Goal: Task Accomplishment & Management: Manage account settings

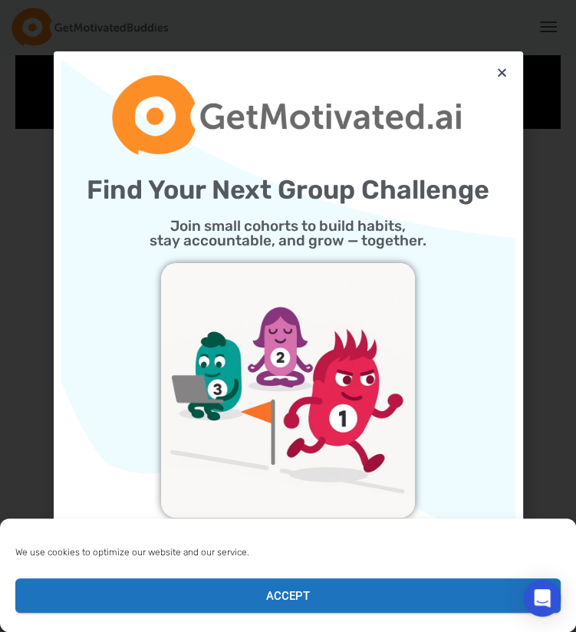
scroll to position [1035, 0]
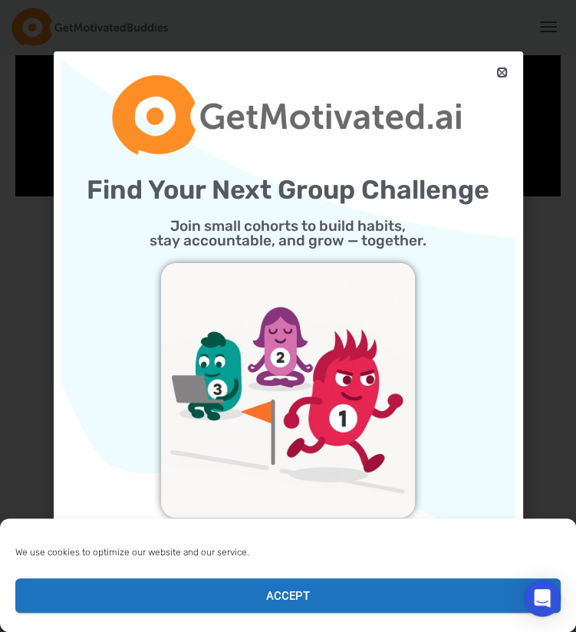
click at [507, 74] on icon "Close" at bounding box center [503, 73] width 12 height 12
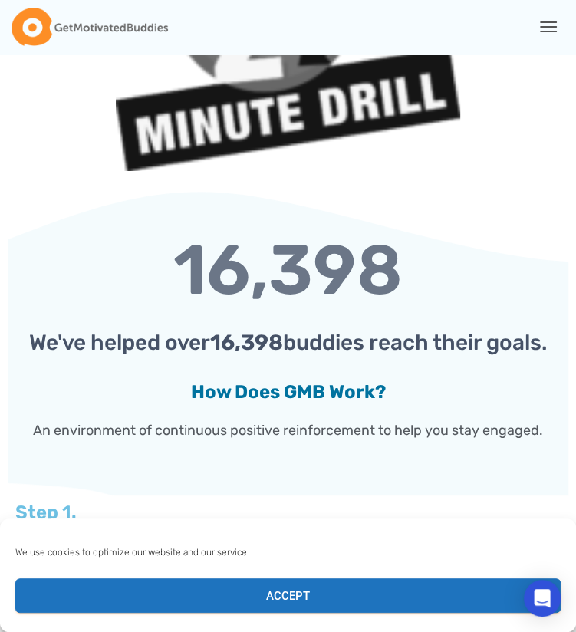
scroll to position [2703, 0]
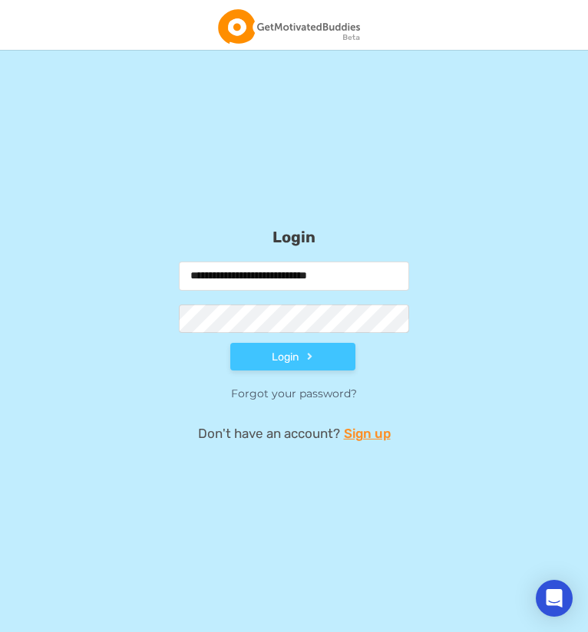
type input "**********"
click at [230, 343] on button "Login" at bounding box center [292, 357] width 125 height 28
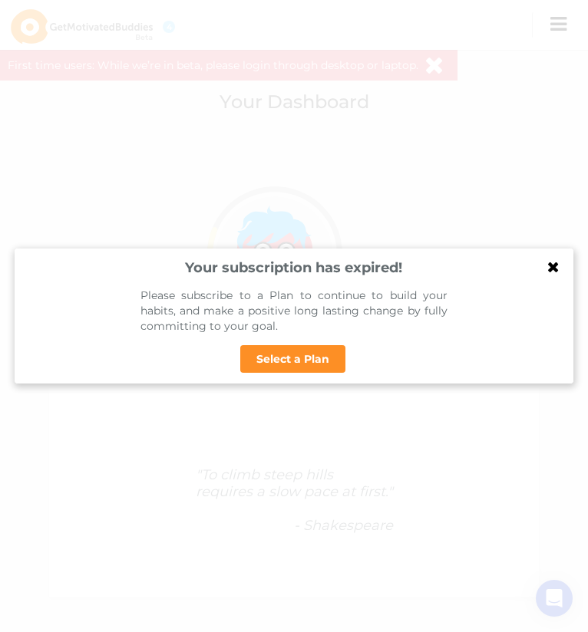
click at [556, 263] on icon at bounding box center [553, 266] width 25 height 25
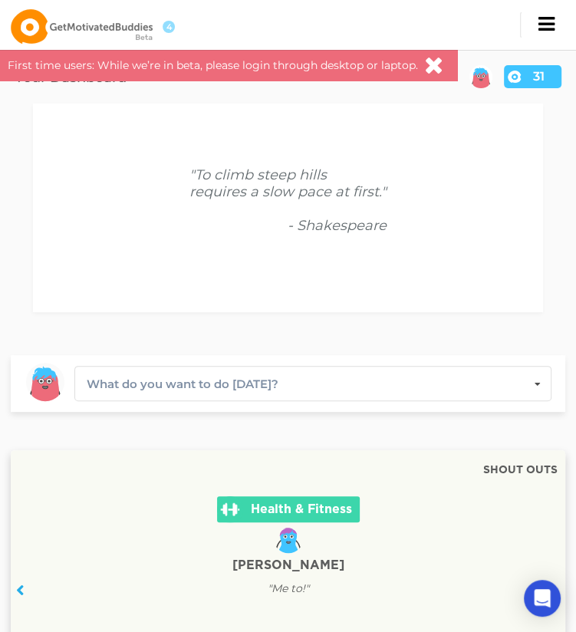
click at [427, 61] on icon at bounding box center [434, 68] width 16 height 21
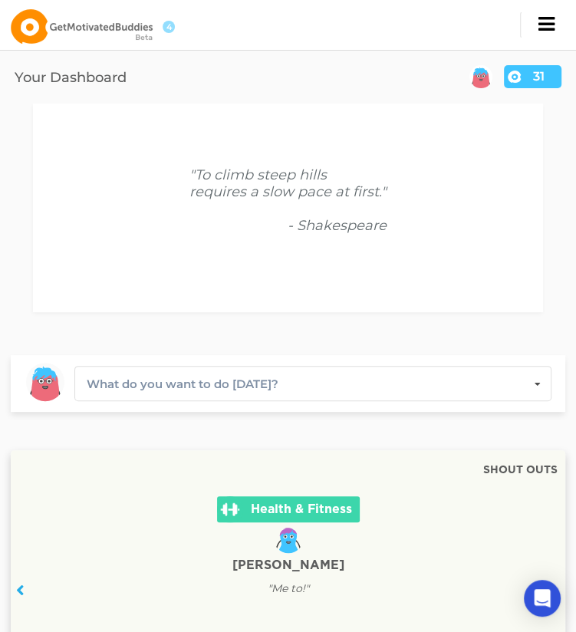
click at [543, 21] on span "button" at bounding box center [546, 25] width 20 height 20
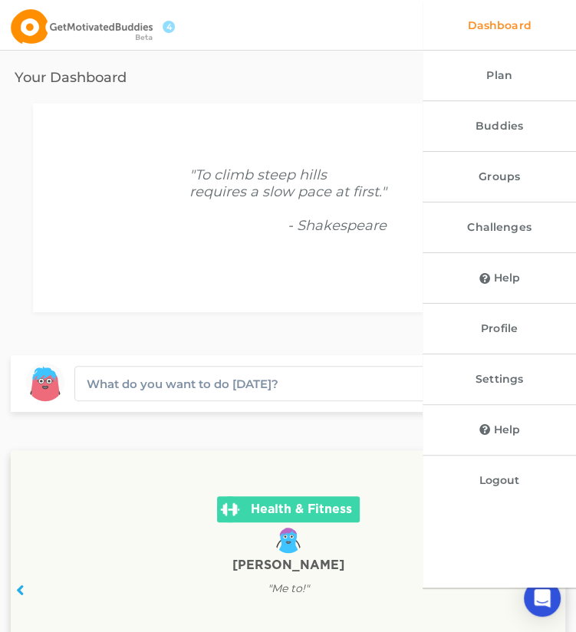
click at [127, 88] on h2 "Your Dashboard" at bounding box center [71, 80] width 112 height 18
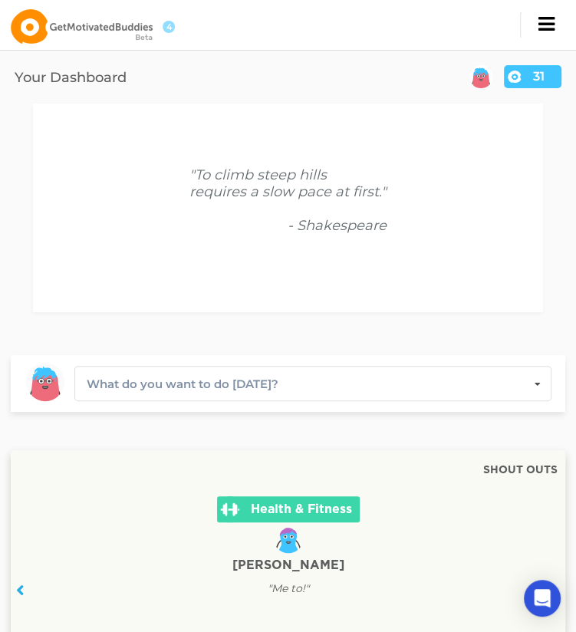
click at [549, 28] on span "button" at bounding box center [546, 25] width 20 height 20
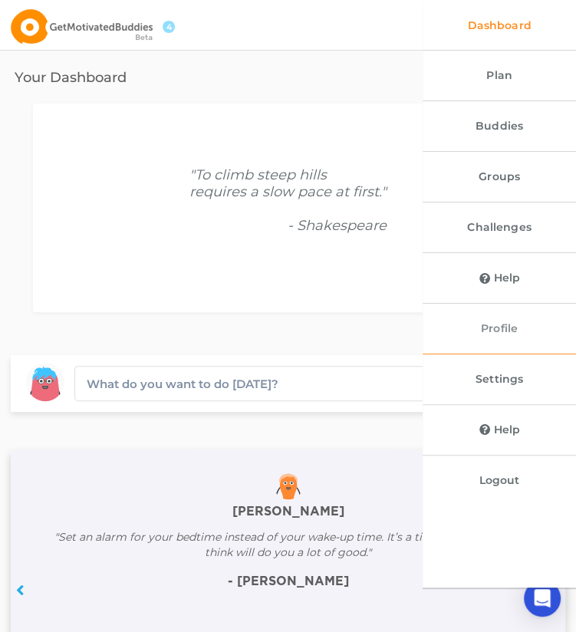
click at [506, 342] on link "Profile" at bounding box center [499, 329] width 153 height 50
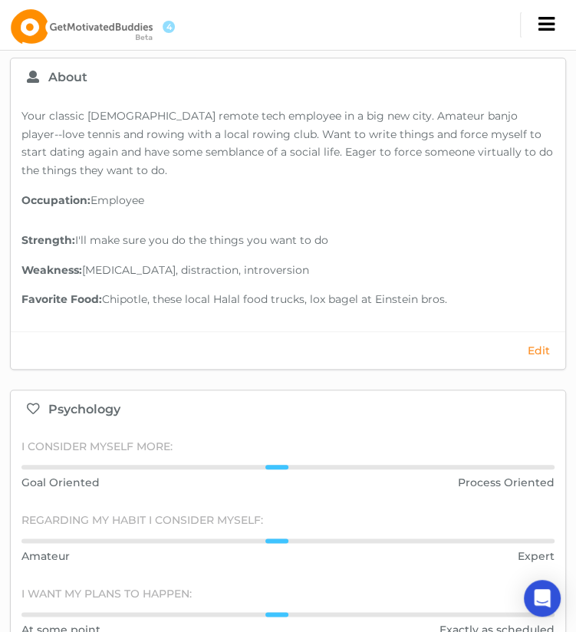
scroll to position [580, 0]
click at [536, 345] on button "Edit" at bounding box center [538, 350] width 31 height 14
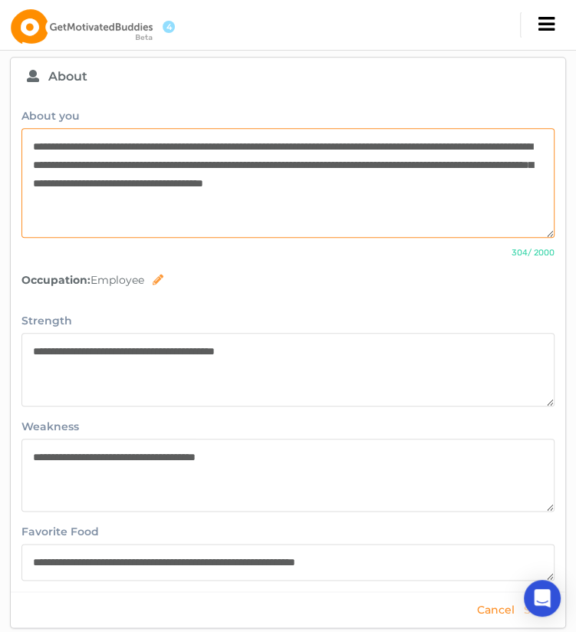
drag, startPoint x: 212, startPoint y: 216, endPoint x: -94, endPoint y: 37, distance: 353.9
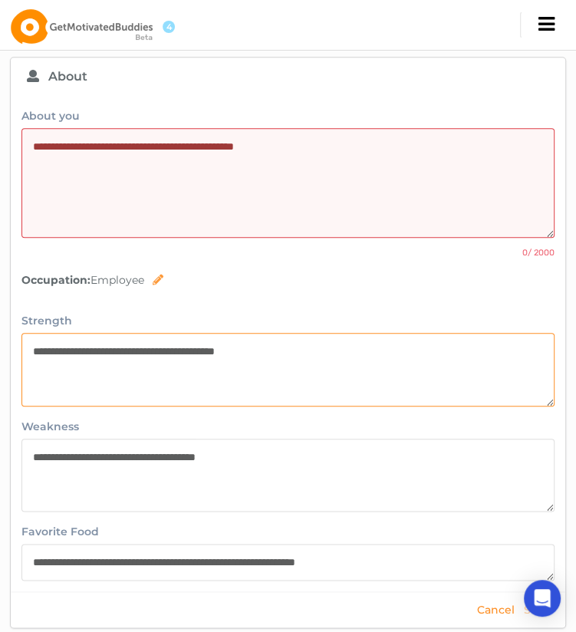
click at [207, 355] on textarea "**********" at bounding box center [287, 370] width 533 height 74
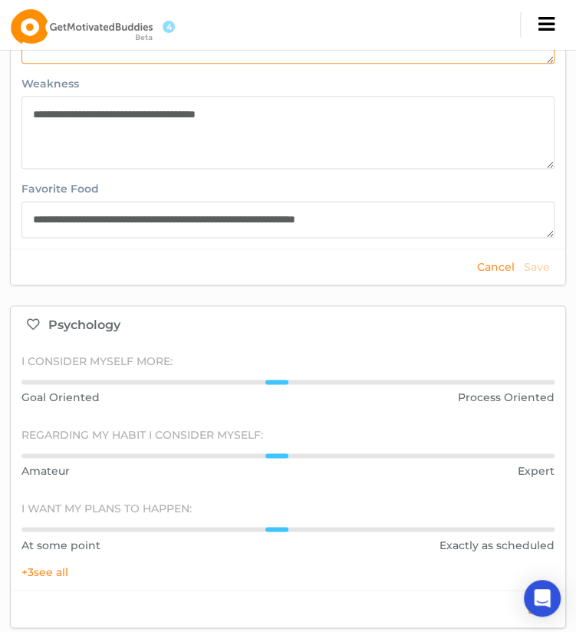
scroll to position [922, 0]
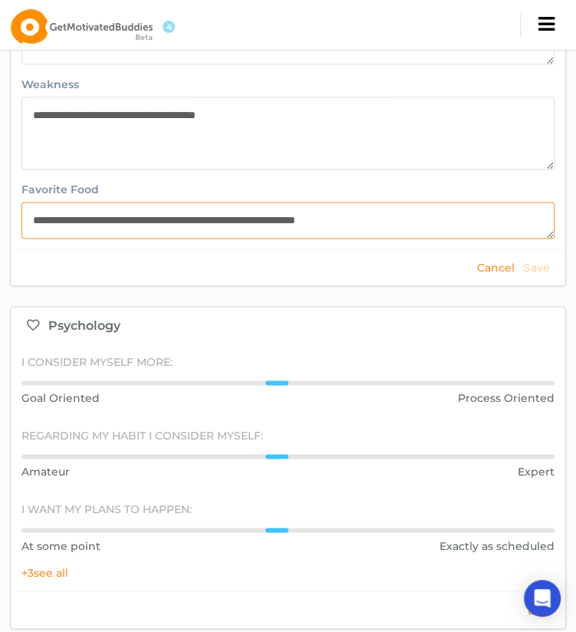
click at [270, 222] on textarea "**********" at bounding box center [287, 220] width 533 height 37
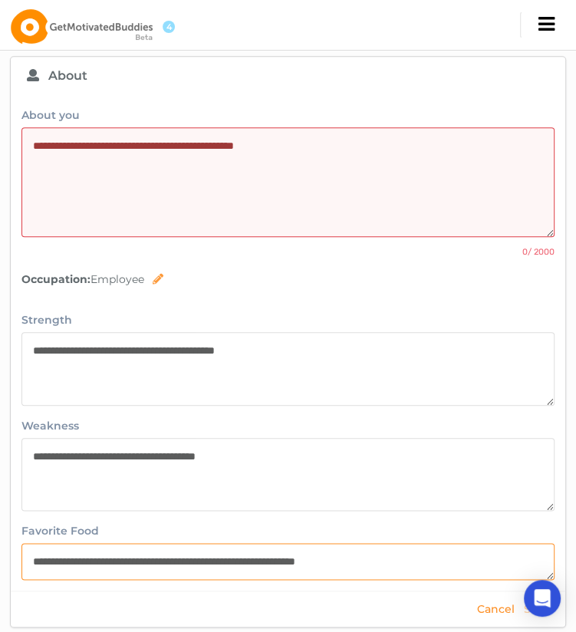
scroll to position [548, 0]
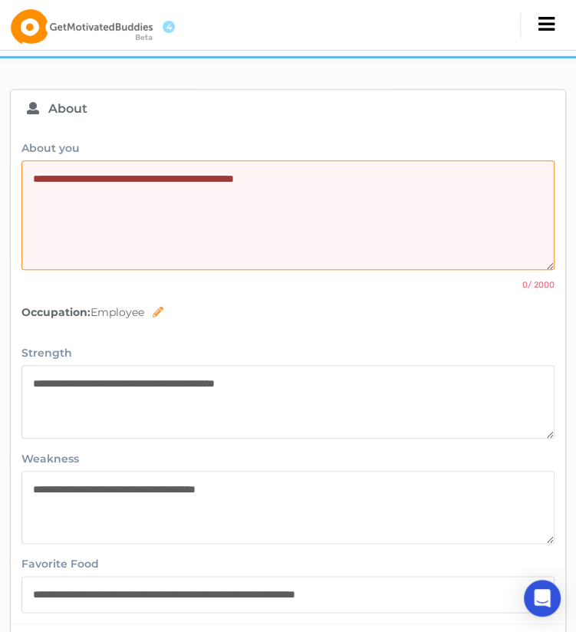
click at [299, 206] on textarea at bounding box center [287, 215] width 533 height 111
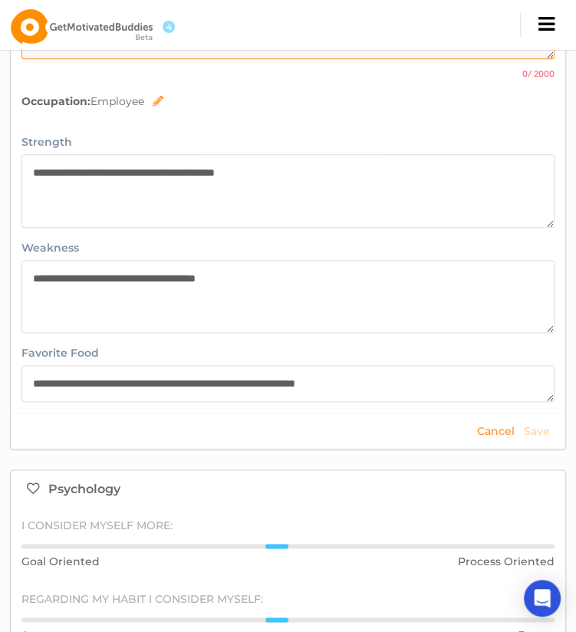
scroll to position [756, 0]
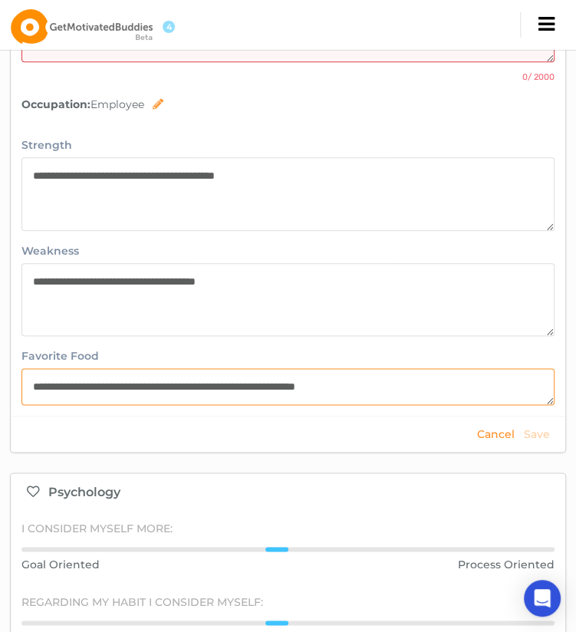
drag, startPoint x: 429, startPoint y: 392, endPoint x: 86, endPoint y: 395, distance: 343.1
click at [86, 395] on textarea "**********" at bounding box center [287, 386] width 533 height 37
click at [33, 388] on textarea "**********" at bounding box center [287, 386] width 533 height 37
drag, startPoint x: 328, startPoint y: 385, endPoint x: 424, endPoint y: 386, distance: 95.2
click at [424, 386] on textarea "**********" at bounding box center [287, 386] width 533 height 37
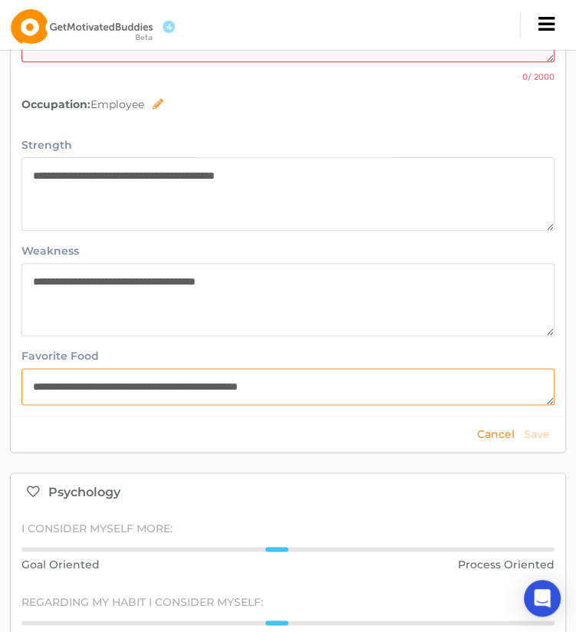
type textarea "**********"
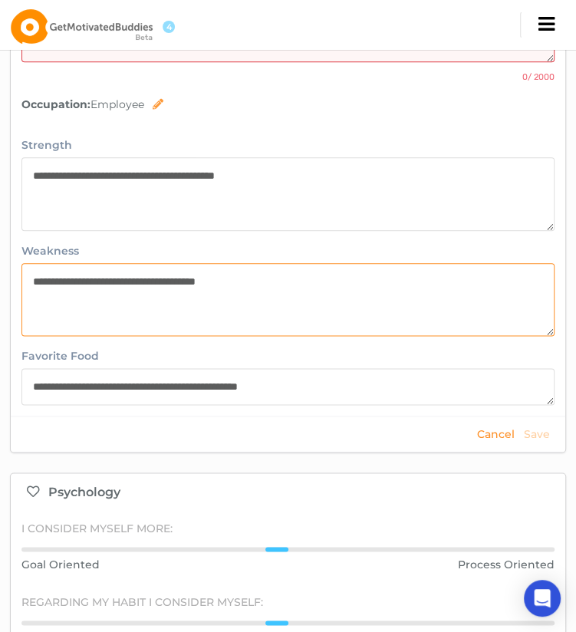
click at [370, 328] on textarea "**********" at bounding box center [287, 300] width 533 height 74
click at [253, 292] on textarea "**********" at bounding box center [287, 300] width 533 height 74
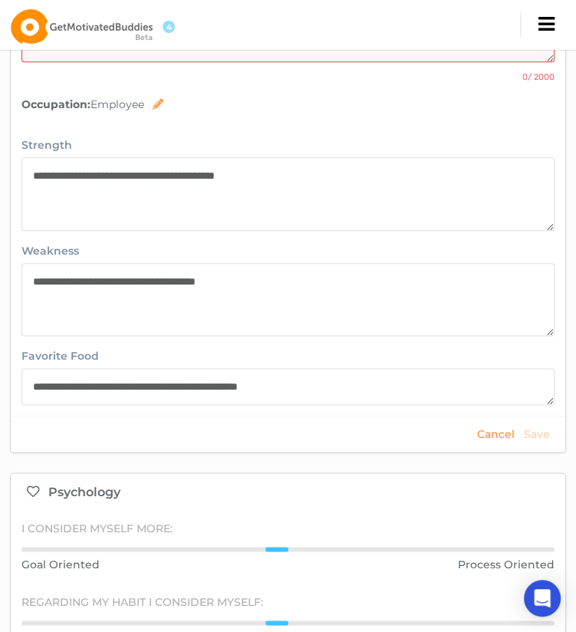
click at [266, 342] on div "**********" at bounding box center [288, 270] width 555 height 291
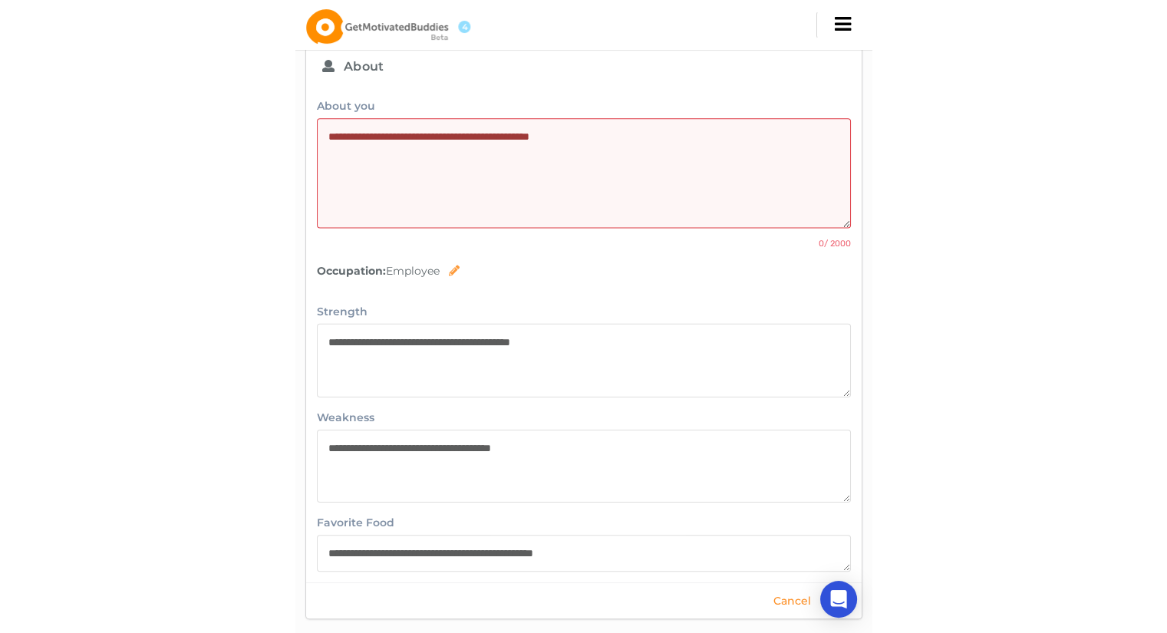
scroll to position [591, 0]
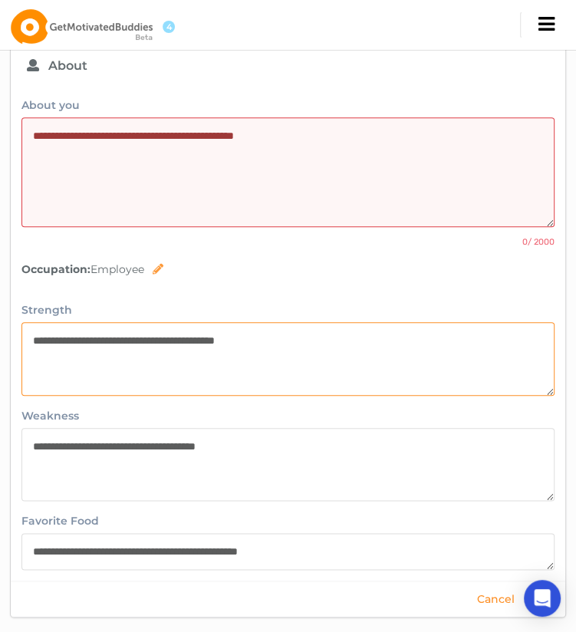
drag, startPoint x: 322, startPoint y: 335, endPoint x: -93, endPoint y: 300, distance: 415.9
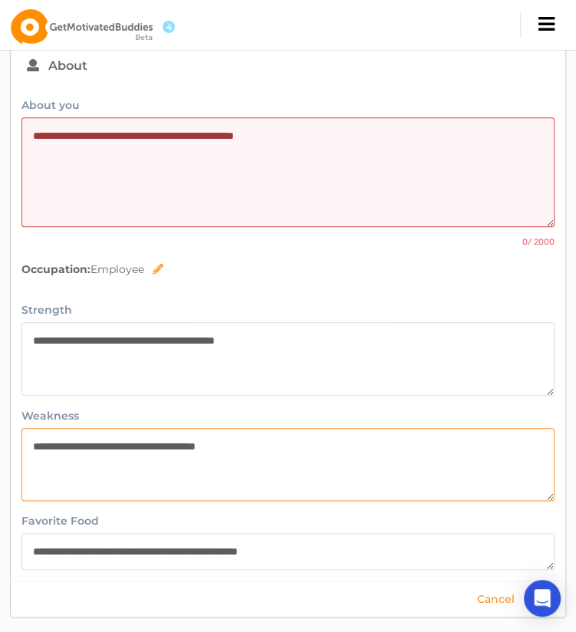
drag, startPoint x: 252, startPoint y: 445, endPoint x: -62, endPoint y: 414, distance: 316.1
type textarea "**********"
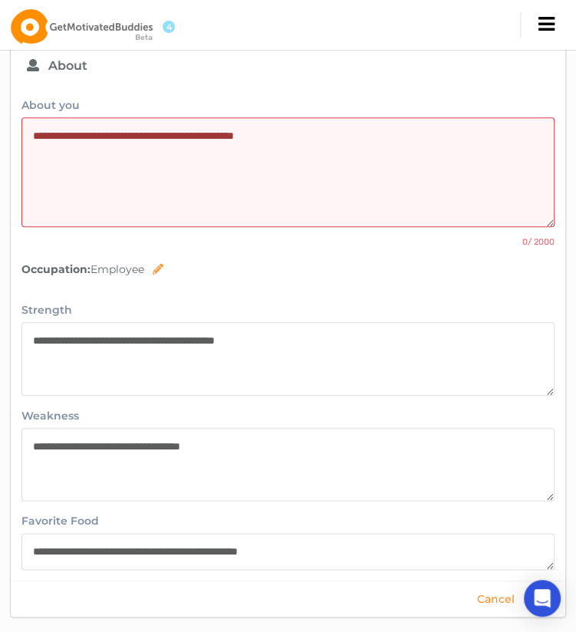
click at [127, 115] on div "About you" at bounding box center [287, 162] width 533 height 132
click at [135, 163] on textarea at bounding box center [287, 172] width 533 height 111
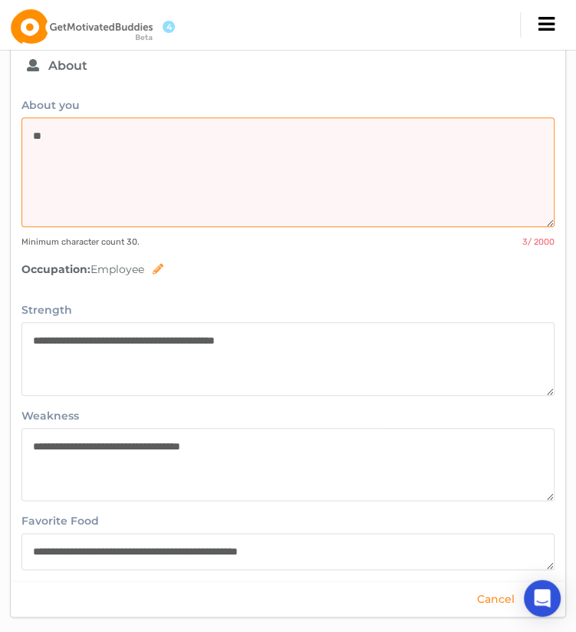
type textarea "*"
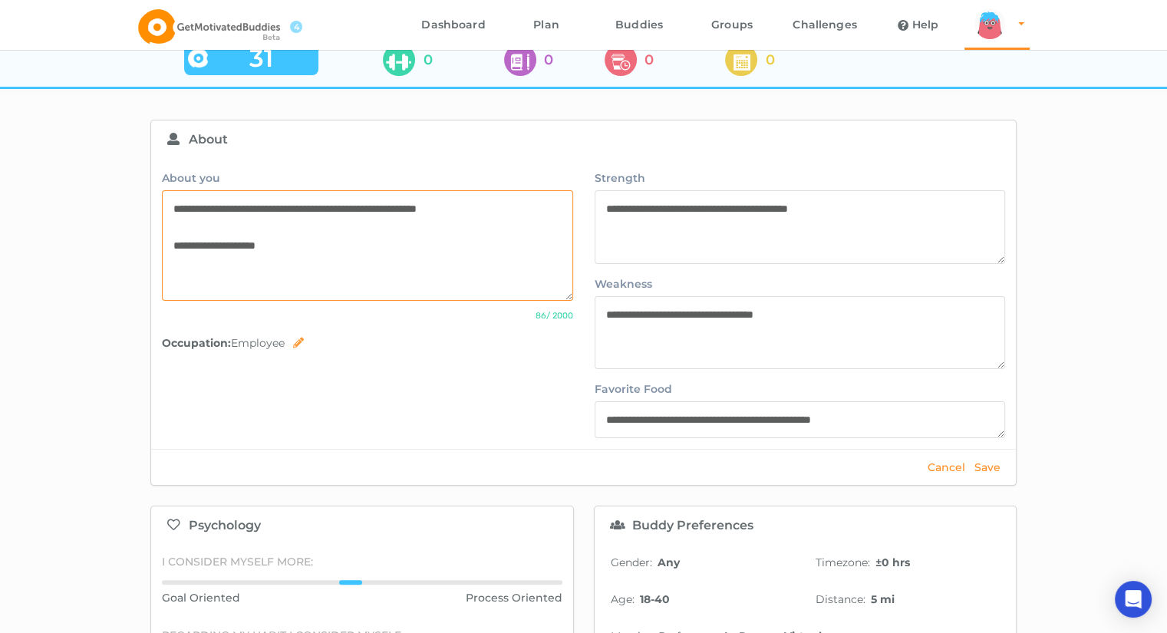
scroll to position [122, 0]
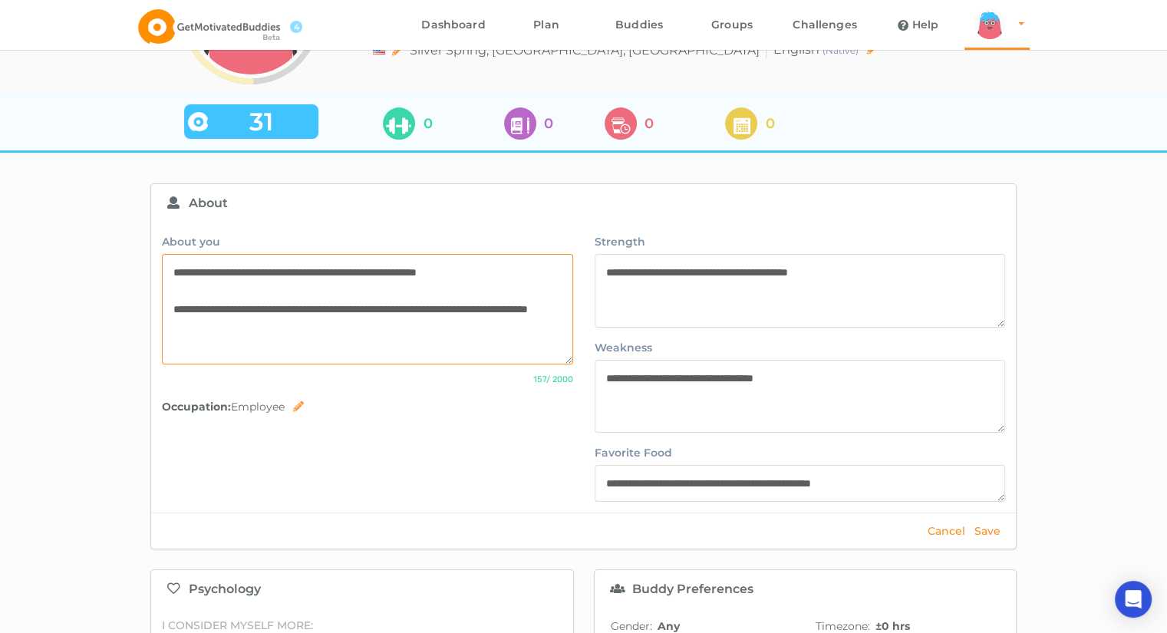
type textarea "**********"
drag, startPoint x: 893, startPoint y: 272, endPoint x: 561, endPoint y: 249, distance: 333.1
click at [561, 249] on div "**********" at bounding box center [583, 367] width 865 height 291
click at [587, 384] on textarea "**********" at bounding box center [800, 397] width 411 height 74
type textarea "**********"
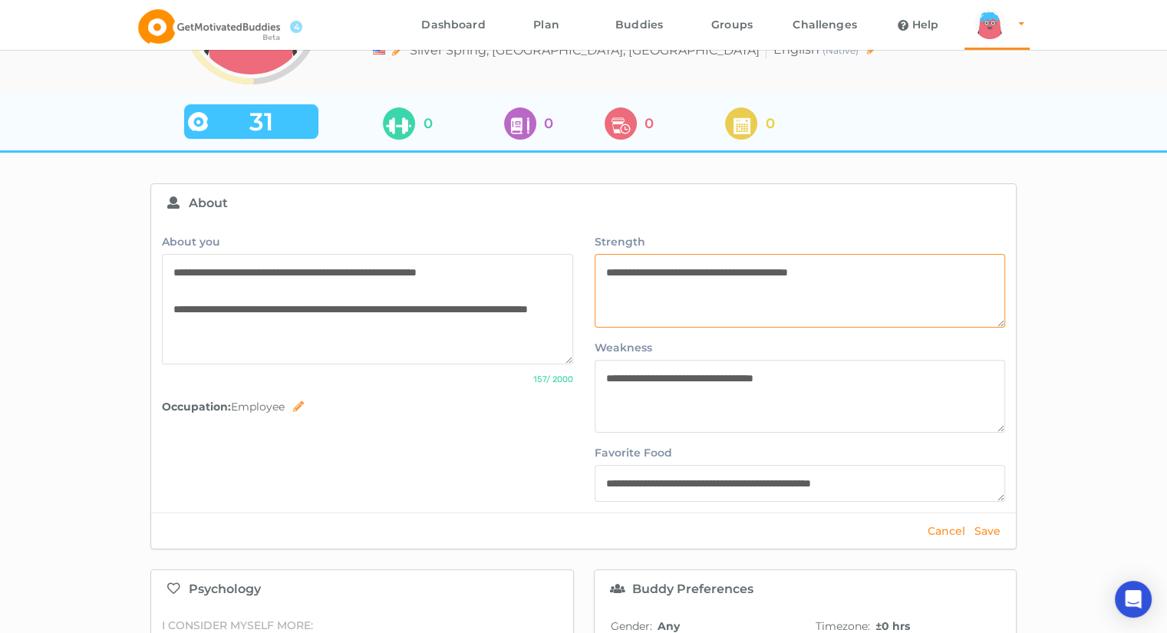
drag, startPoint x: 911, startPoint y: 276, endPoint x: 544, endPoint y: 237, distance: 368.8
click at [544, 237] on div "**********" at bounding box center [583, 367] width 865 height 291
type textarea "**********"
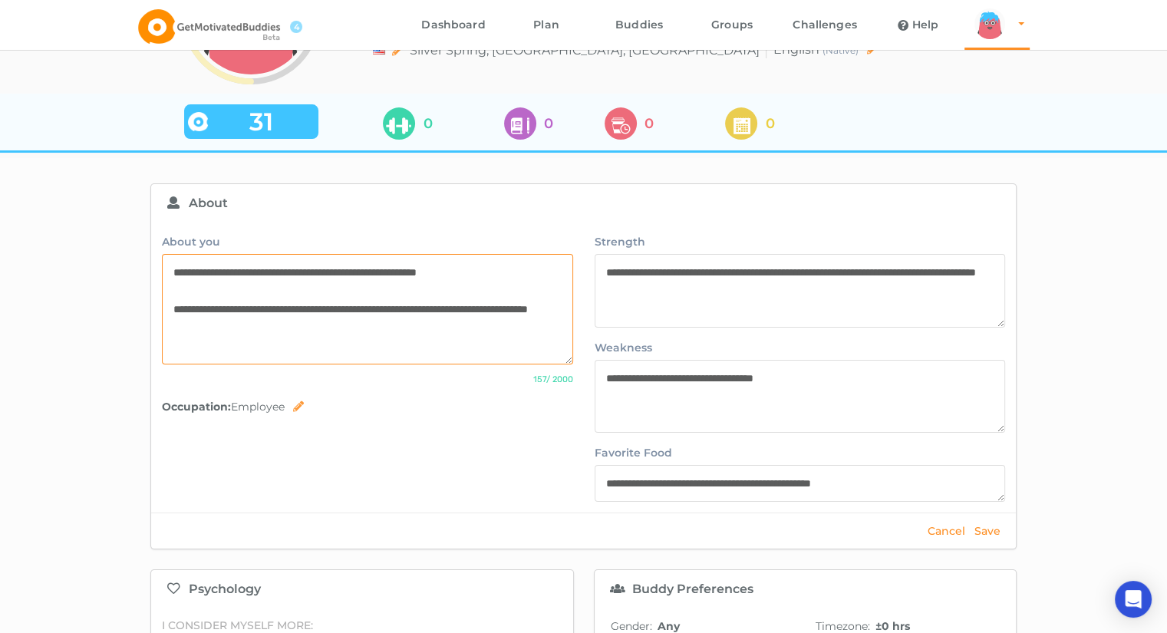
click at [325, 334] on textarea "**********" at bounding box center [367, 309] width 411 height 111
click at [171, 269] on textarea "**********" at bounding box center [367, 309] width 411 height 111
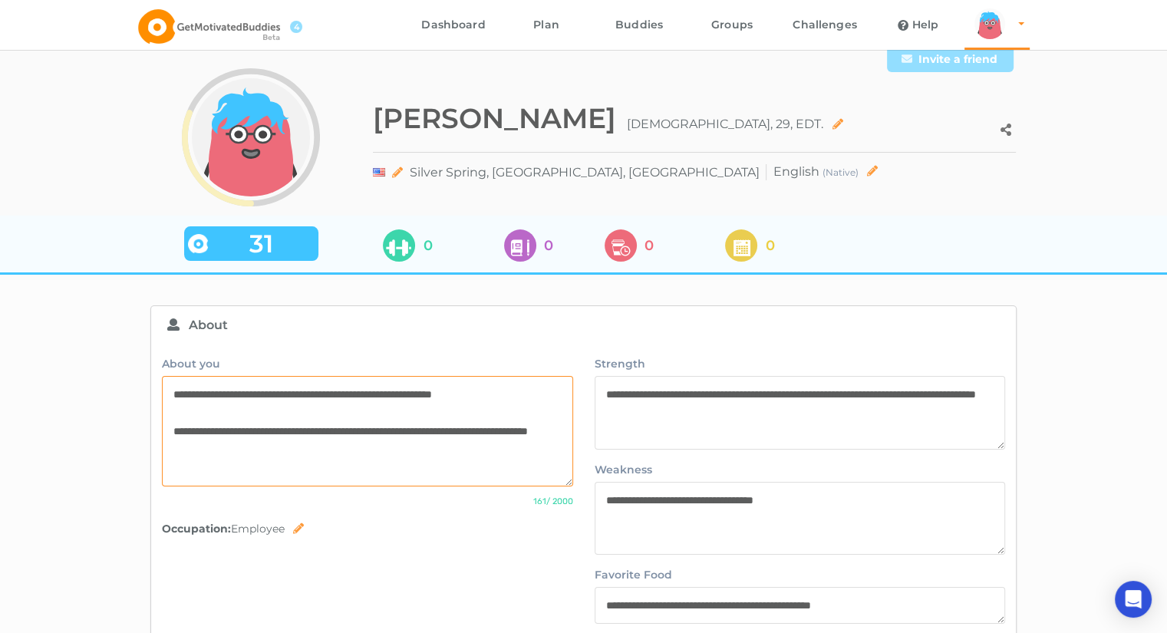
type textarea "**********"
click at [394, 174] on icon at bounding box center [397, 171] width 13 height 9
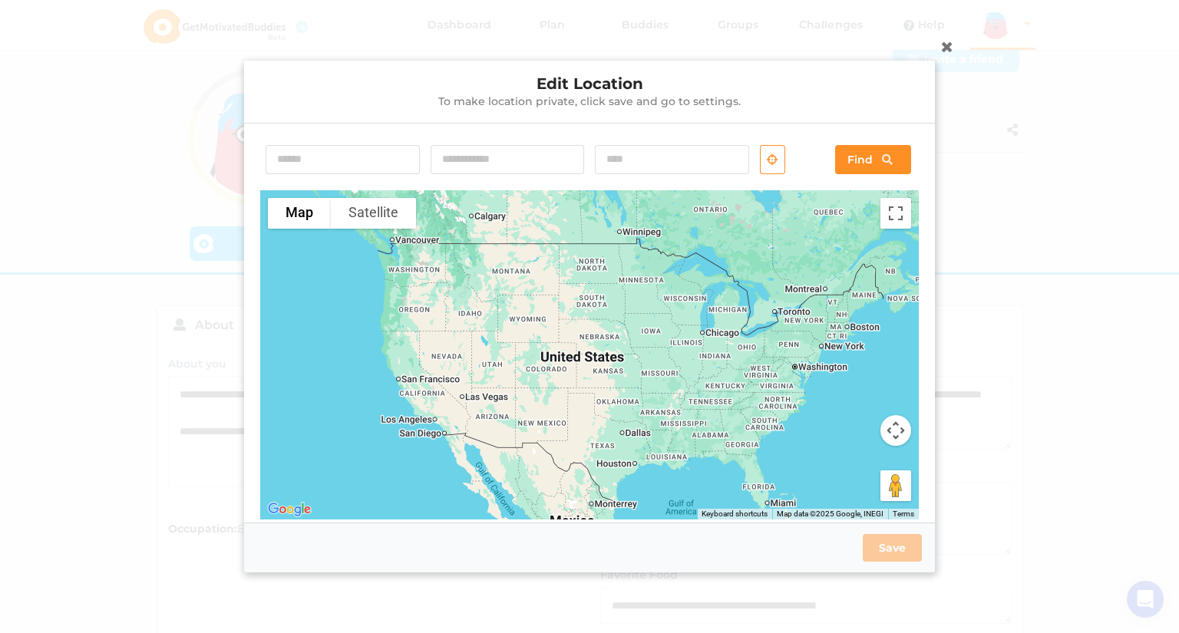
click at [587, 48] on icon at bounding box center [947, 46] width 25 height 25
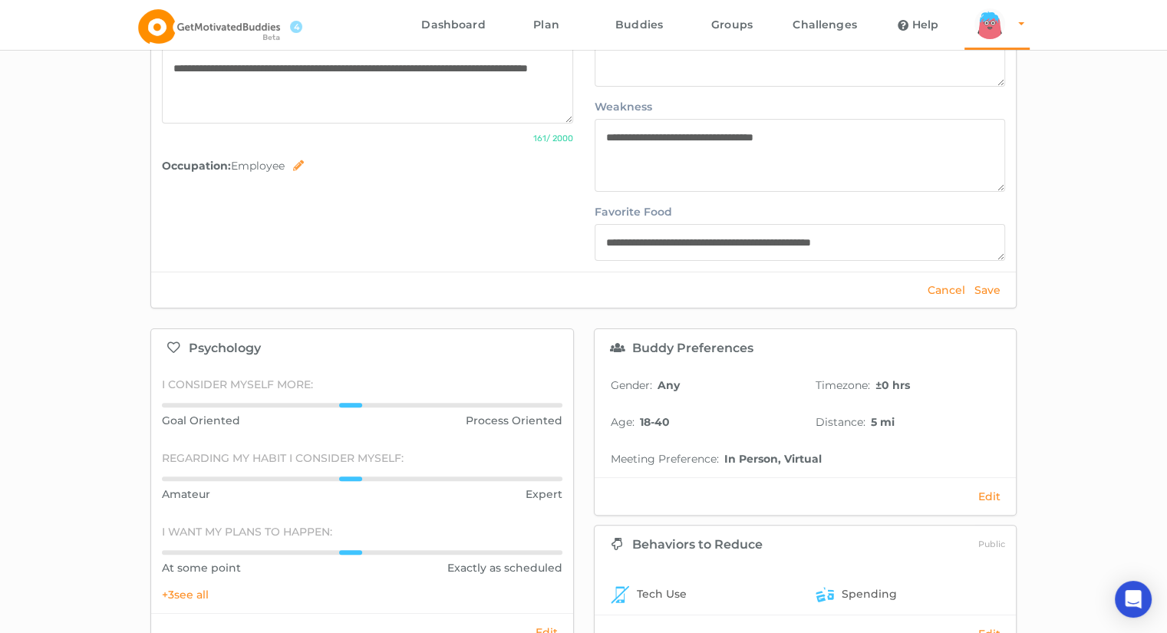
scroll to position [364, 0]
click at [587, 289] on button "Save" at bounding box center [987, 289] width 35 height 14
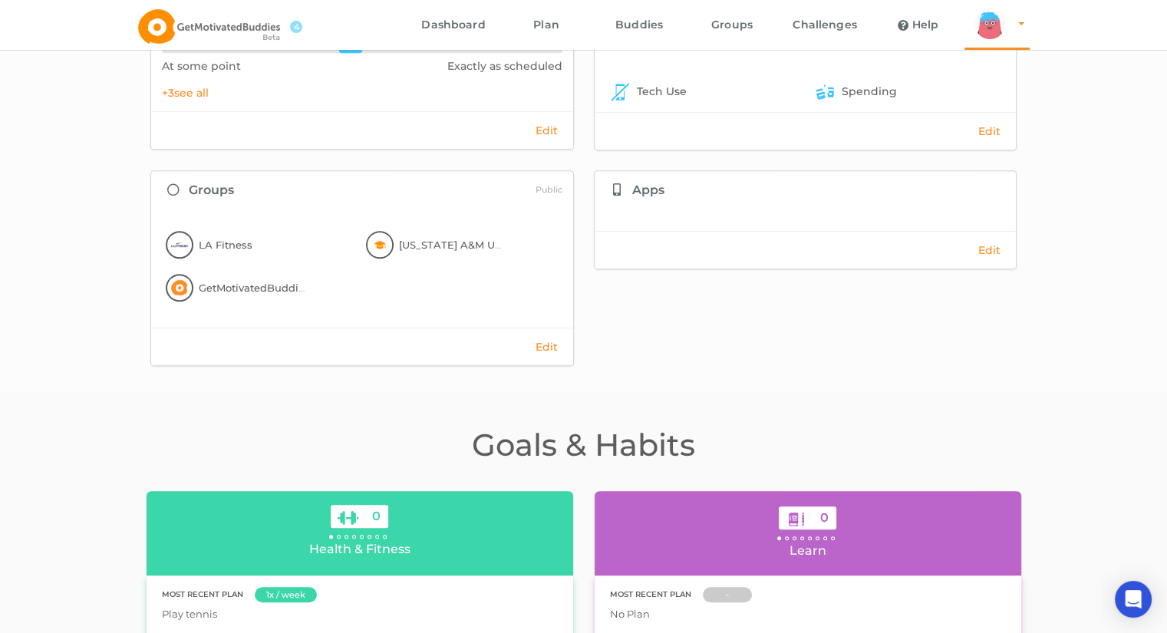
scroll to position [545, 0]
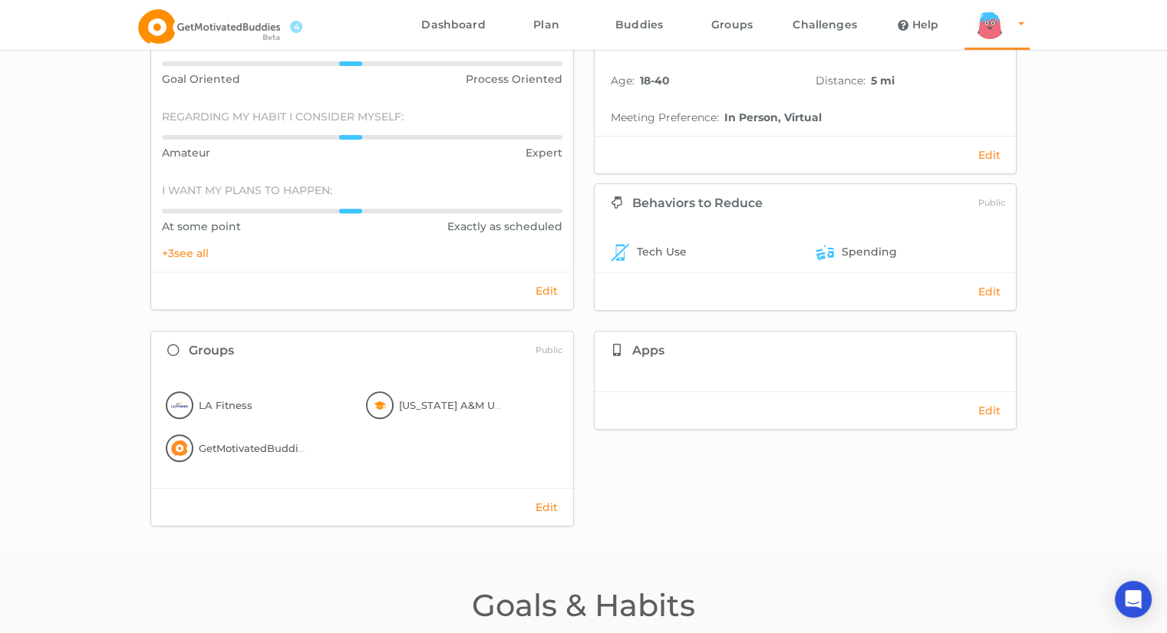
click at [587, 298] on div "Edit" at bounding box center [806, 291] width 422 height 38
click at [587, 294] on button "Edit" at bounding box center [989, 292] width 31 height 14
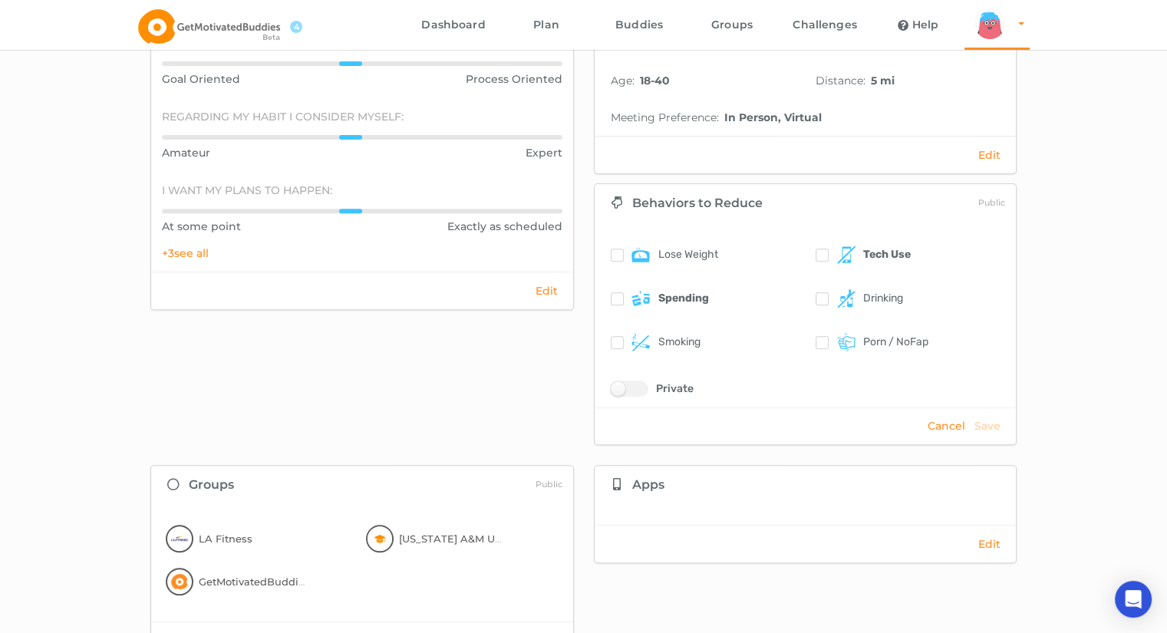
click at [587, 299] on div "Spending" at bounding box center [666, 298] width 85 height 18
click at [587, 294] on div "Spending" at bounding box center [703, 298] width 206 height 44
click at [587, 297] on label at bounding box center [617, 300] width 13 height 17
click at [587, 252] on label at bounding box center [822, 257] width 13 height 17
click at [587, 421] on button "Save" at bounding box center [987, 426] width 35 height 14
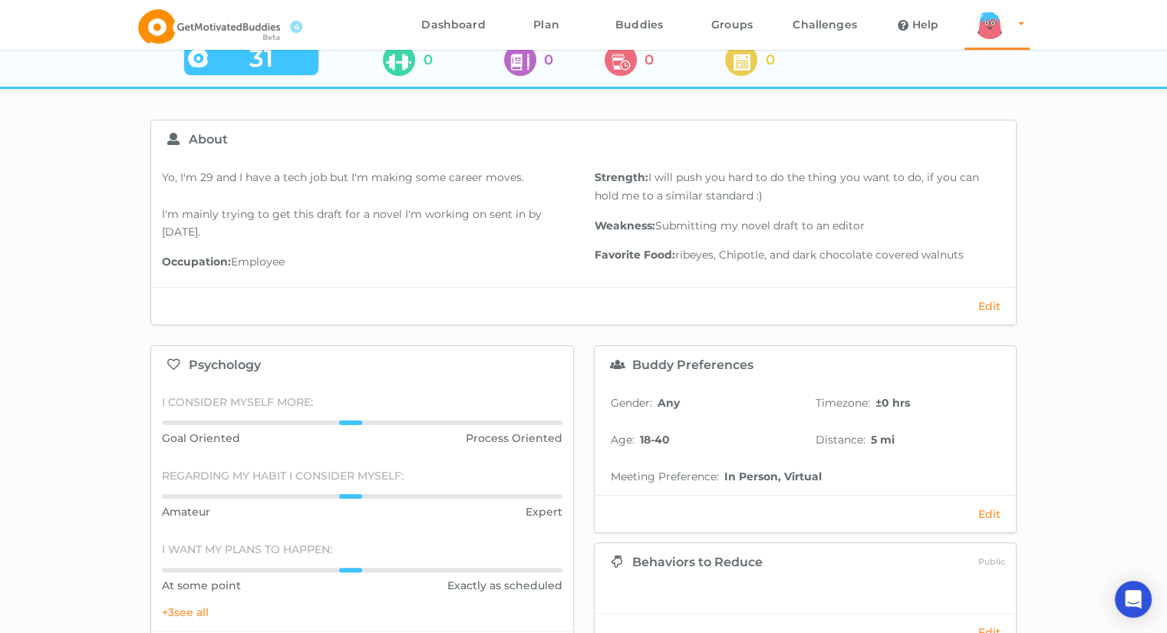
scroll to position [195, 0]
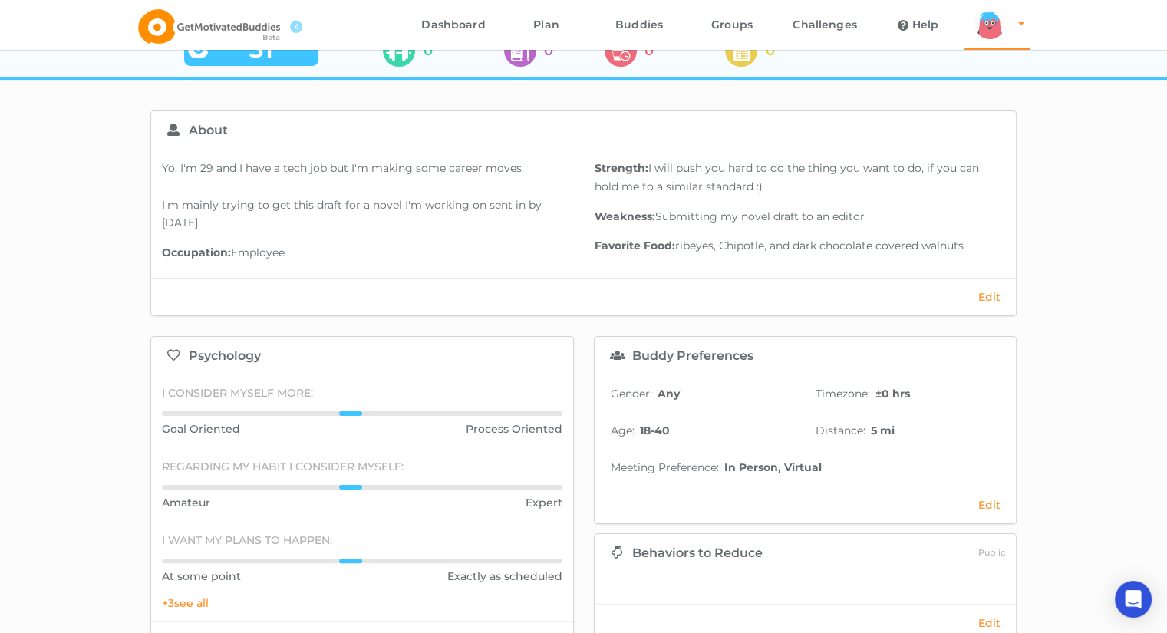
click at [587, 294] on button "Edit" at bounding box center [989, 297] width 31 height 14
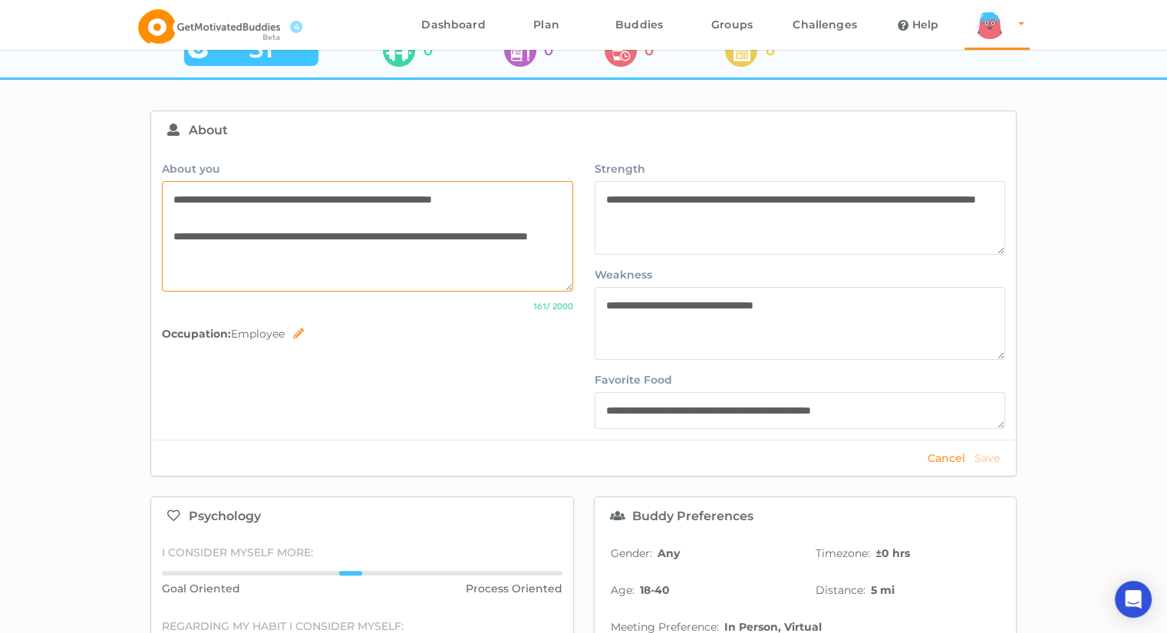
click at [171, 234] on textarea "**********" at bounding box center [367, 236] width 411 height 111
click at [447, 254] on textarea "**********" at bounding box center [367, 236] width 411 height 111
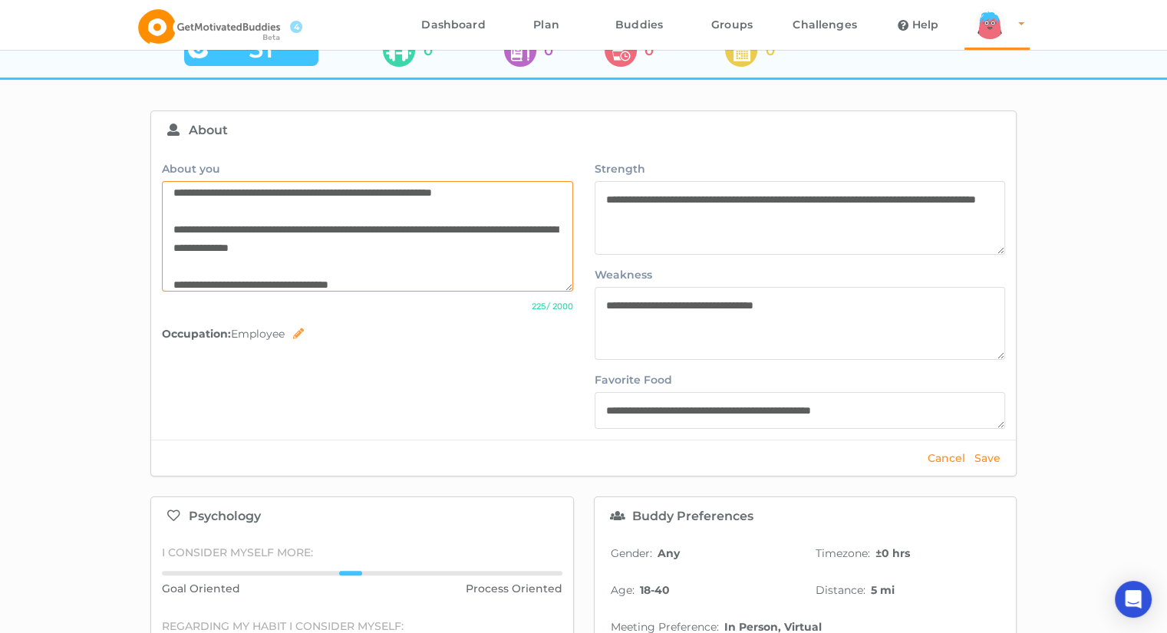
type textarea "**********"
click at [587, 457] on button "Save" at bounding box center [987, 458] width 35 height 14
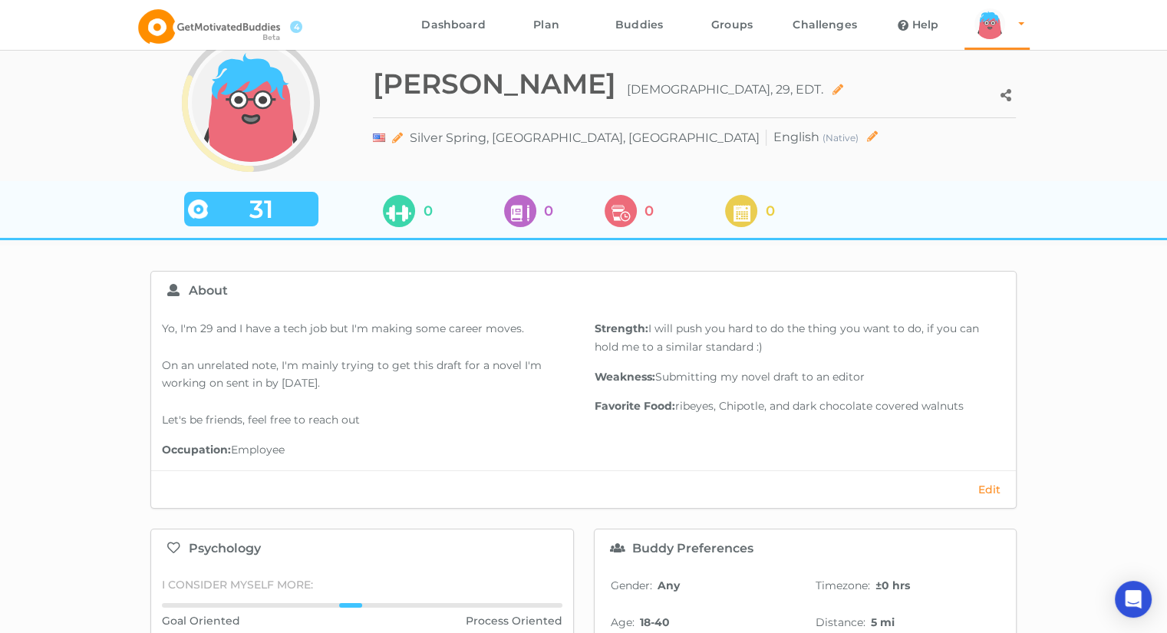
scroll to position [0, 0]
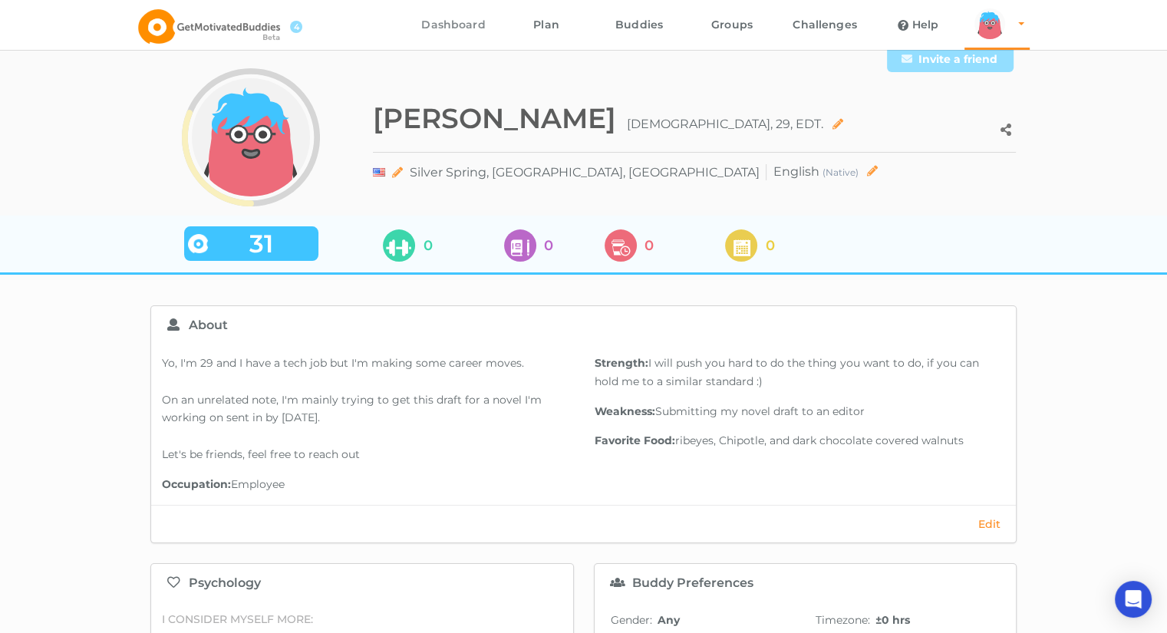
click at [466, 24] on link "Dashboard" at bounding box center [454, 25] width 93 height 50
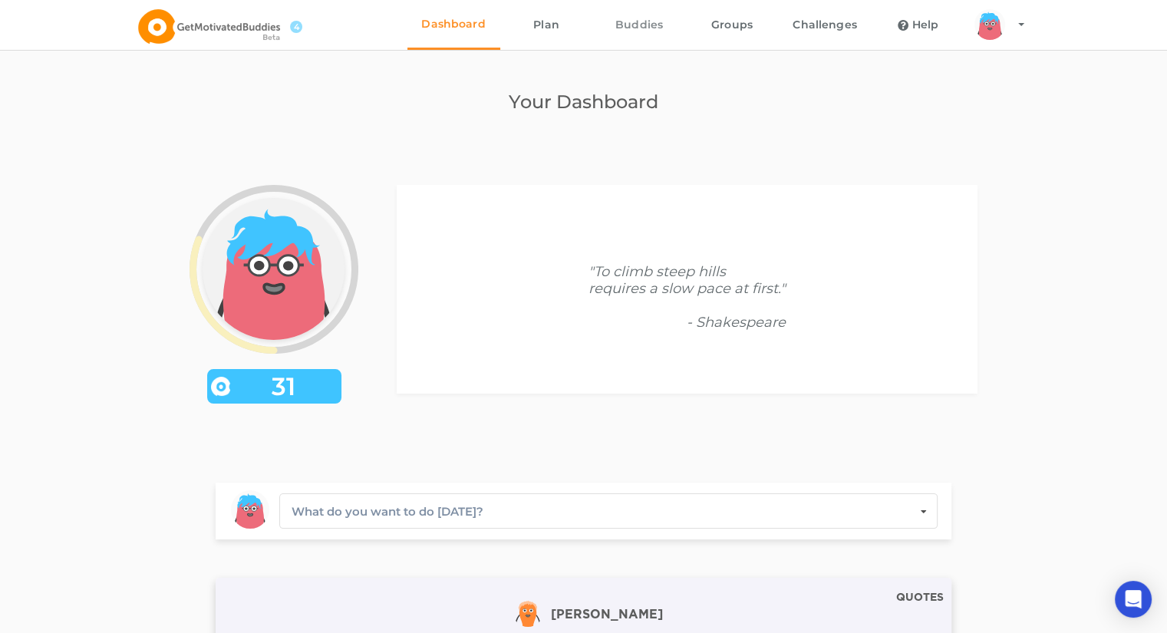
click at [587, 40] on link "Buddies" at bounding box center [639, 25] width 93 height 50
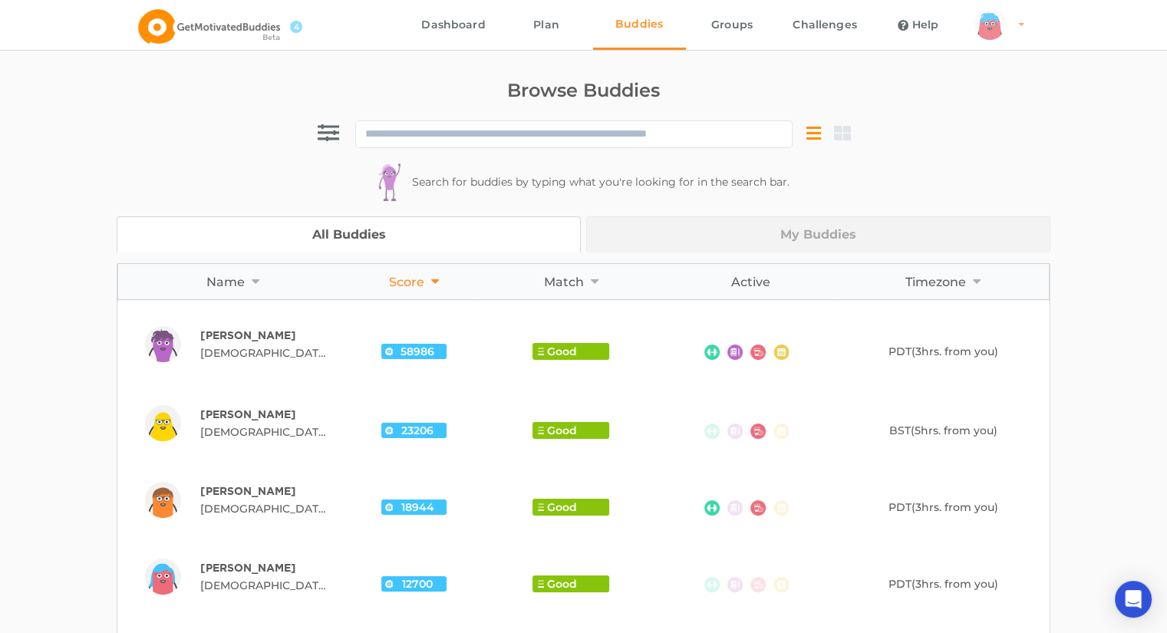
click at [587, 22] on div "arms Created with Sketch. legs Created with Sketch. hairs/back/hair14 Created w…" at bounding box center [990, 24] width 31 height 31
click at [587, 65] on link "Profile" at bounding box center [1018, 68] width 106 height 35
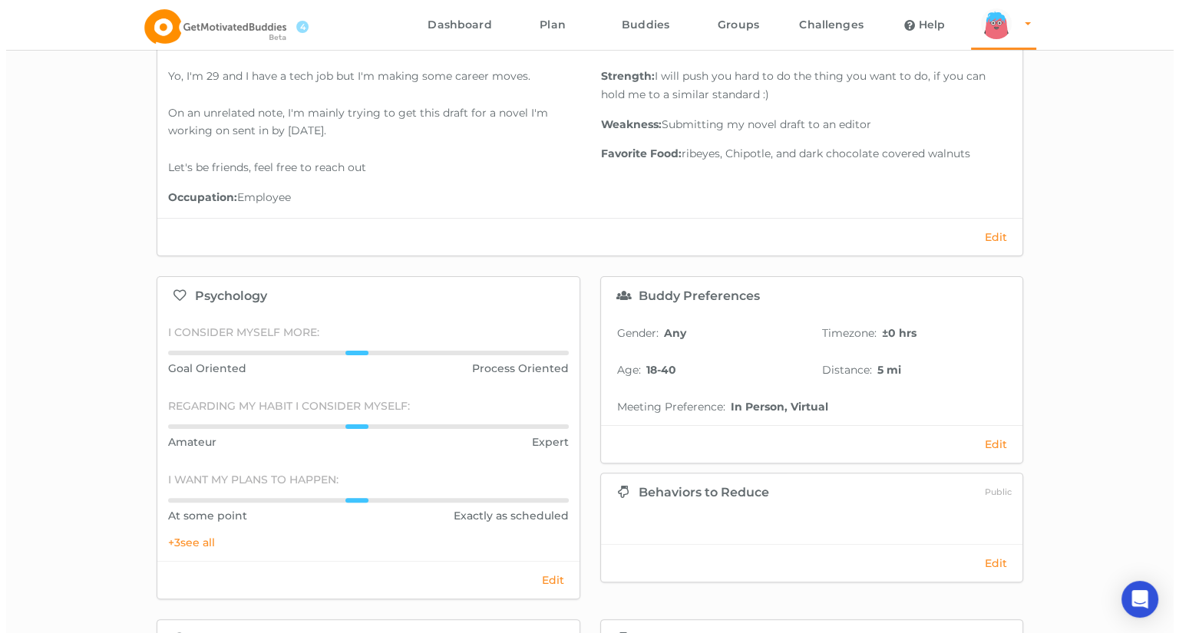
scroll to position [447, 0]
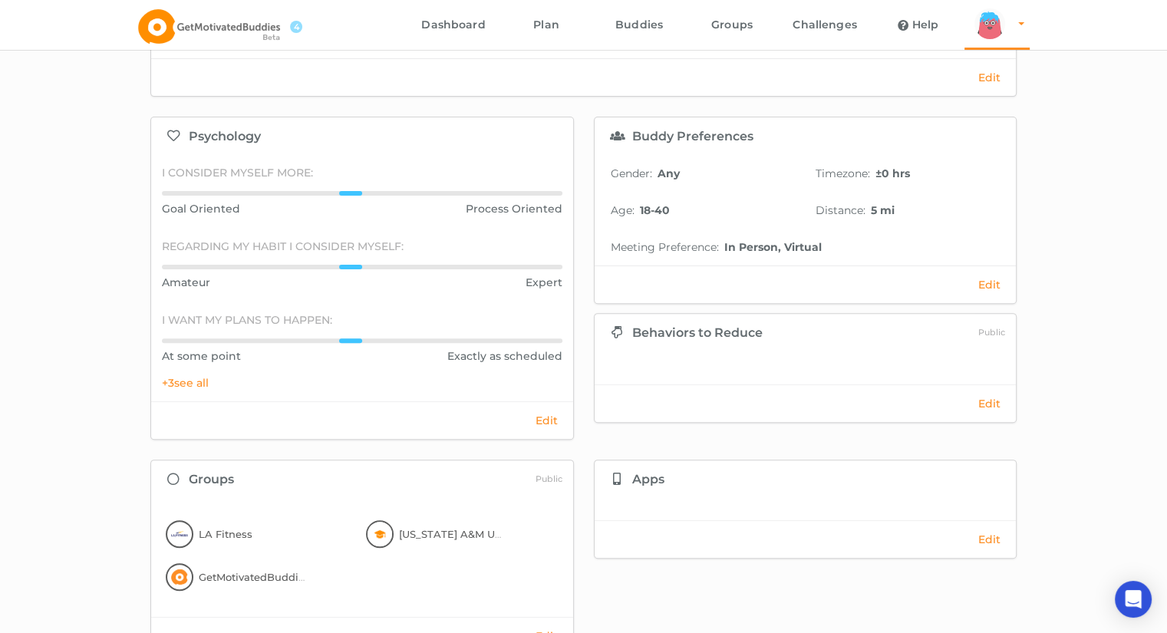
click at [546, 420] on button "Edit" at bounding box center [546, 421] width 31 height 14
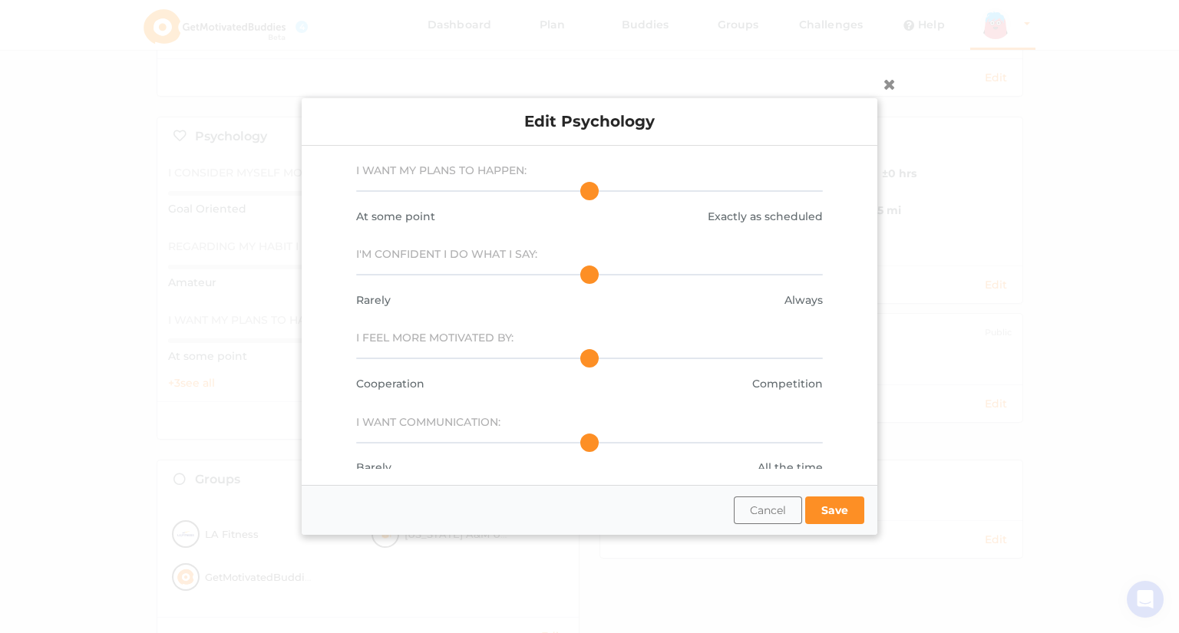
scroll to position [152, 0]
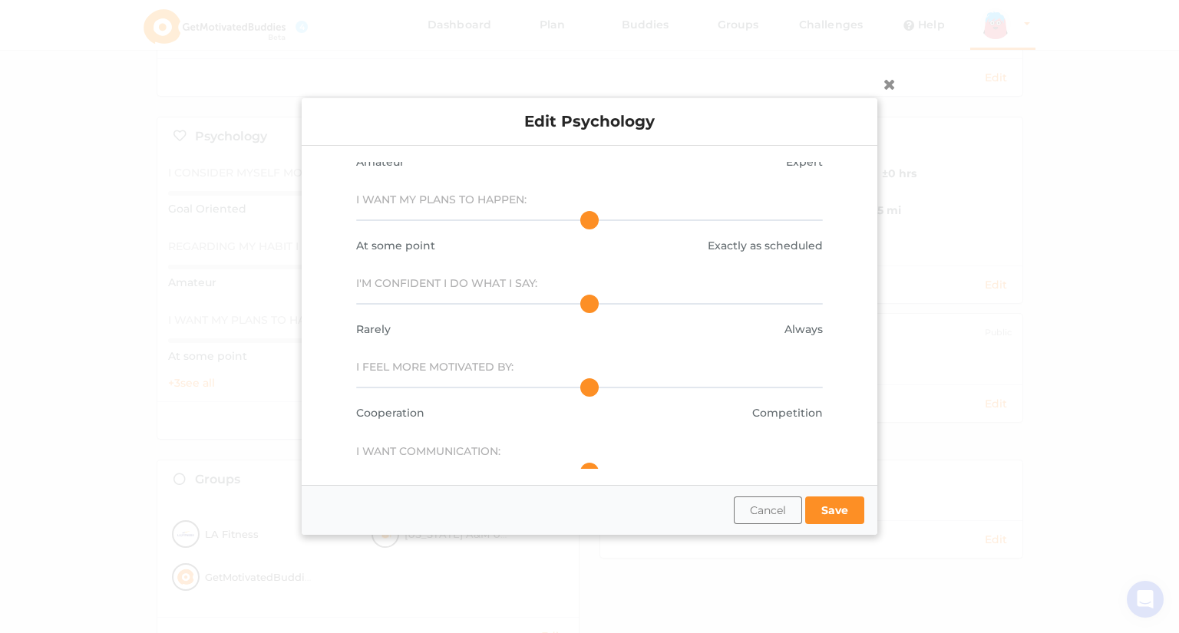
drag, startPoint x: 582, startPoint y: 218, endPoint x: 714, endPoint y: 214, distance: 131.3
type input "**"
click at [587, 214] on input "range" at bounding box center [589, 220] width 467 height 28
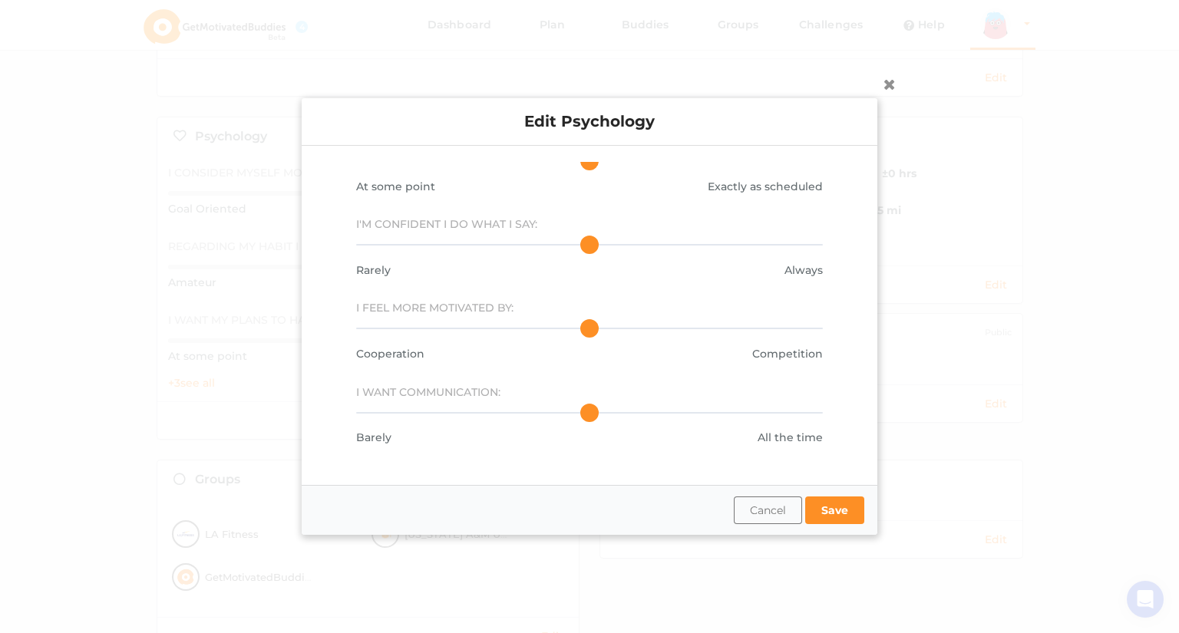
drag, startPoint x: 589, startPoint y: 241, endPoint x: 713, endPoint y: 238, distance: 124.4
click at [587, 238] on input "range" at bounding box center [589, 245] width 467 height 28
drag, startPoint x: 713, startPoint y: 238, endPoint x: 694, endPoint y: 241, distance: 19.4
type input "**"
click at [587, 241] on input "range" at bounding box center [589, 245] width 467 height 28
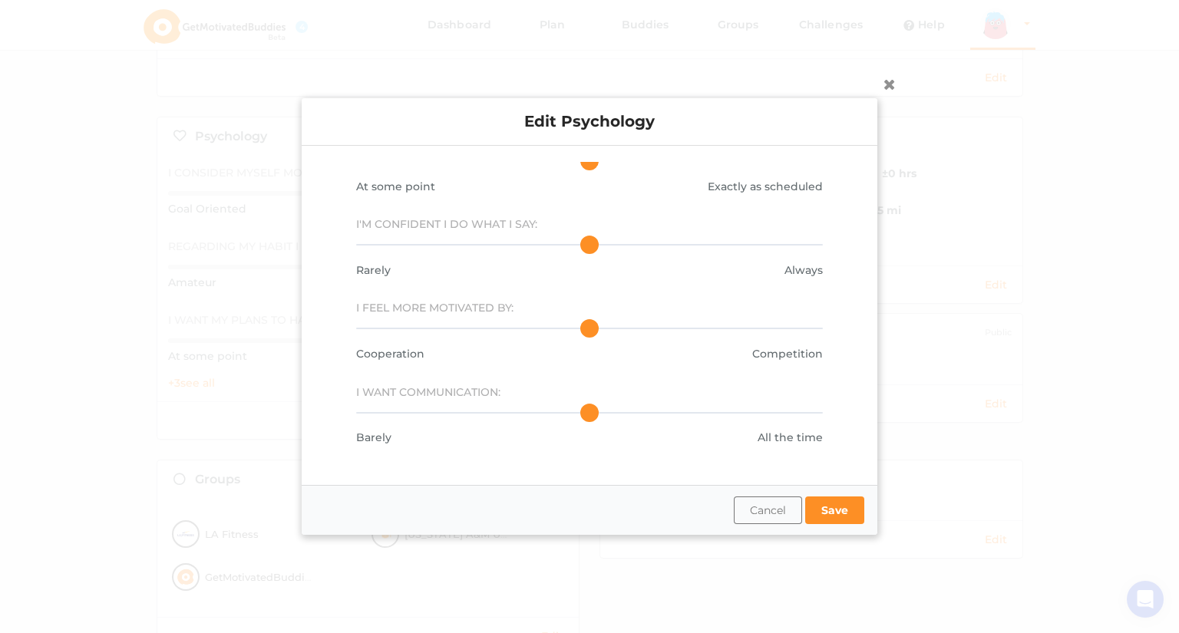
drag, startPoint x: 584, startPoint y: 327, endPoint x: 668, endPoint y: 333, distance: 83.9
type input "**"
click at [587, 333] on input "range" at bounding box center [589, 329] width 467 height 28
drag, startPoint x: 582, startPoint y: 412, endPoint x: 636, endPoint y: 408, distance: 53.9
type input "**"
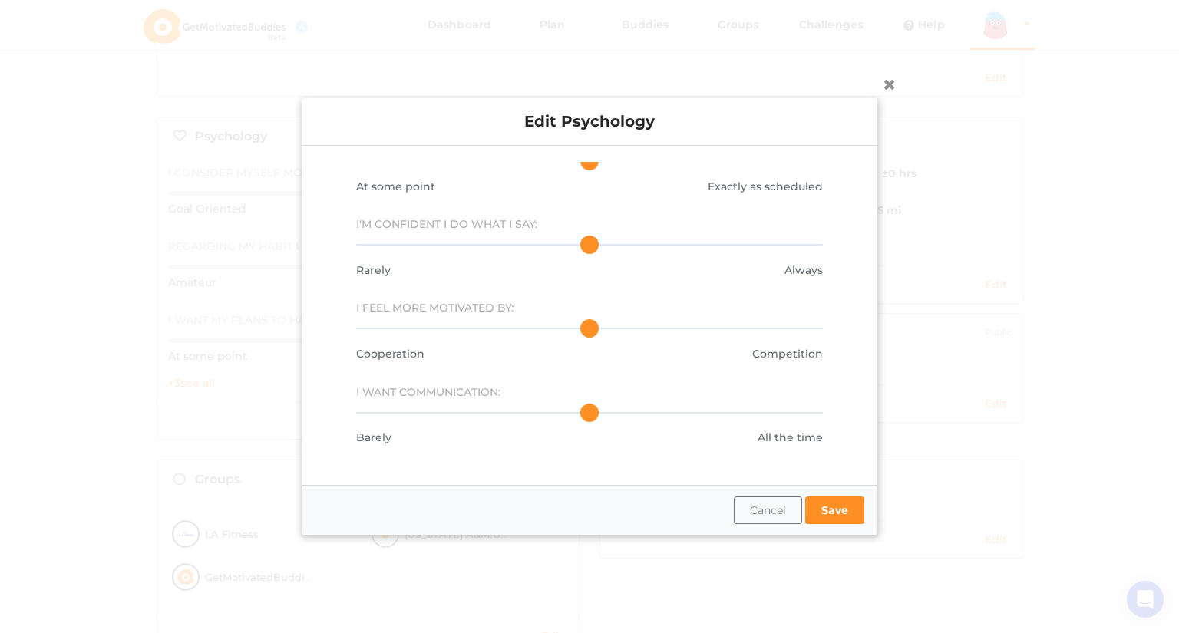
click at [587, 408] on input "range" at bounding box center [589, 413] width 467 height 28
click at [587, 497] on button "Save" at bounding box center [834, 511] width 59 height 28
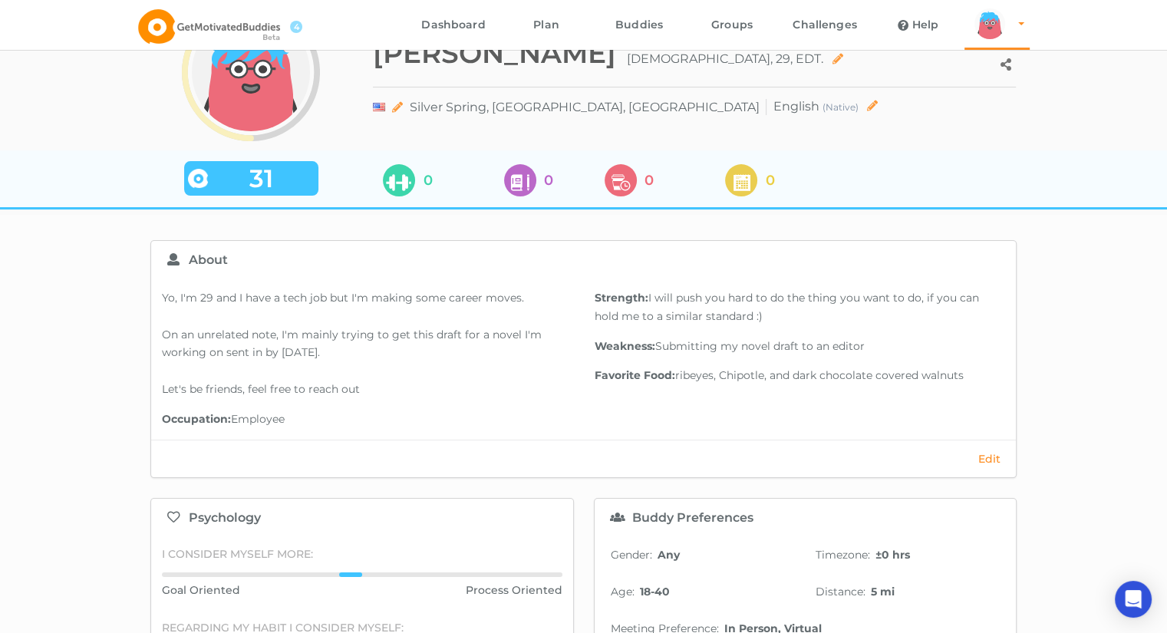
scroll to position [0, 0]
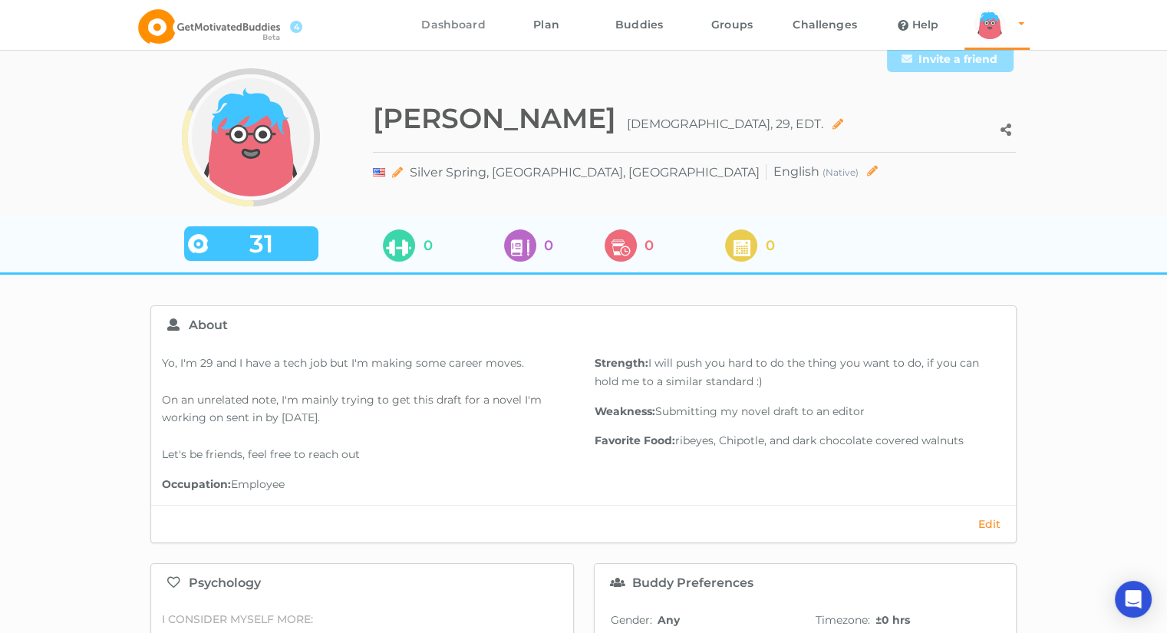
click at [460, 23] on link "Dashboard" at bounding box center [454, 25] width 93 height 50
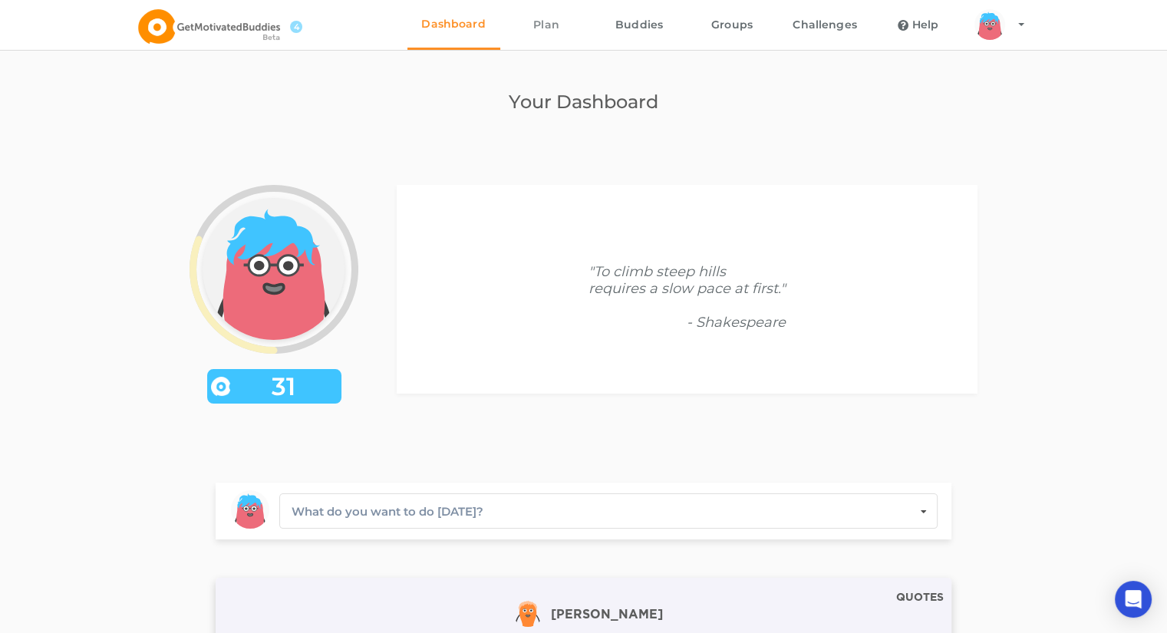
click at [536, 32] on link "Plan" at bounding box center [546, 25] width 93 height 50
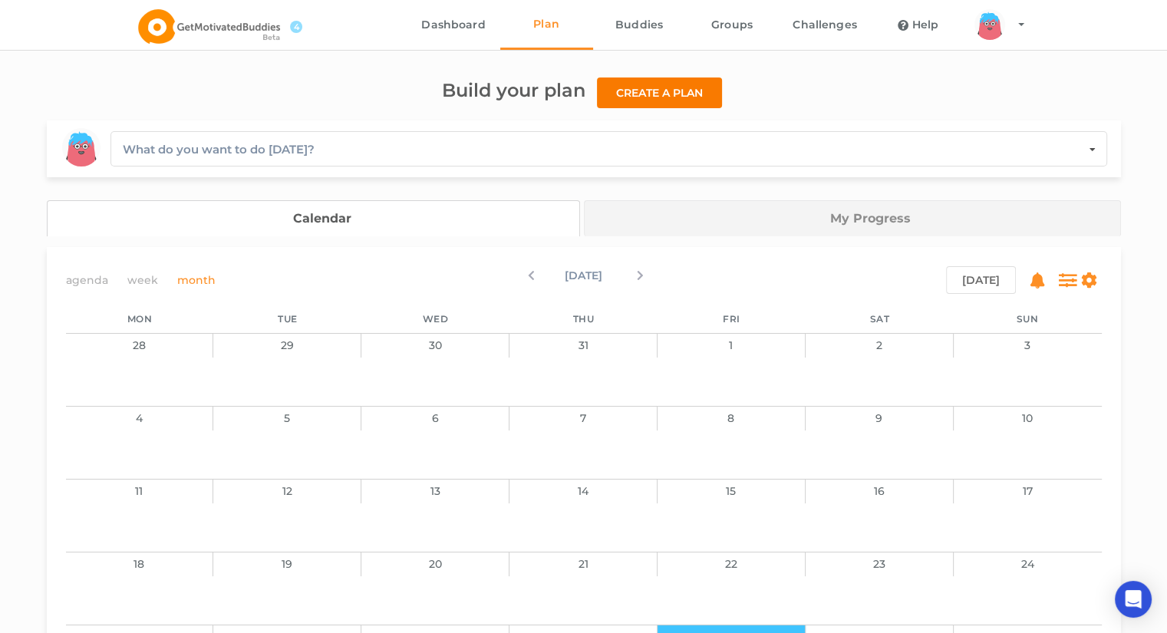
click at [587, 90] on button "Create a plan" at bounding box center [659, 93] width 125 height 31
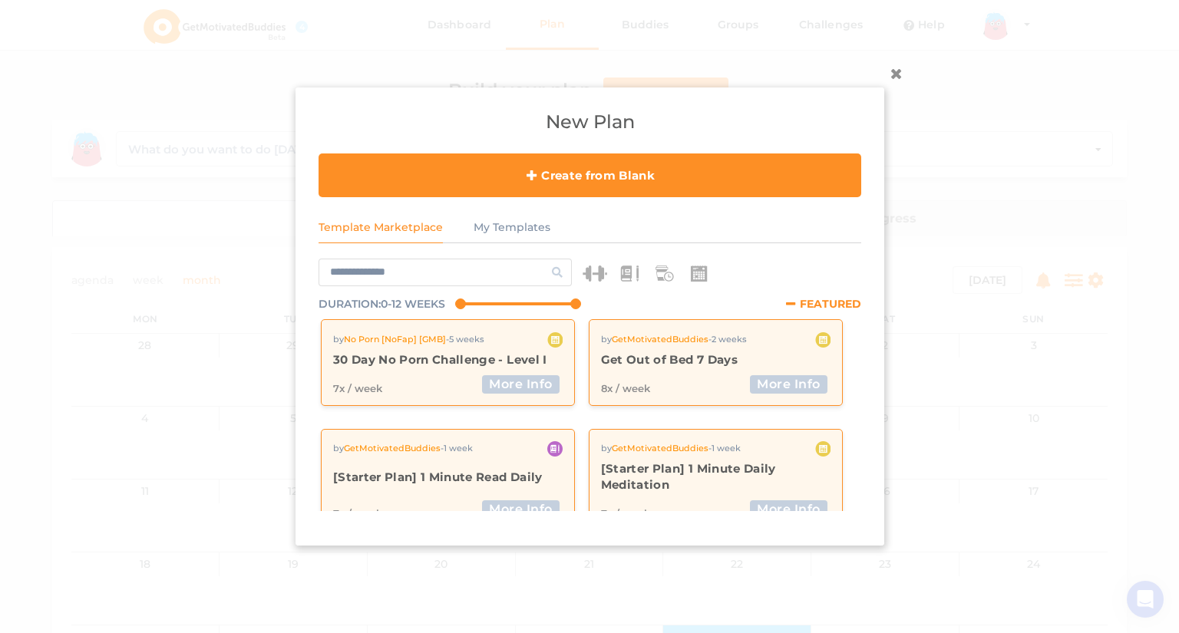
click at [367, 278] on input "text" at bounding box center [444, 273] width 253 height 28
type input "*****"
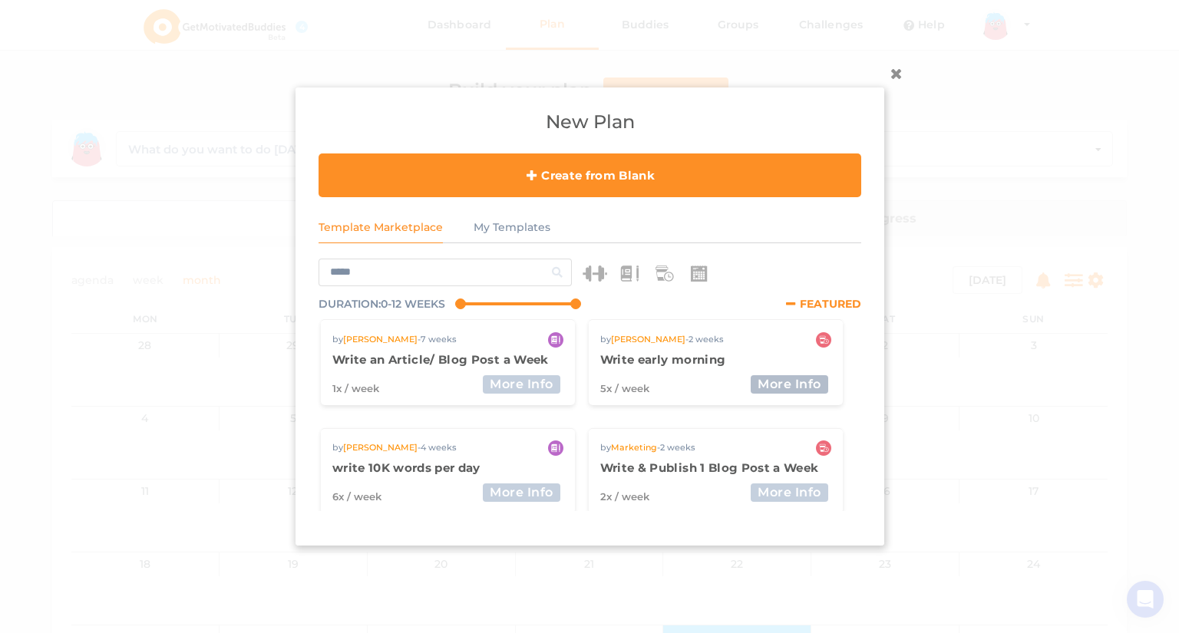
click at [587, 386] on button "More Info" at bounding box center [790, 384] width 78 height 18
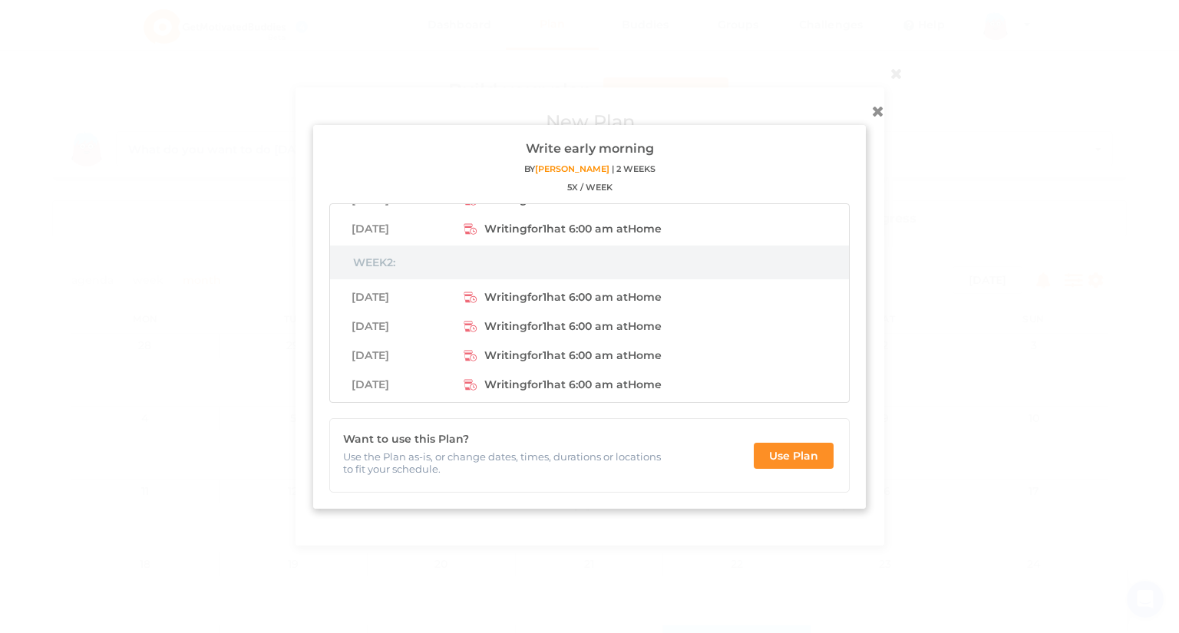
scroll to position [171, 0]
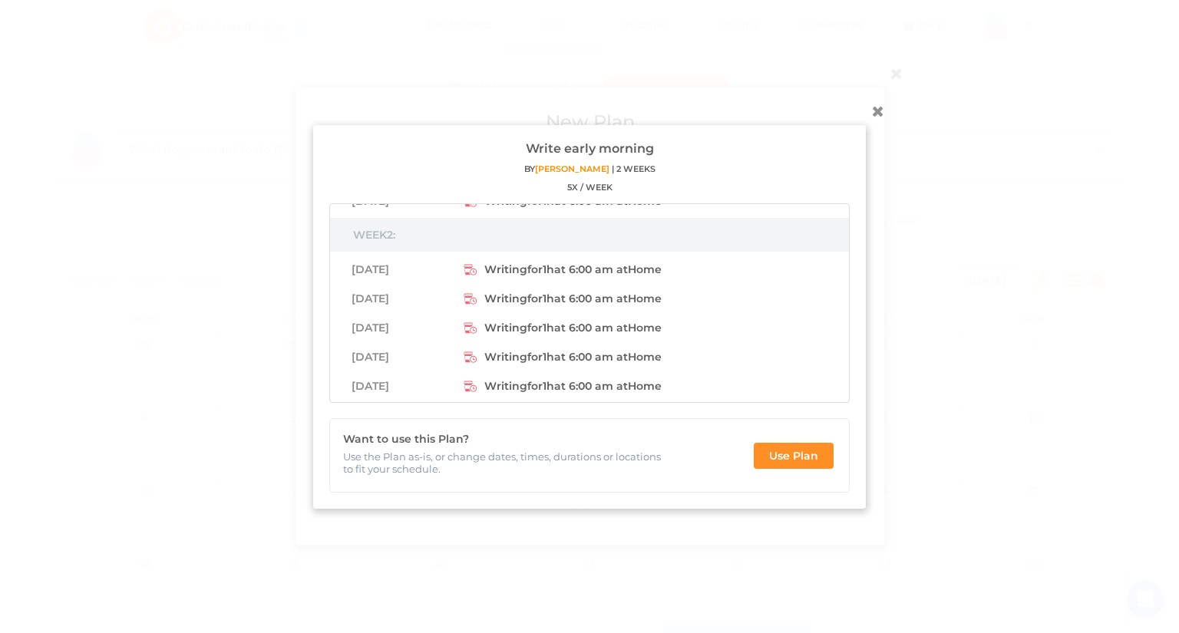
drag, startPoint x: 635, startPoint y: 340, endPoint x: 419, endPoint y: 174, distance: 272.6
click at [419, 174] on div "Write early morning BY Lynn S. | 2 Weeks 5 x / week" at bounding box center [589, 172] width 520 height 62
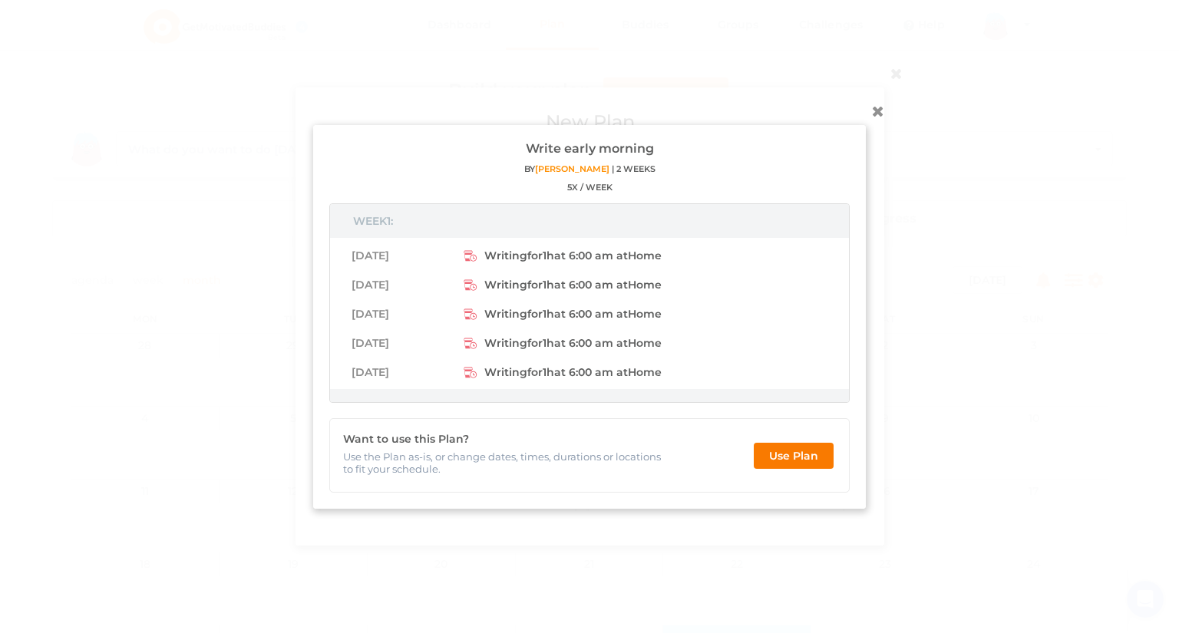
click at [587, 455] on button "Use Plan" at bounding box center [794, 455] width 80 height 26
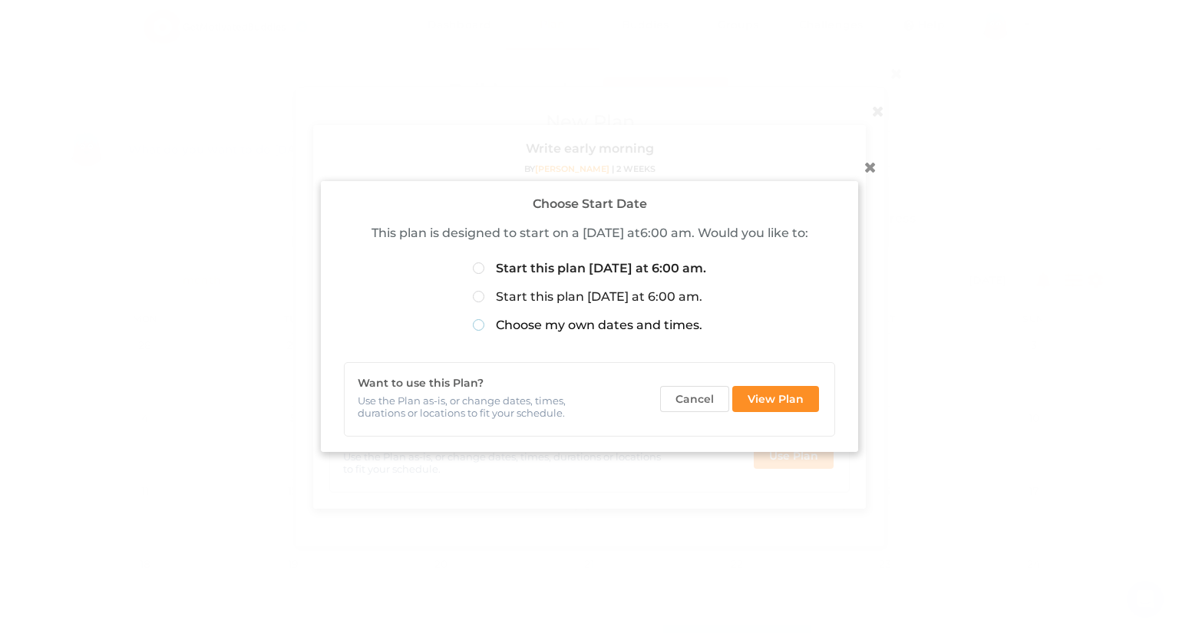
click at [587, 328] on label "Choose my own dates and times." at bounding box center [587, 326] width 229 height 17
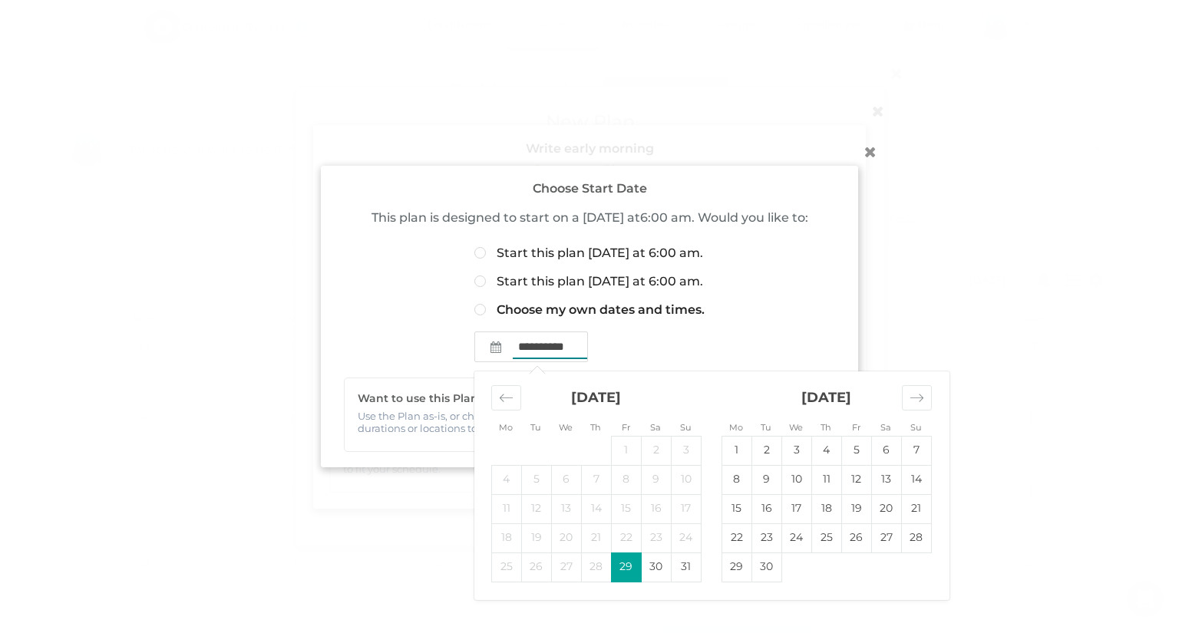
click at [518, 343] on input "**********" at bounding box center [550, 347] width 74 height 25
click at [587, 398] on div "Move forward to switch to the next month." at bounding box center [917, 397] width 30 height 25
click at [587, 569] on td "29" at bounding box center [796, 567] width 30 height 29
type input "**********"
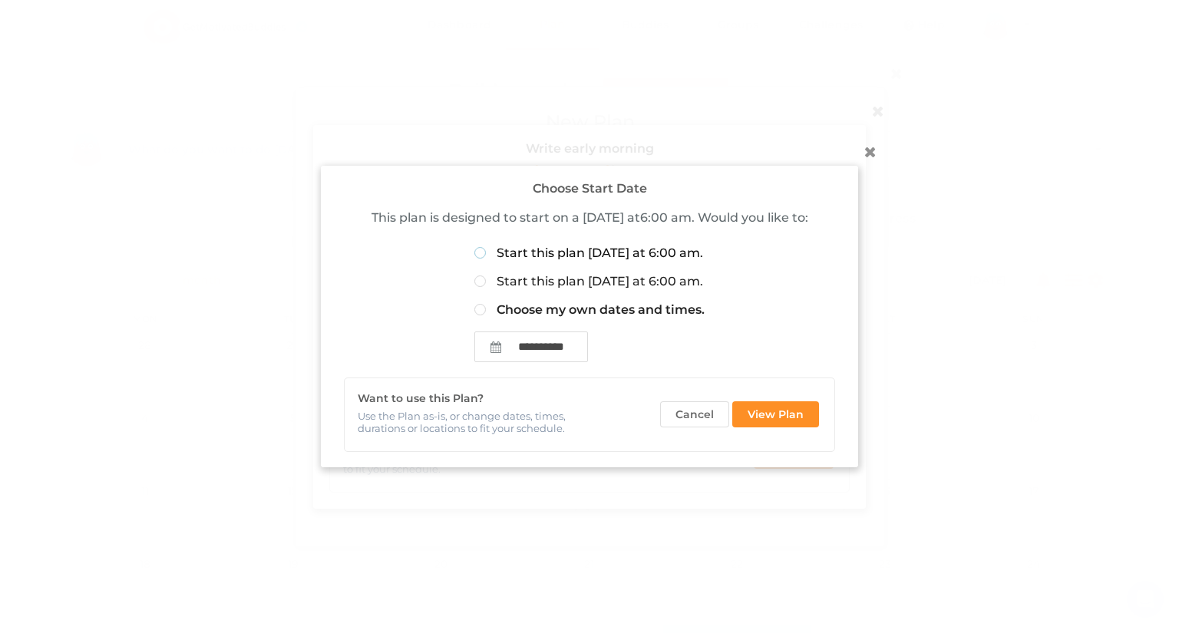
click at [474, 262] on label "Start this plan tomorrow at 6:00 am." at bounding box center [588, 254] width 229 height 17
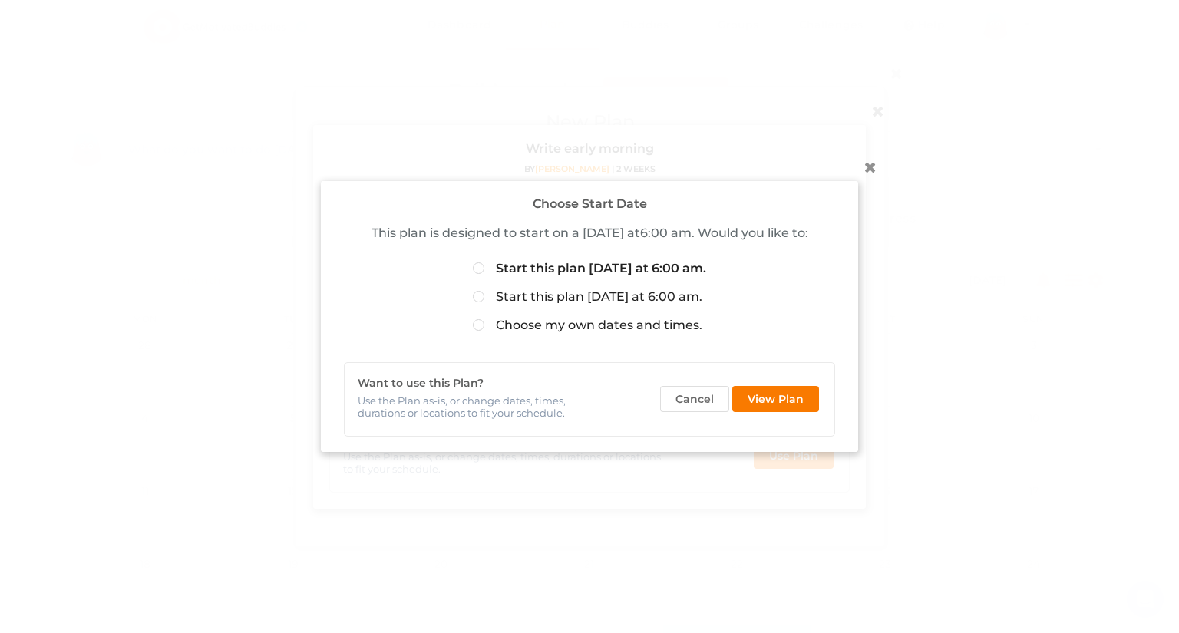
click at [587, 395] on button "View Plan" at bounding box center [775, 399] width 87 height 26
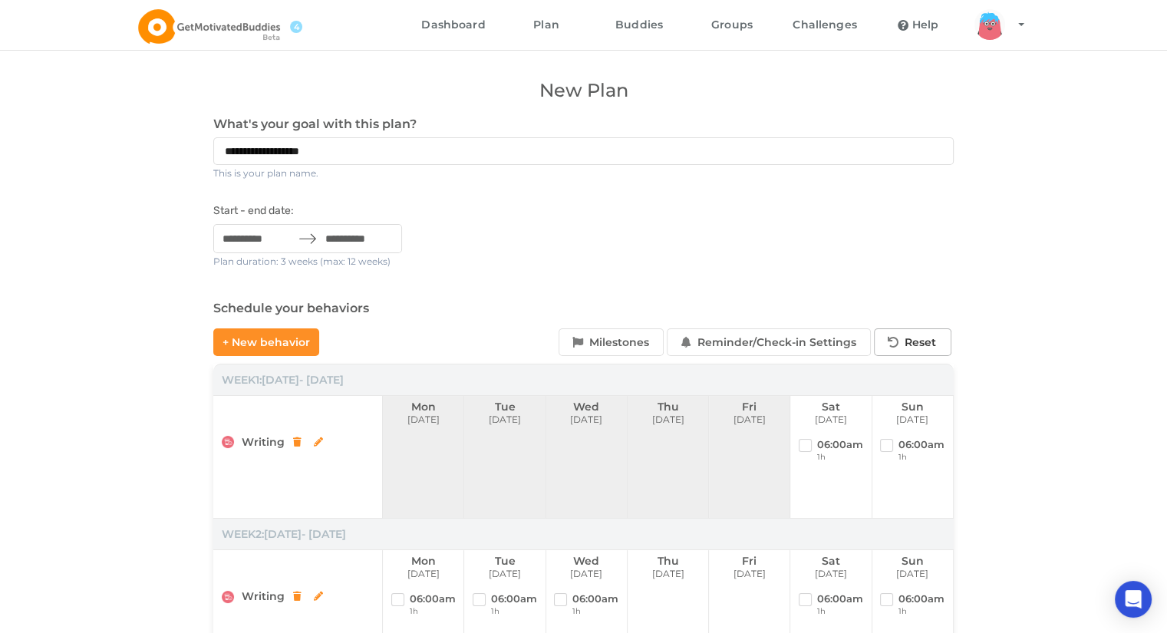
click at [587, 343] on button "Reset" at bounding box center [913, 342] width 78 height 28
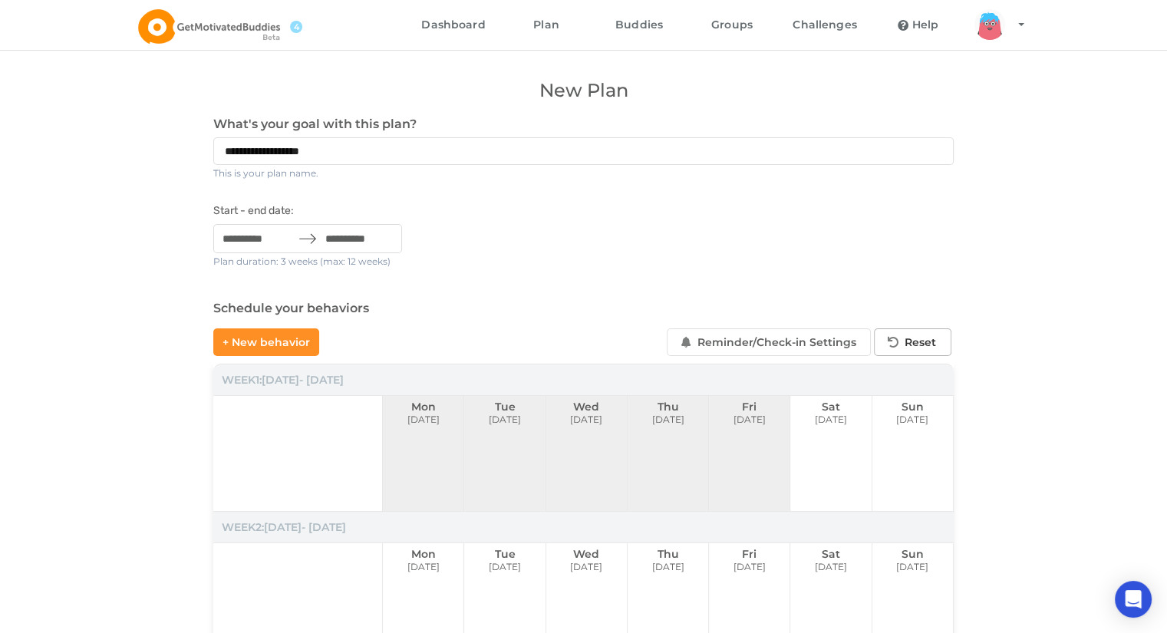
click at [587, 336] on button "Reset" at bounding box center [913, 342] width 78 height 28
click at [324, 145] on input "**********" at bounding box center [583, 151] width 741 height 28
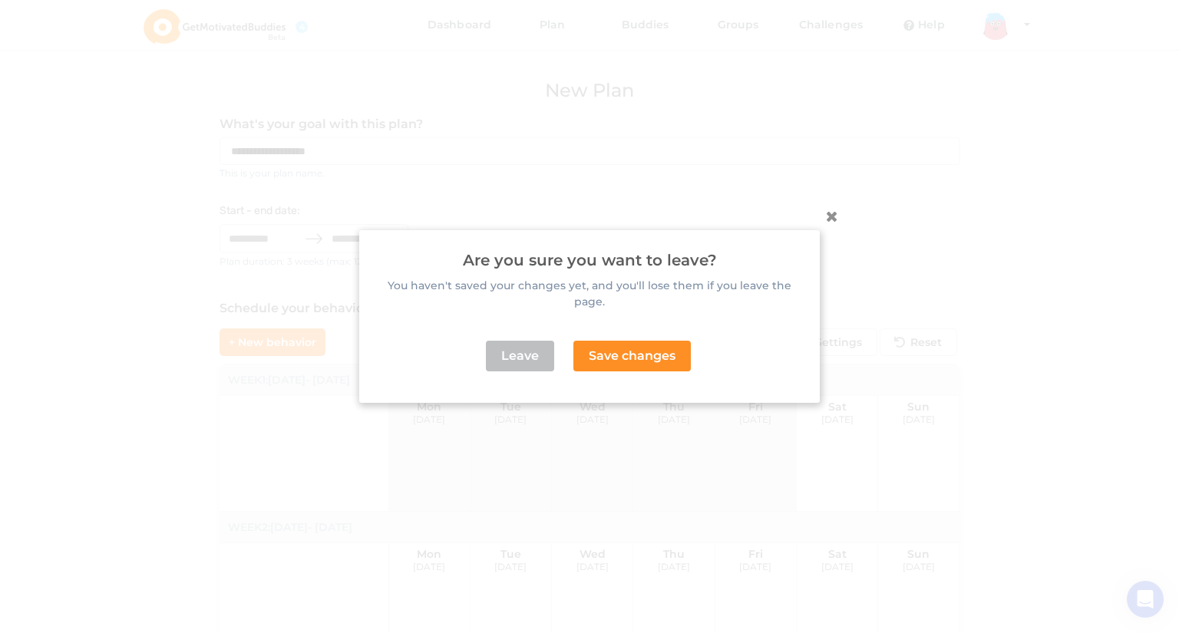
click at [513, 346] on button "Leave" at bounding box center [520, 356] width 68 height 31
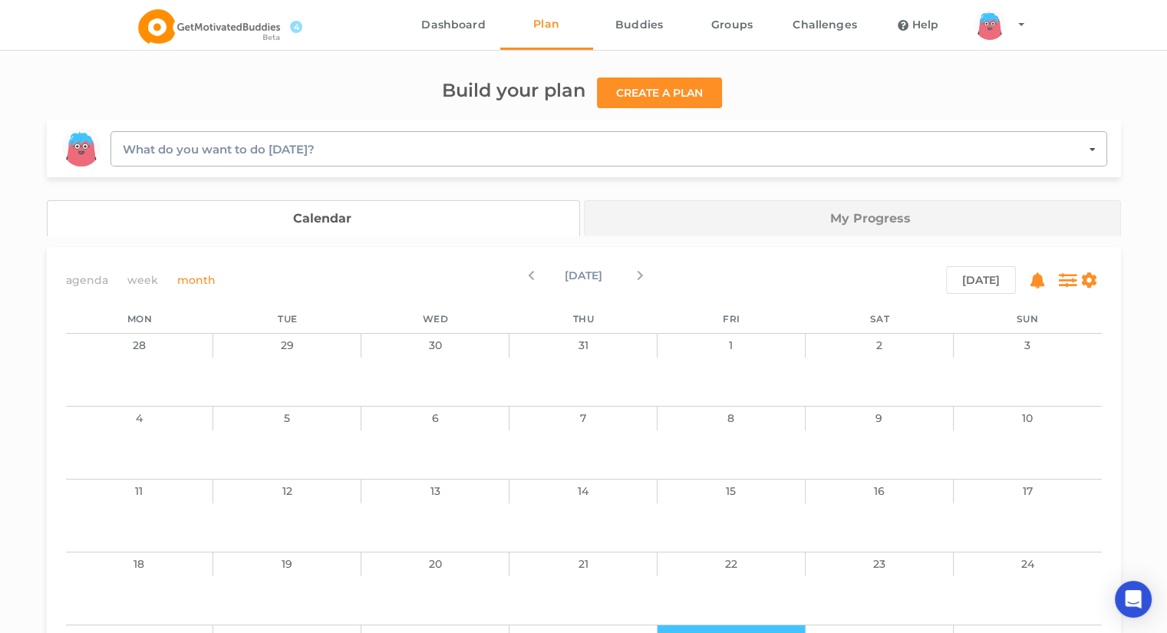
click at [353, 152] on input "text" at bounding box center [609, 149] width 995 height 34
click at [193, 94] on div "Build your plan Create a plan" at bounding box center [584, 92] width 1074 height 31
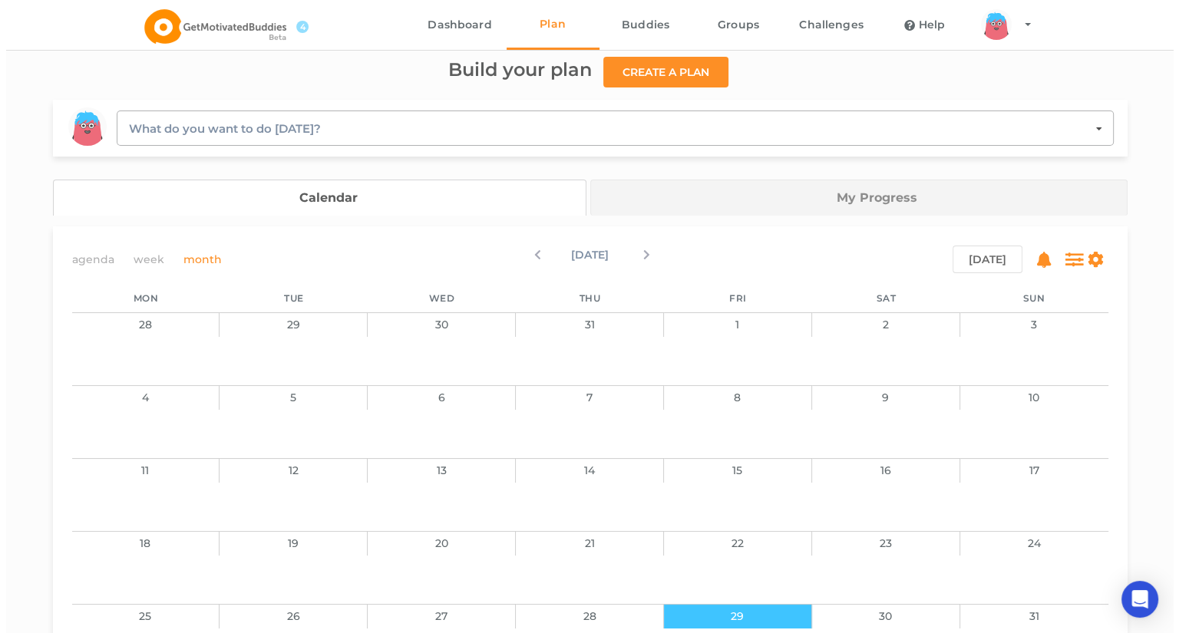
scroll to position [12, 0]
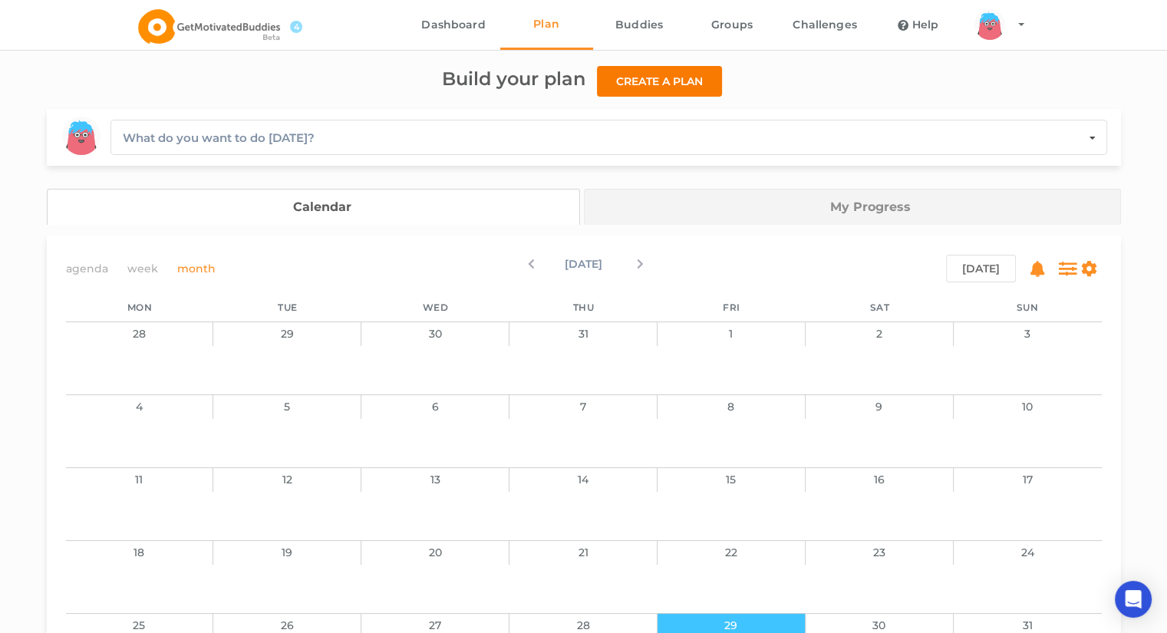
click at [587, 83] on button "Create a plan" at bounding box center [659, 81] width 125 height 31
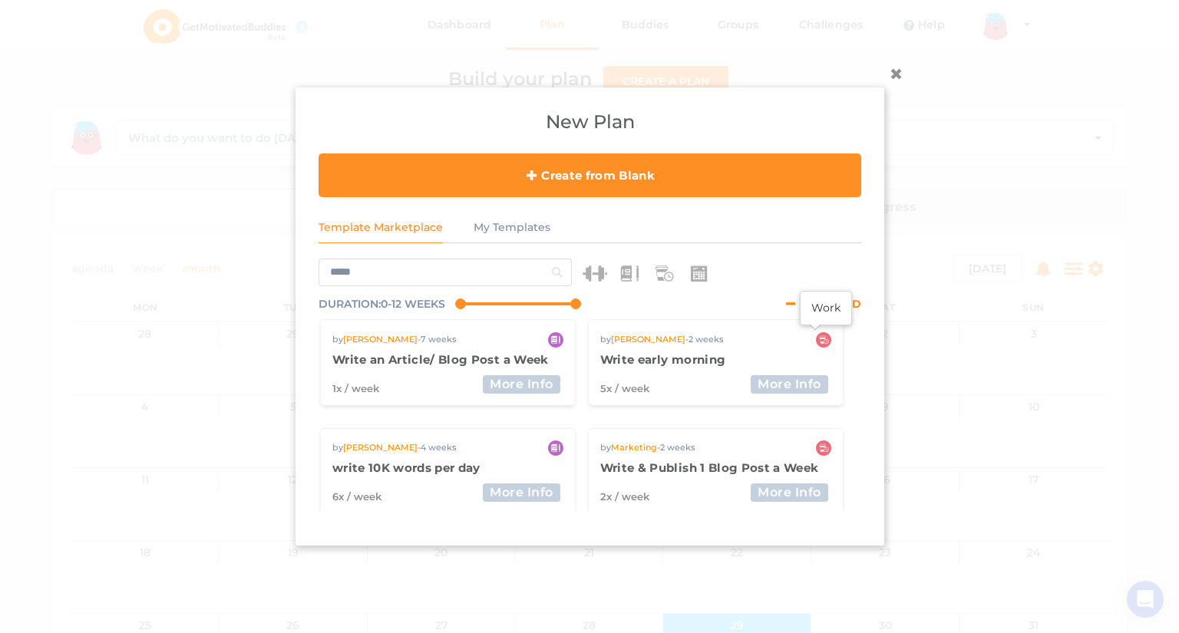
click at [587, 340] on img at bounding box center [822, 339] width 15 height 15
click at [587, 341] on img at bounding box center [822, 339] width 15 height 15
click at [587, 343] on img at bounding box center [822, 339] width 15 height 15
click at [587, 361] on span "Write early morning" at bounding box center [661, 359] width 125 height 16
click at [587, 393] on div "5x / week" at bounding box center [623, 388] width 49 height 11
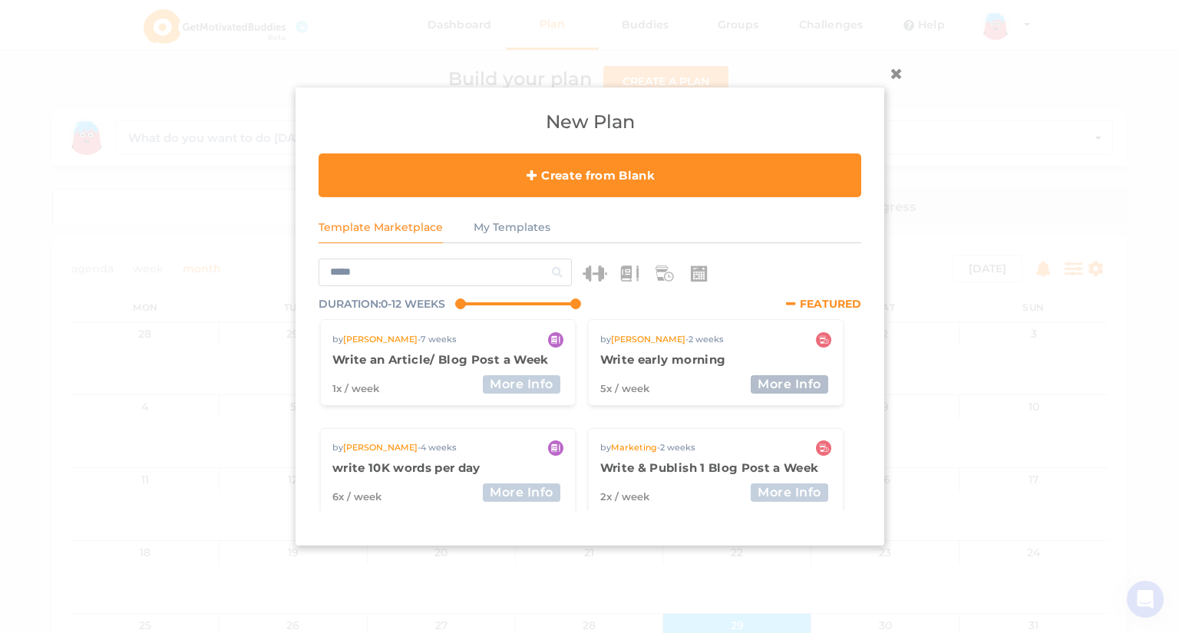
click at [587, 381] on button "More Info" at bounding box center [790, 384] width 78 height 18
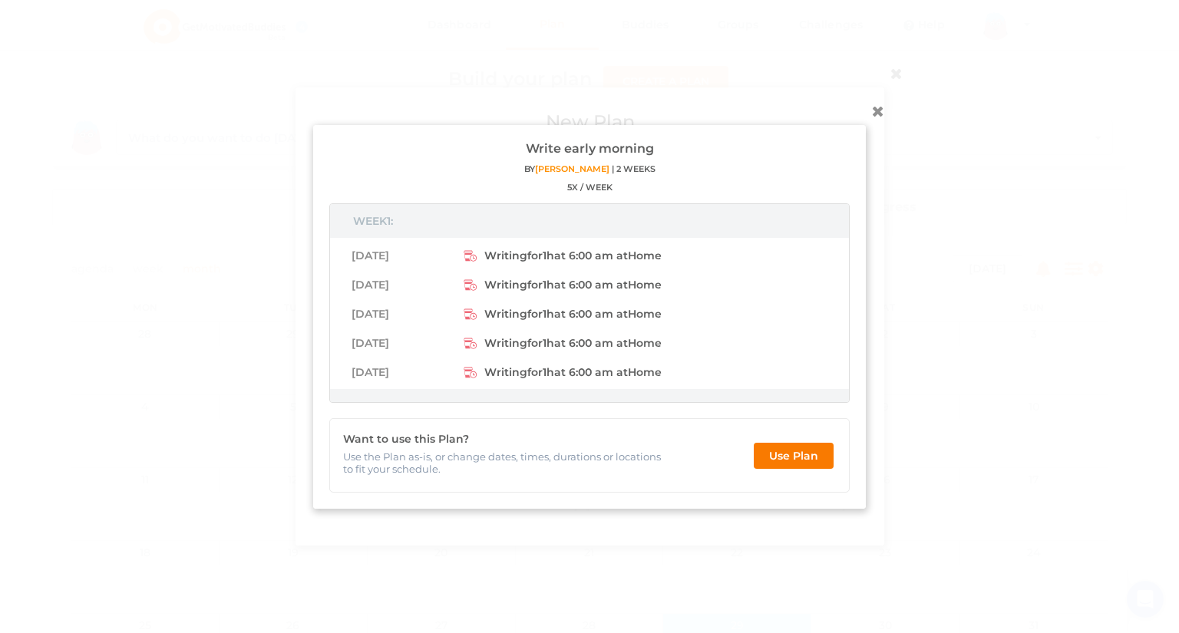
click at [587, 460] on button "Use Plan" at bounding box center [794, 455] width 80 height 26
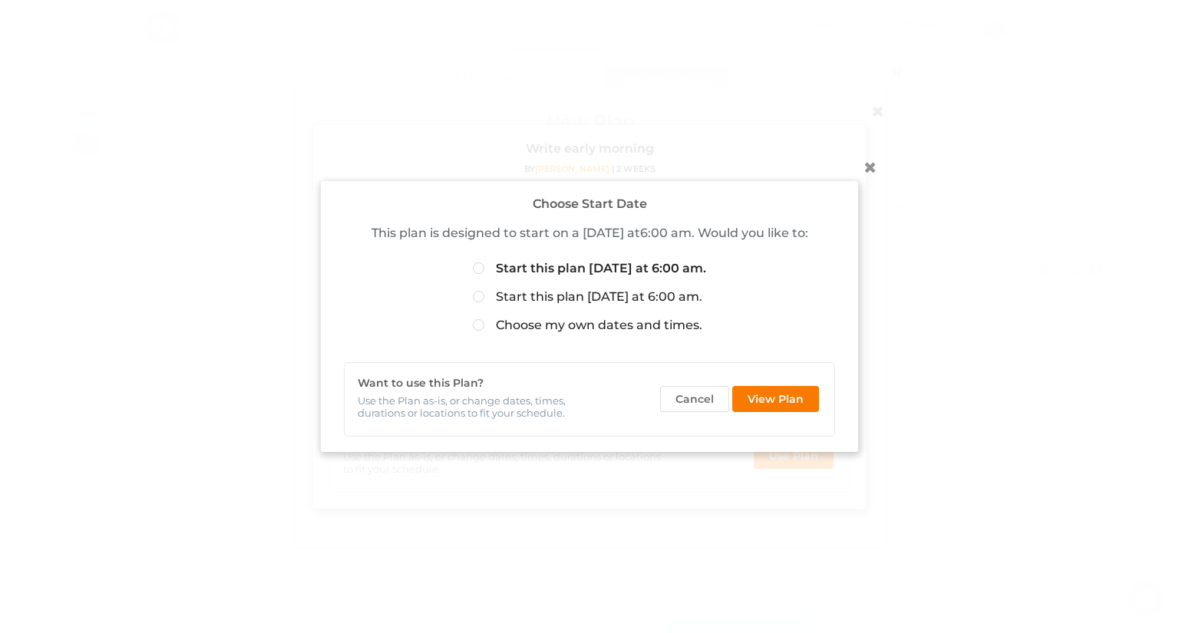
drag, startPoint x: 771, startPoint y: 392, endPoint x: 751, endPoint y: 284, distance: 110.2
click at [587, 284] on div "Choose Start Date This plan is designed to start on a monday at 6:00 am . Would…" at bounding box center [589, 316] width 537 height 271
click at [473, 295] on label "Start this plan next Monday at 6:00 am." at bounding box center [587, 298] width 229 height 17
click at [587, 403] on button "View Plan" at bounding box center [775, 399] width 87 height 26
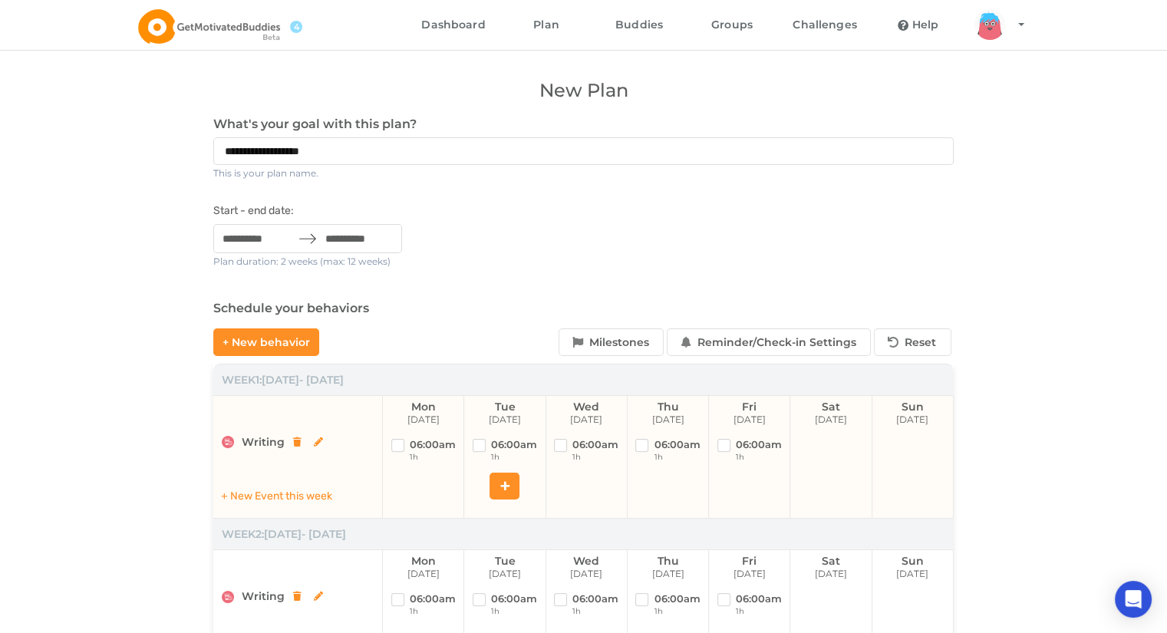
scroll to position [211, 0]
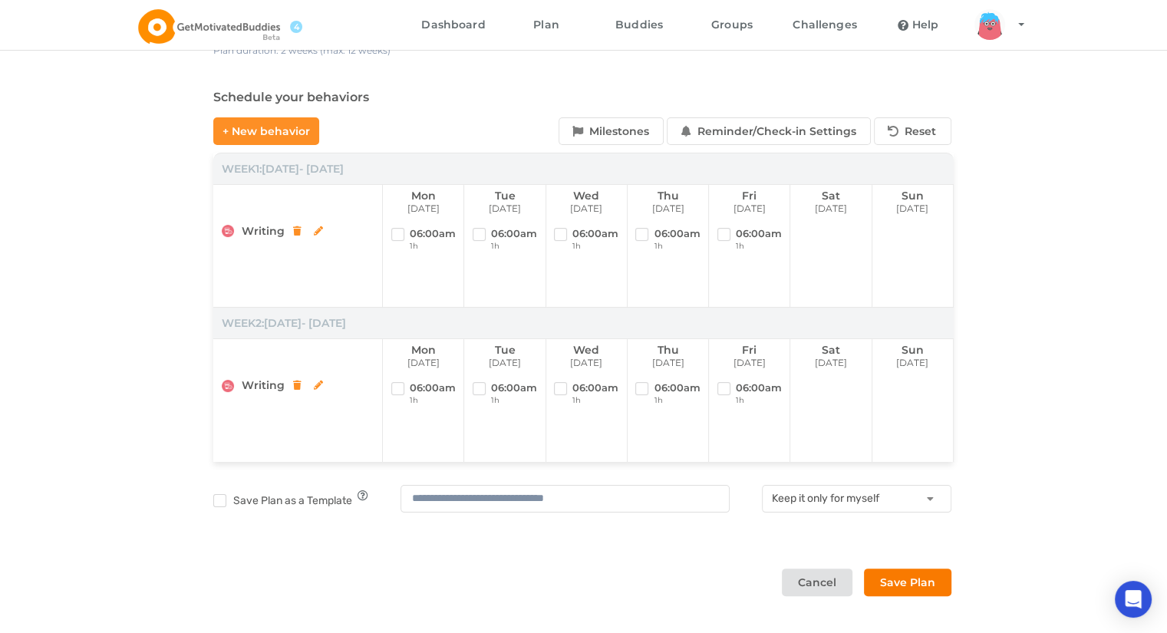
click at [587, 583] on button "Save Plan" at bounding box center [907, 583] width 87 height 28
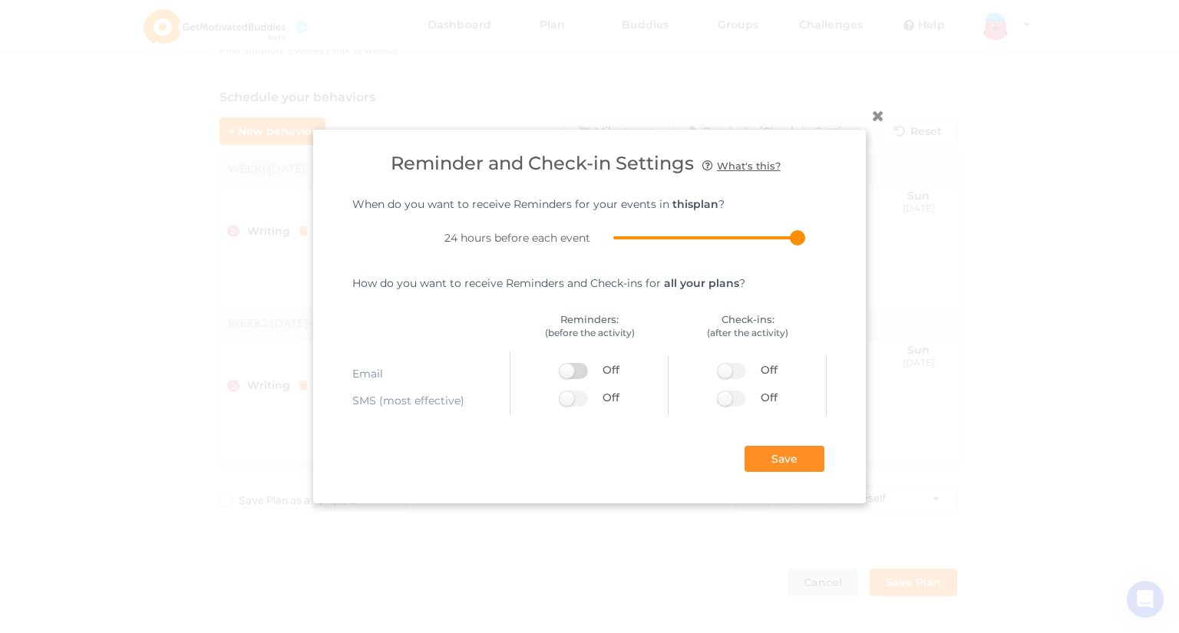
click at [582, 379] on label at bounding box center [578, 371] width 38 height 16
drag, startPoint x: 796, startPoint y: 243, endPoint x: 686, endPoint y: 245, distance: 109.8
click at [587, 245] on div "Reminder and Check-in Settings What's this? When do you want to receive Reminde…" at bounding box center [589, 309] width 507 height 358
click at [571, 372] on label at bounding box center [578, 371] width 38 height 16
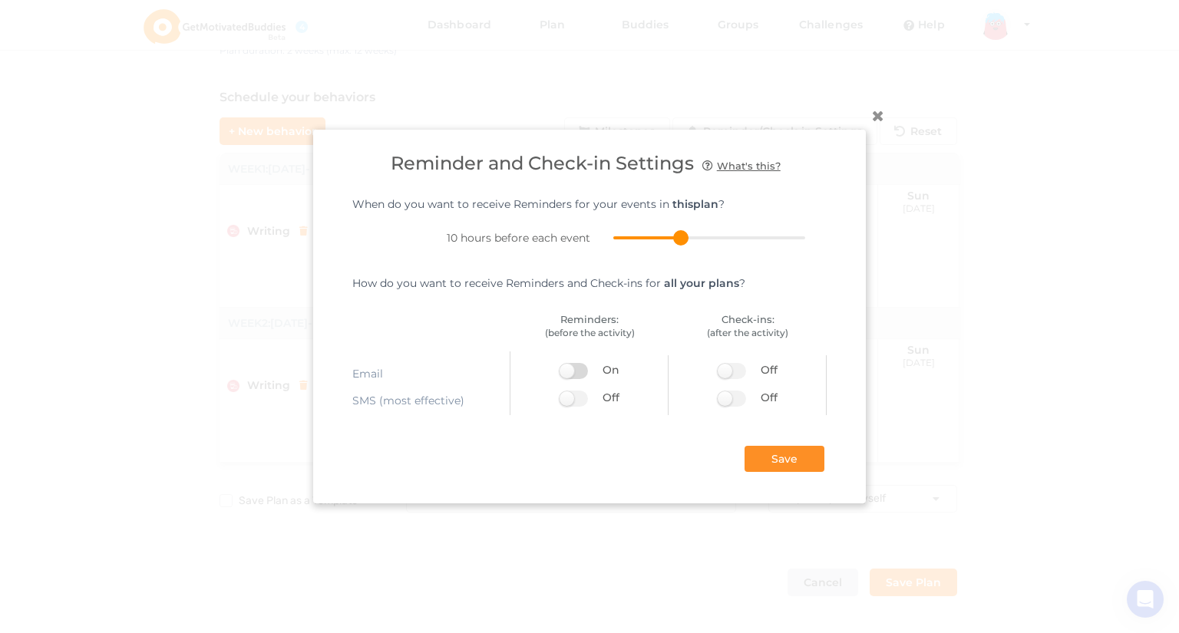
click at [581, 371] on label at bounding box center [578, 371] width 38 height 16
click at [574, 399] on label at bounding box center [578, 399] width 38 height 16
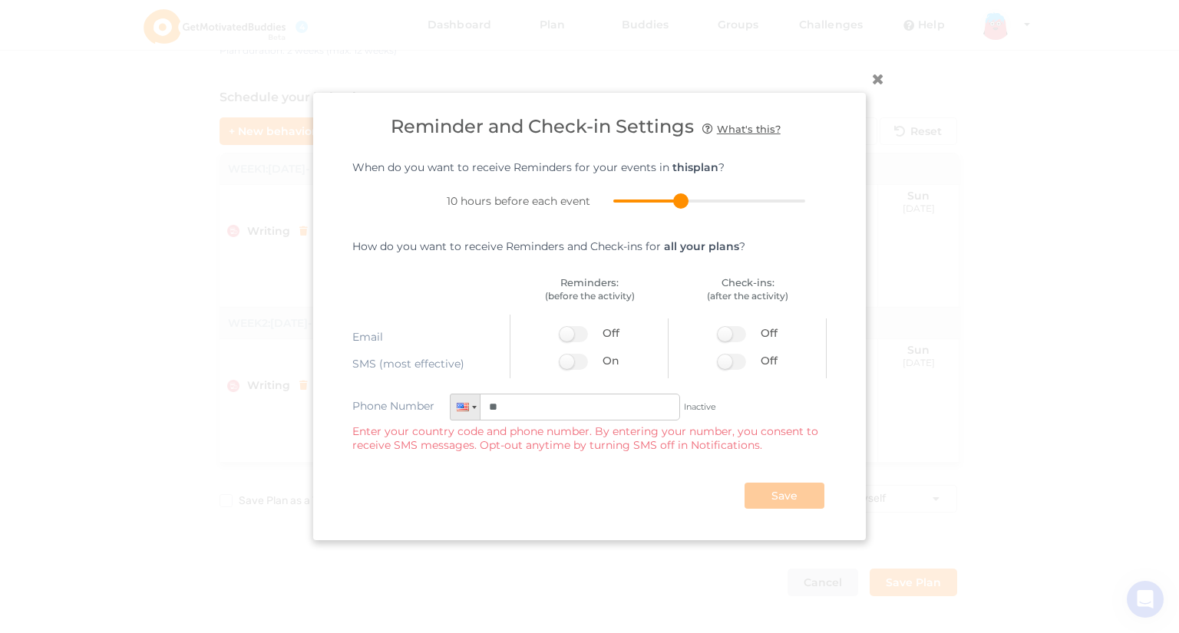
click at [565, 399] on input "**" at bounding box center [565, 407] width 230 height 27
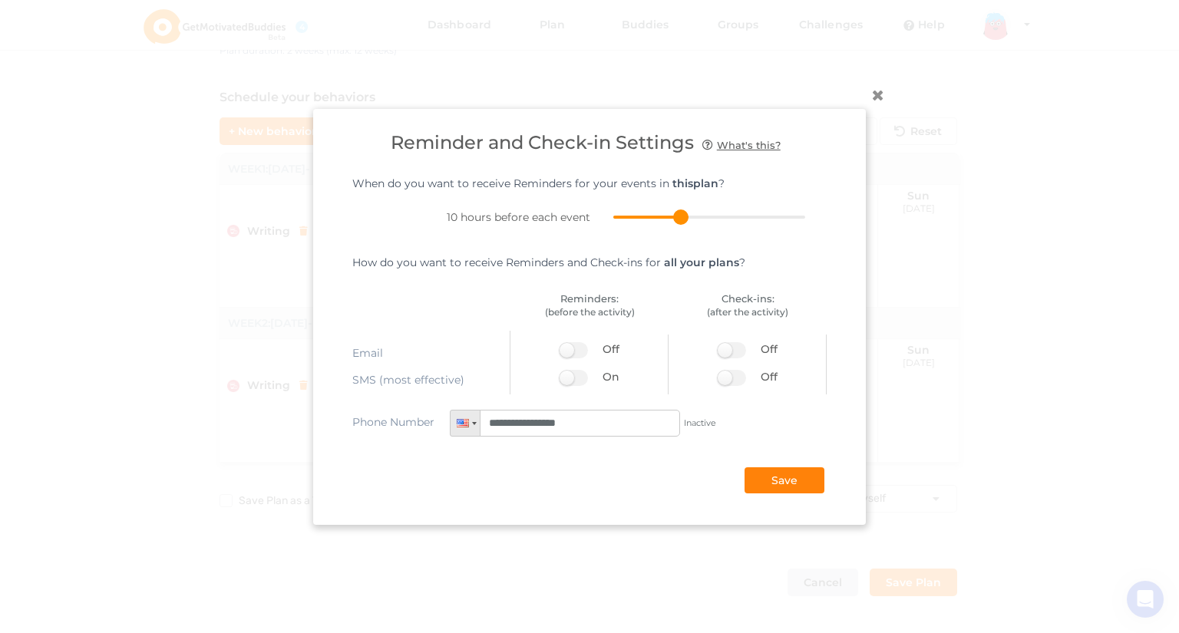
type input "**********"
click at [587, 475] on button "Save" at bounding box center [784, 480] width 80 height 26
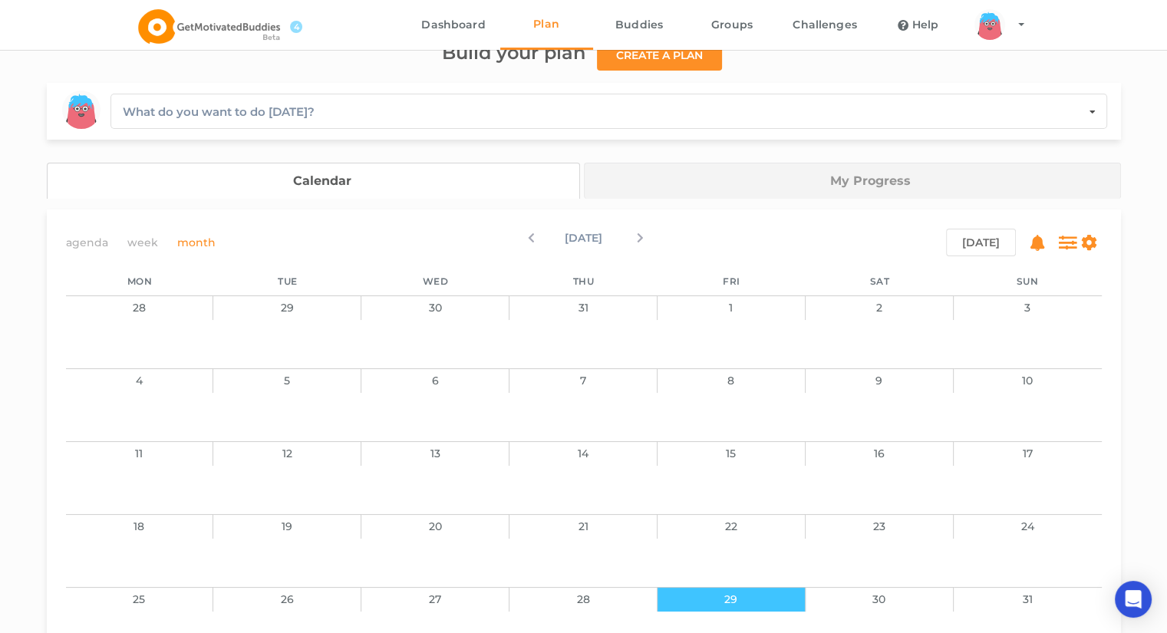
scroll to position [226, 0]
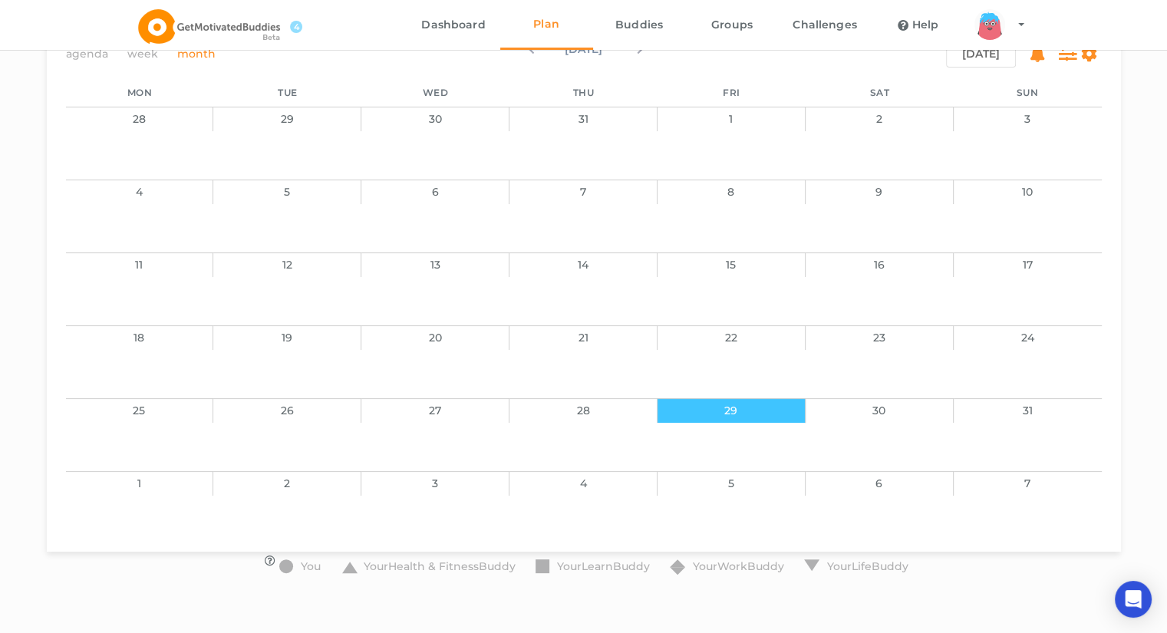
click at [587, 407] on div "30" at bounding box center [880, 410] width 148 height 25
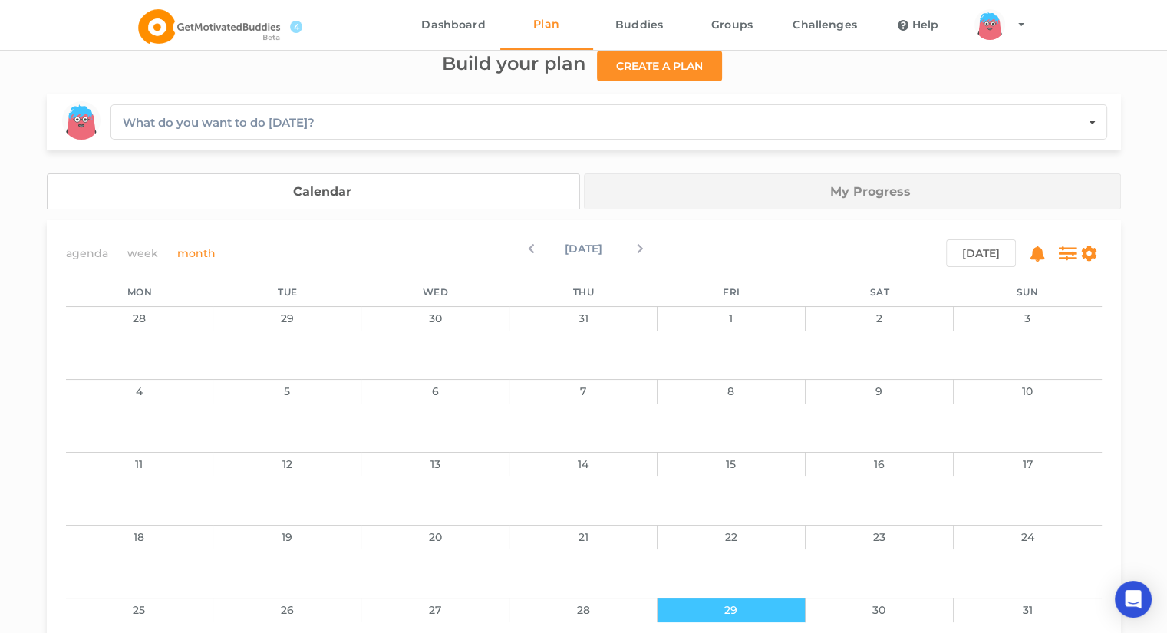
scroll to position [0, 0]
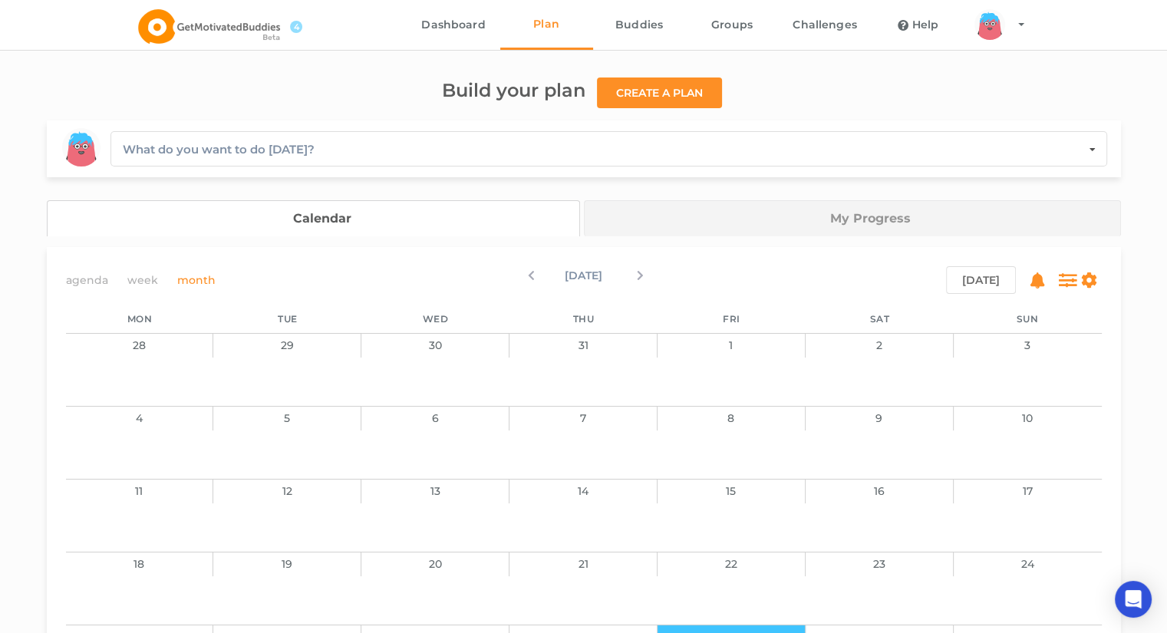
click at [587, 231] on link "My Progress" at bounding box center [852, 218] width 537 height 36
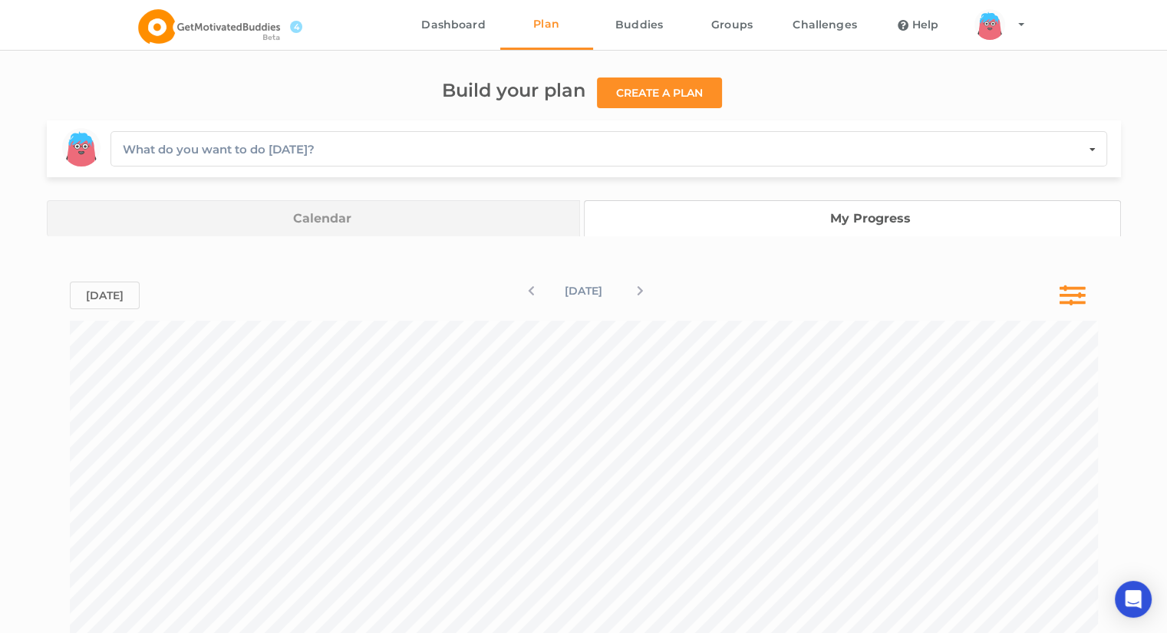
click at [444, 220] on link "Calendar" at bounding box center [313, 218] width 533 height 36
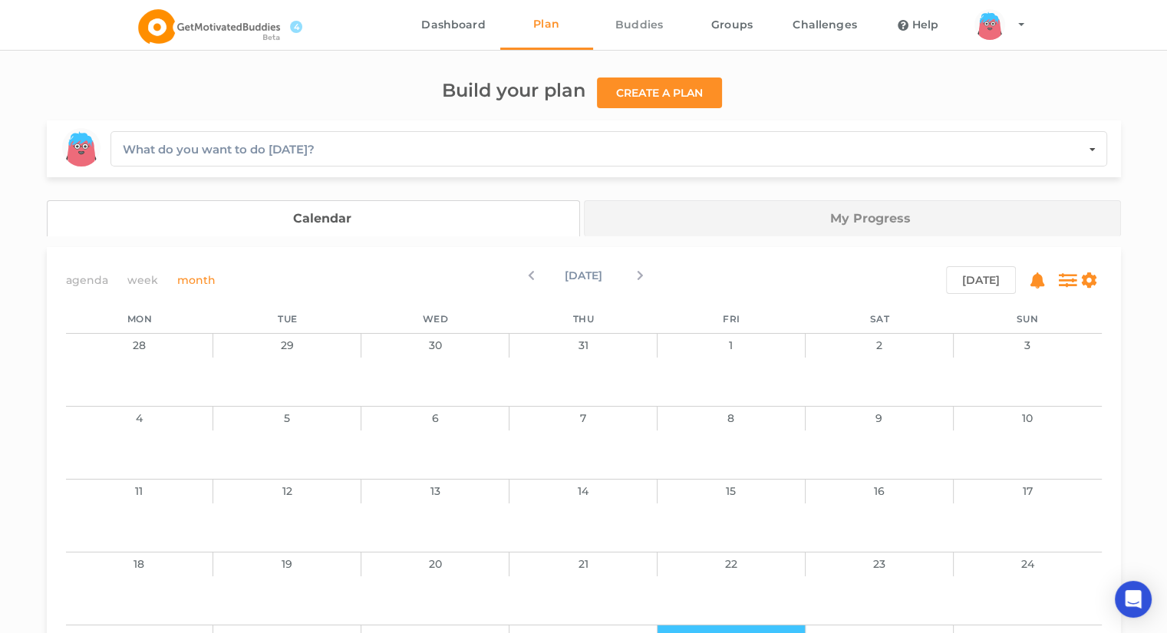
click at [587, 17] on link "Buddies" at bounding box center [639, 25] width 93 height 50
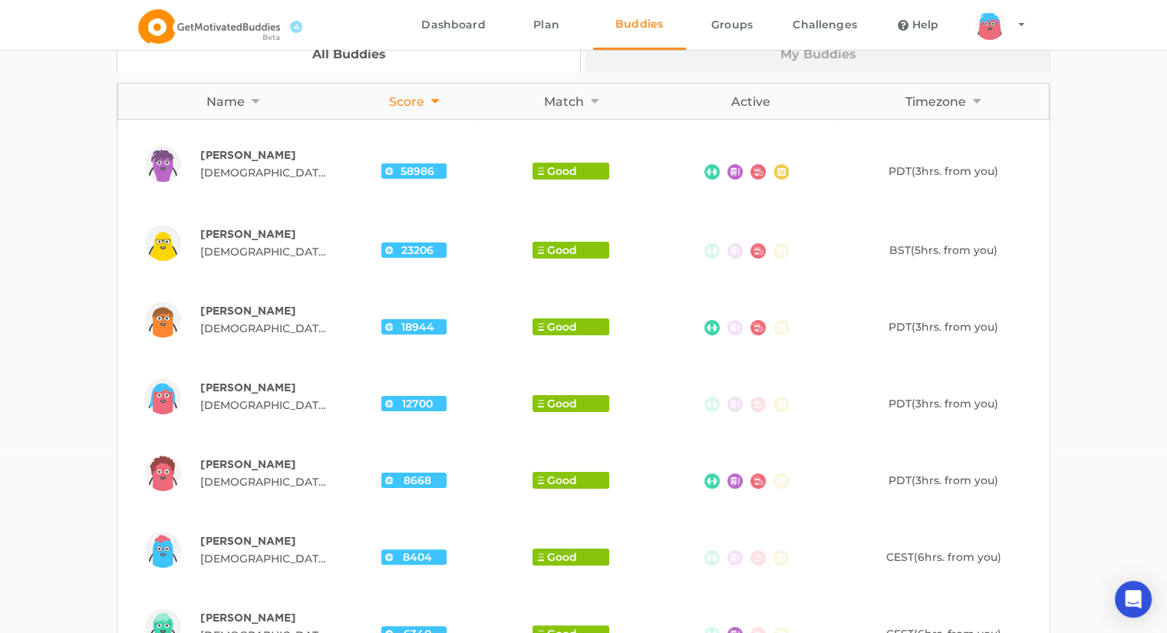
scroll to position [117, 0]
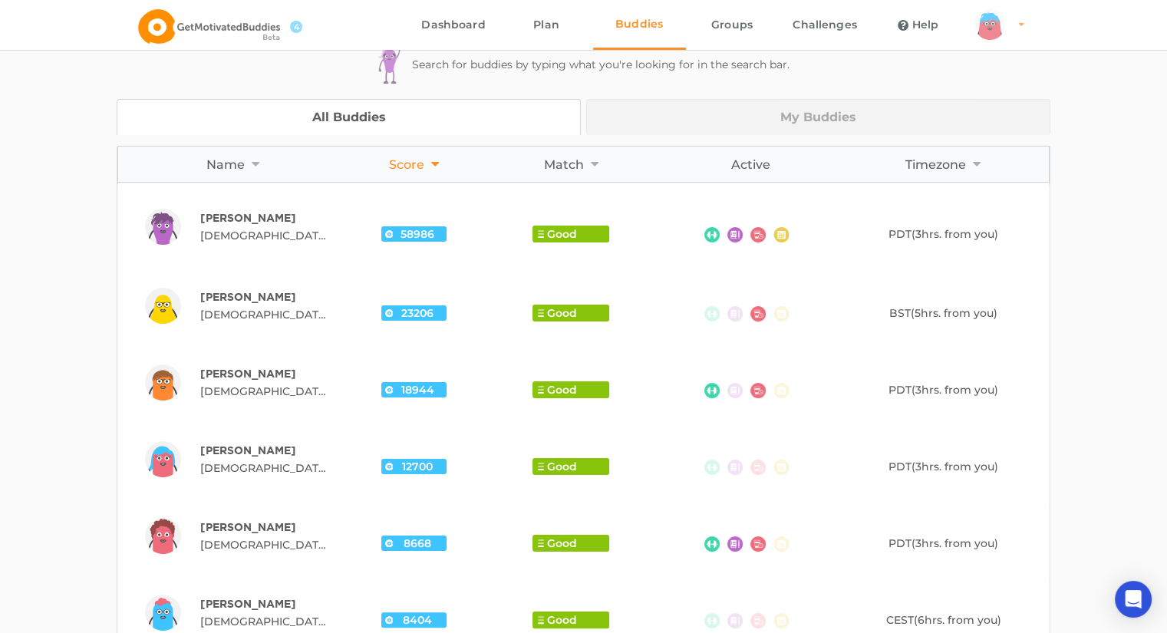
click at [587, 28] on div "arms Created with Sketch. legs Created with Sketch. hairs/back/hair14 Created w…" at bounding box center [990, 24] width 31 height 31
click at [587, 71] on link "Profile" at bounding box center [1018, 68] width 106 height 35
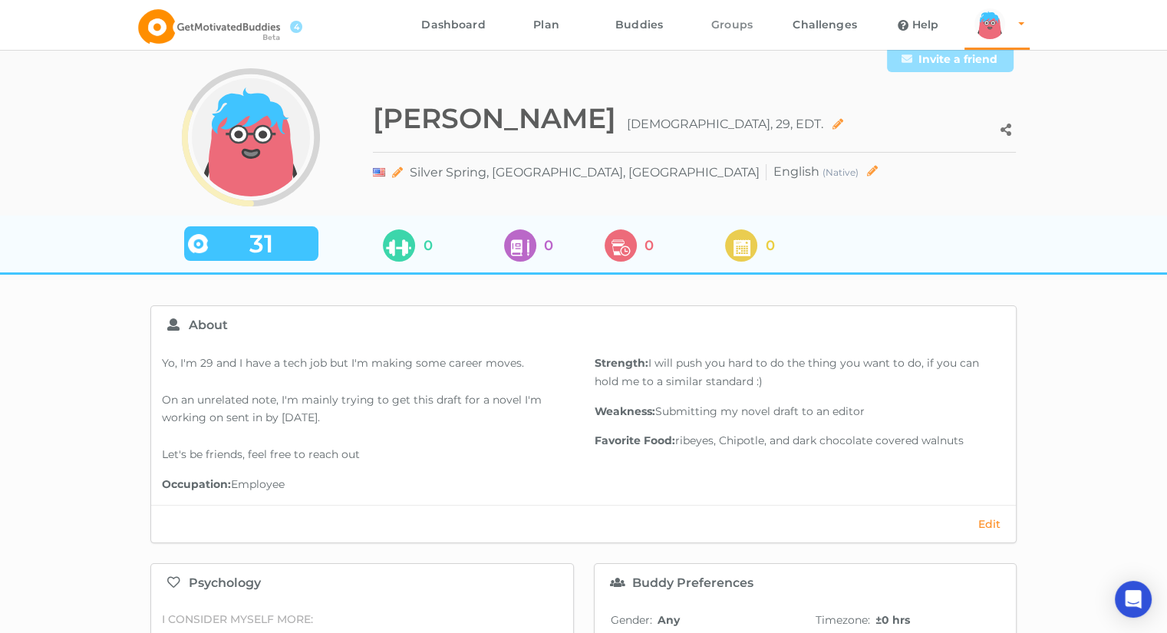
click at [587, 32] on link "Groups" at bounding box center [732, 25] width 93 height 50
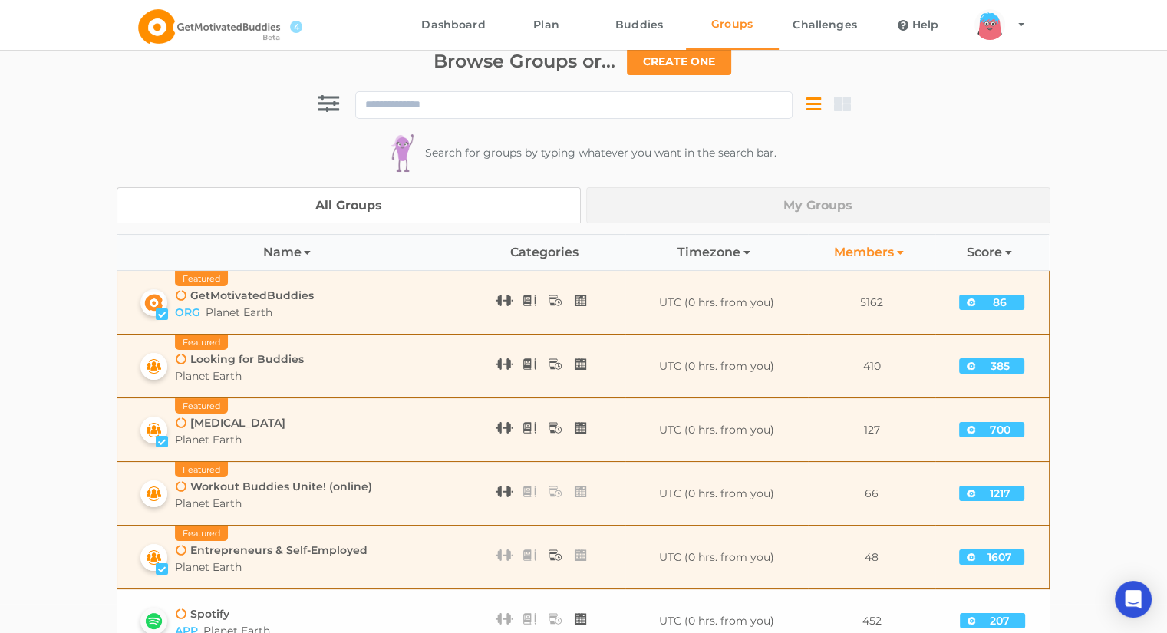
scroll to position [28, 0]
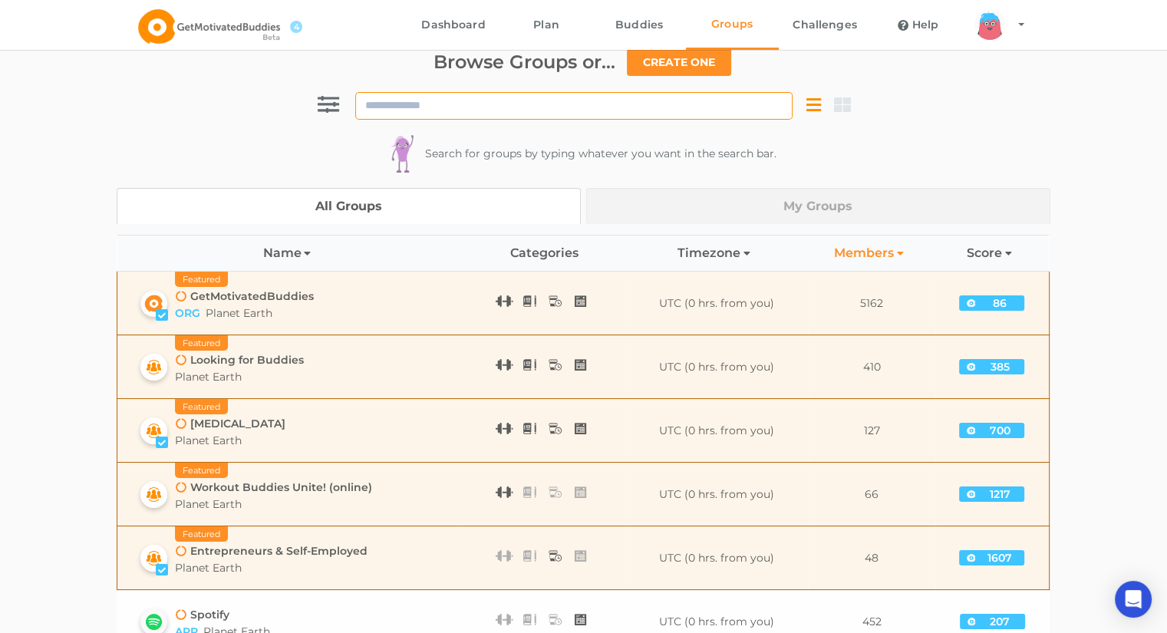
click at [472, 115] on input at bounding box center [573, 106] width 437 height 28
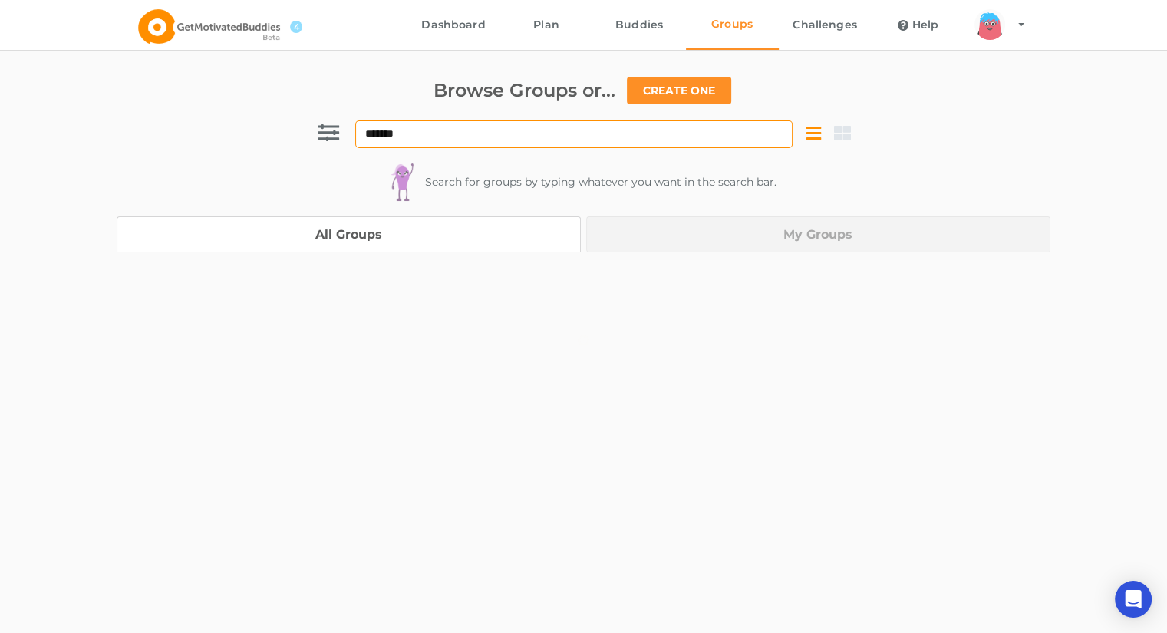
scroll to position [0, 0]
type input "******"
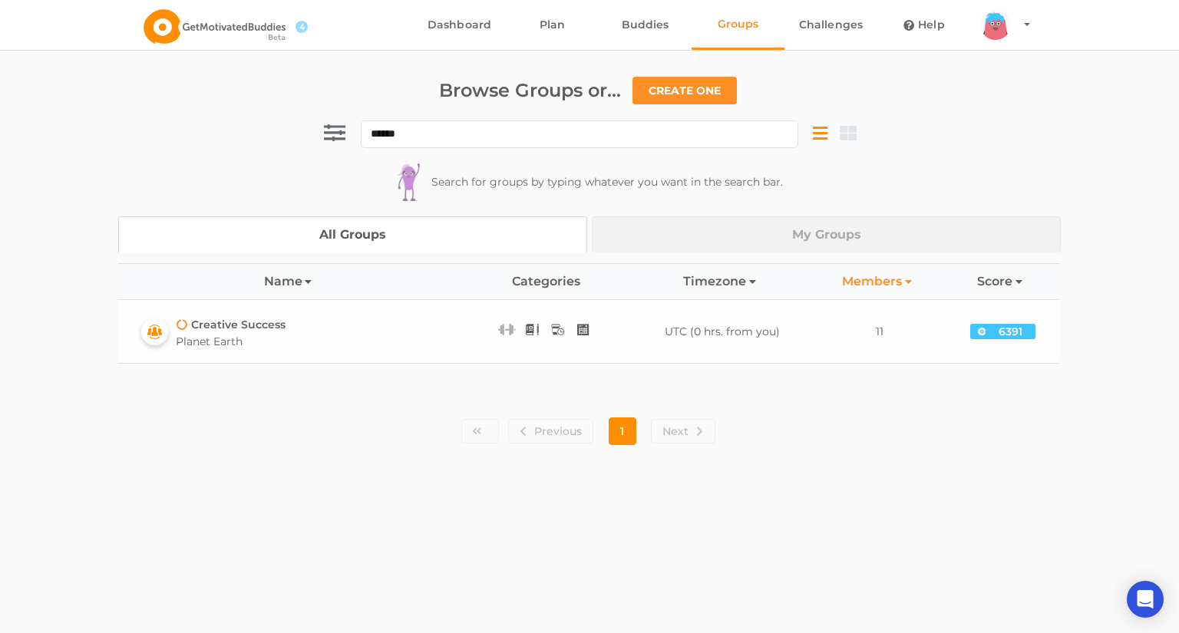
click at [253, 327] on div "Creative Success" at bounding box center [231, 324] width 110 height 15
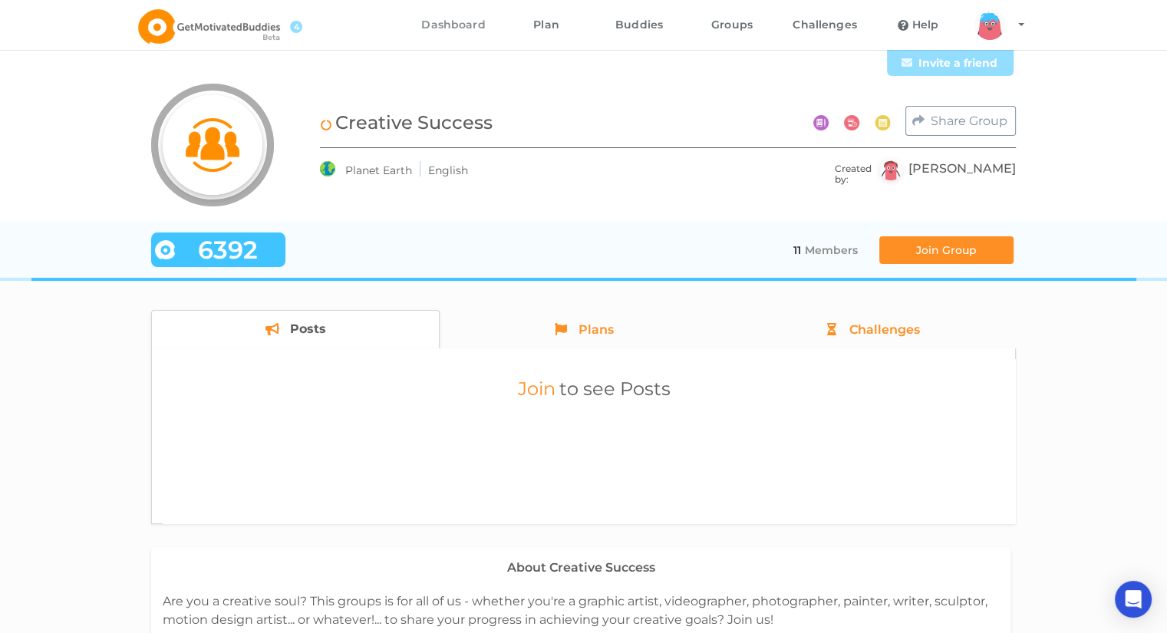
click at [440, 21] on link "Dashboard" at bounding box center [454, 25] width 93 height 50
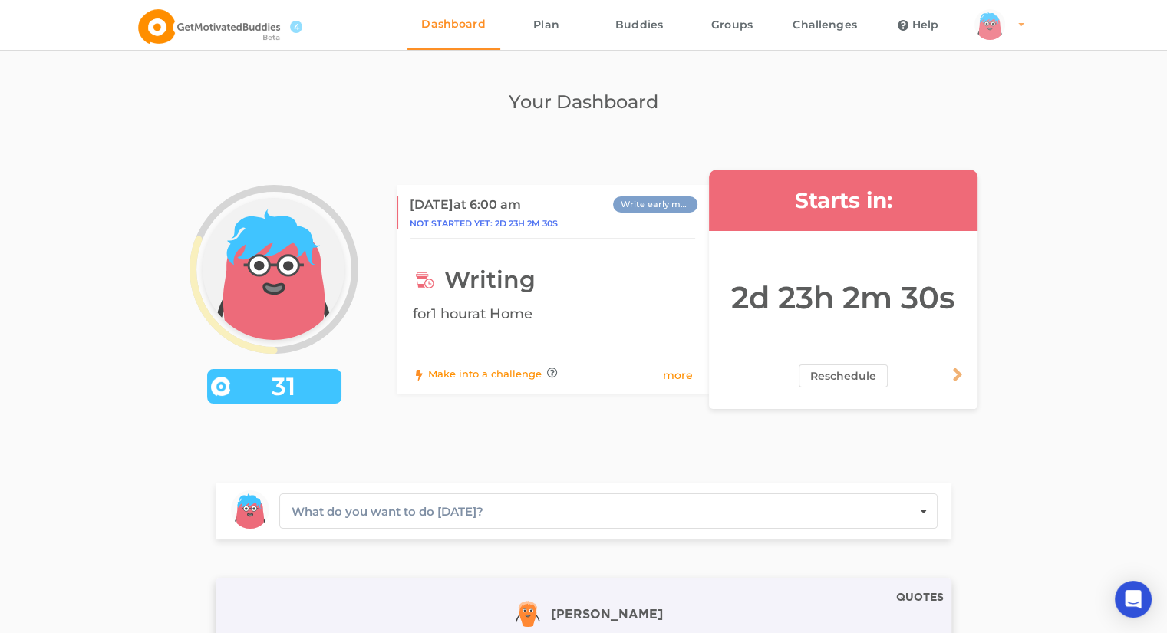
click at [587, 29] on div "arms Created with Sketch. legs Created with Sketch. hairs/back/hair14 Created w…" at bounding box center [990, 24] width 31 height 31
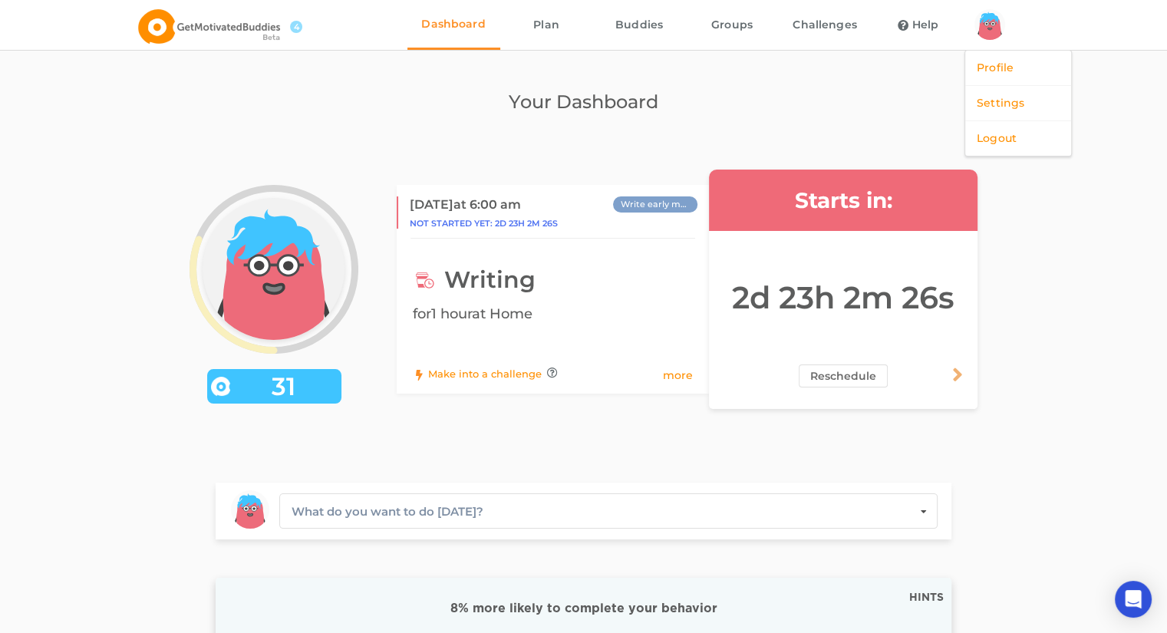
click at [510, 126] on div "Your Dashboard arms Created with Sketch. legs Created with Sketch. hairs/back/h…" at bounding box center [583, 109] width 865 height 43
click at [587, 25] on div "arms Created with Sketch. legs Created with Sketch. hairs/back/hair14 Created w…" at bounding box center [990, 24] width 31 height 31
click at [587, 82] on link "Profile" at bounding box center [1018, 68] width 106 height 35
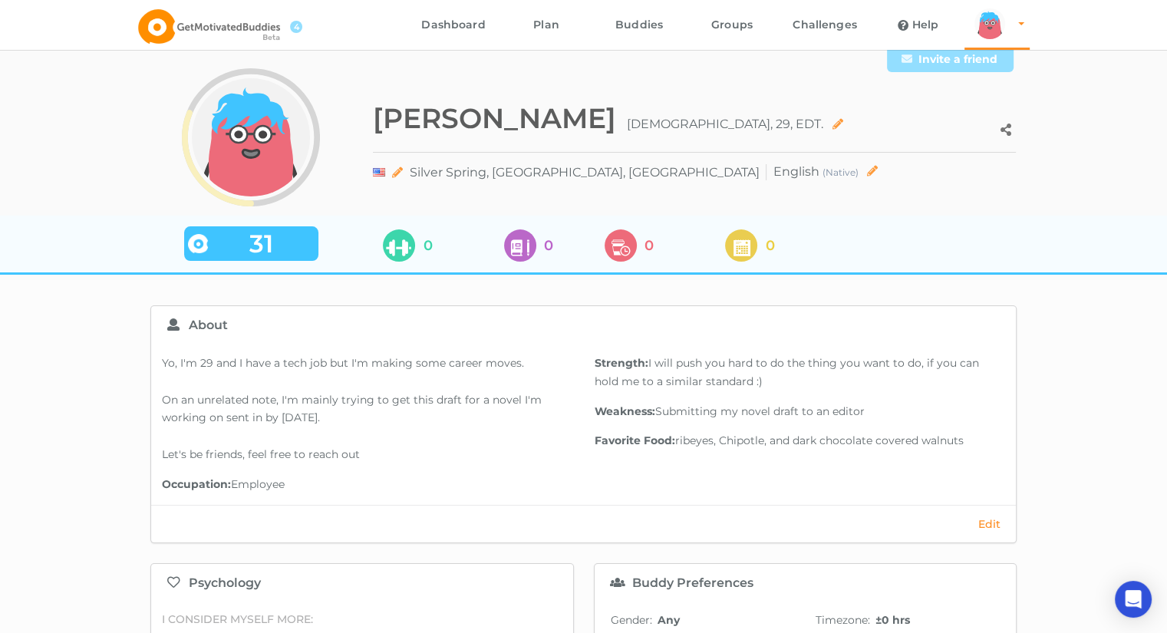
click at [587, 524] on button "Edit" at bounding box center [989, 524] width 31 height 14
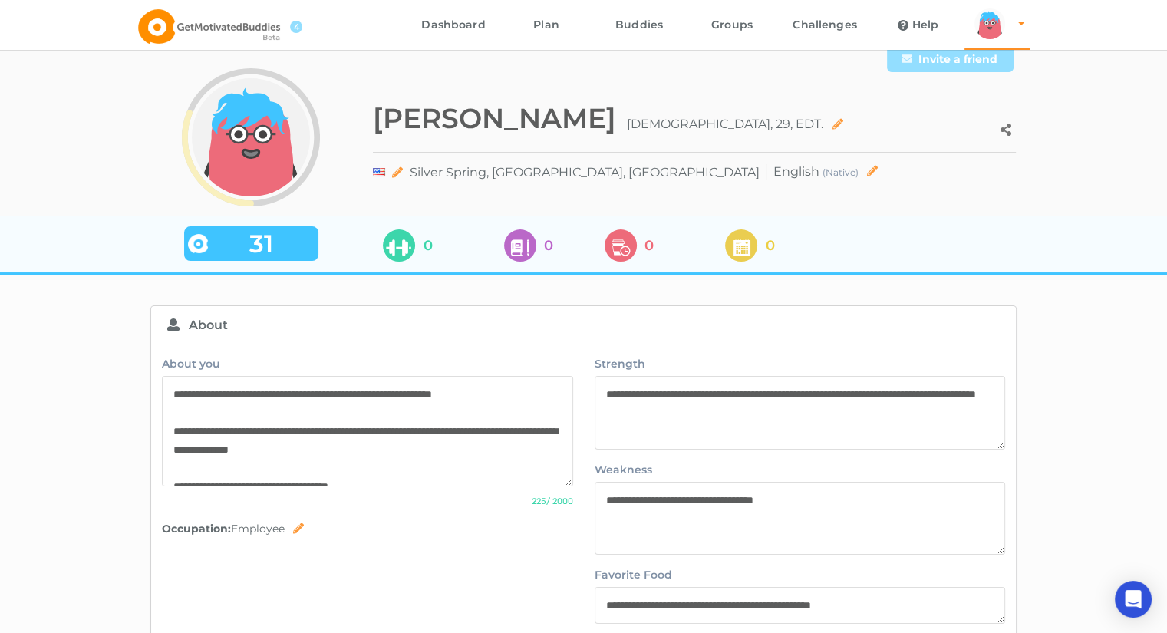
click at [302, 526] on icon at bounding box center [298, 527] width 13 height 9
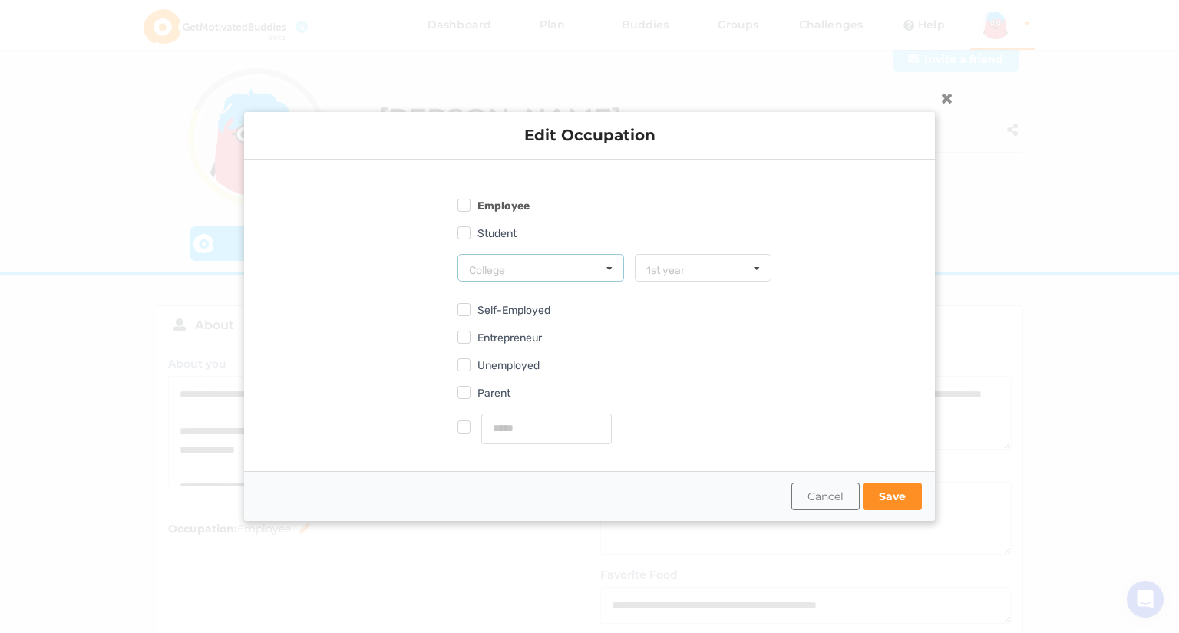
click at [575, 267] on div "College High School College MD JD Other Master's PhD" at bounding box center [540, 268] width 166 height 28
click at [587, 101] on icon at bounding box center [947, 97] width 25 height 25
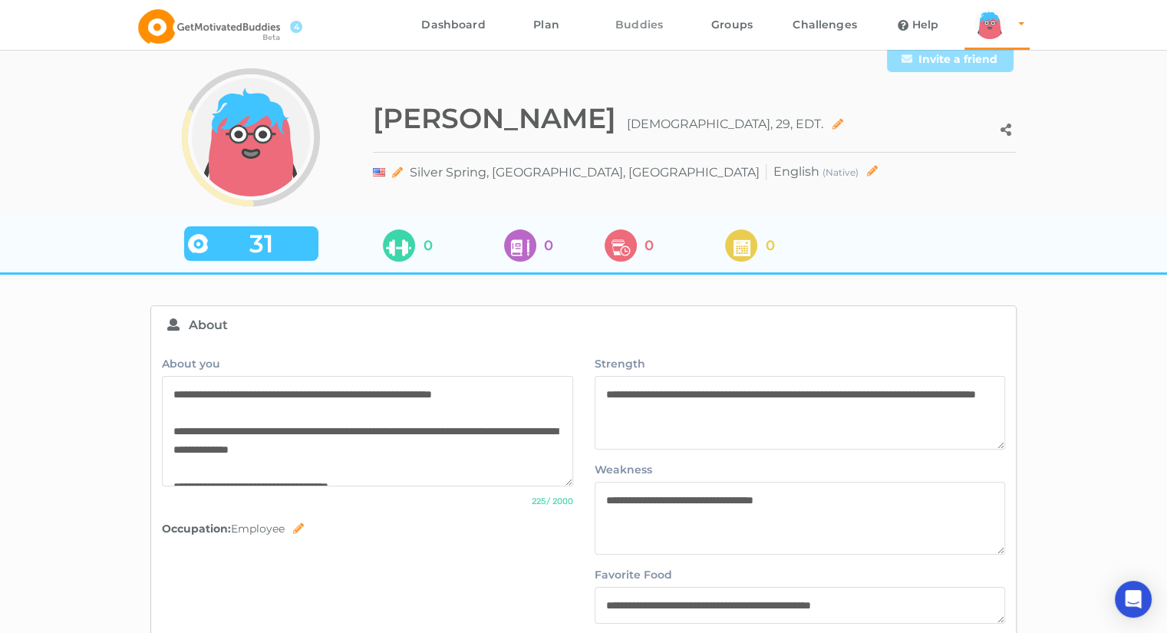
click at [587, 28] on link "Buddies" at bounding box center [639, 25] width 93 height 50
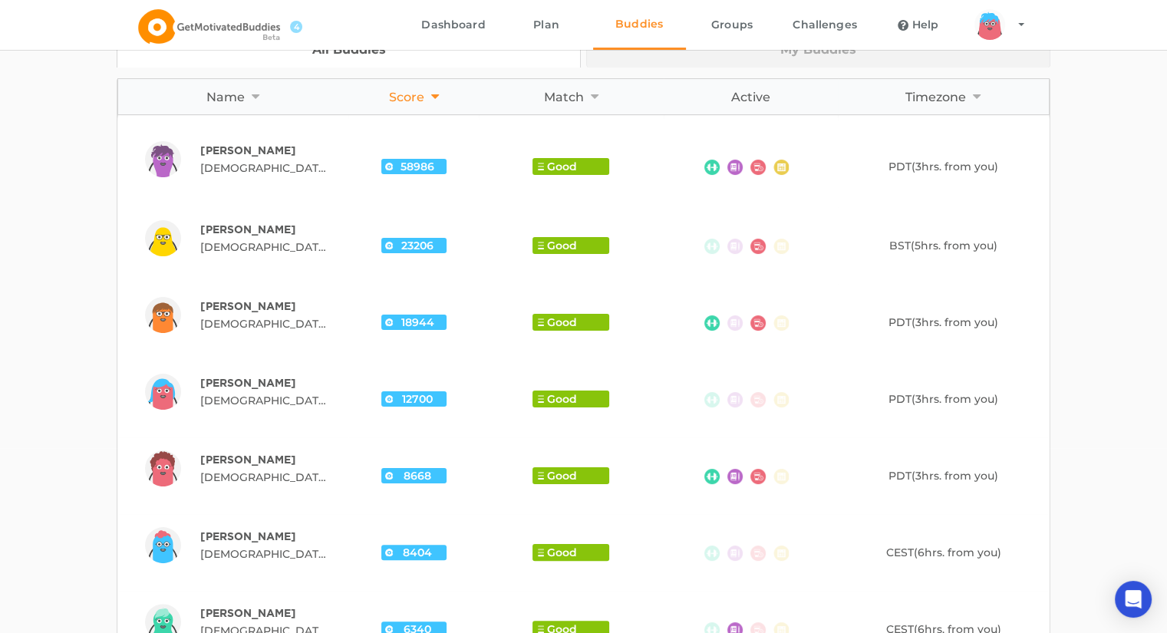
scroll to position [186, 0]
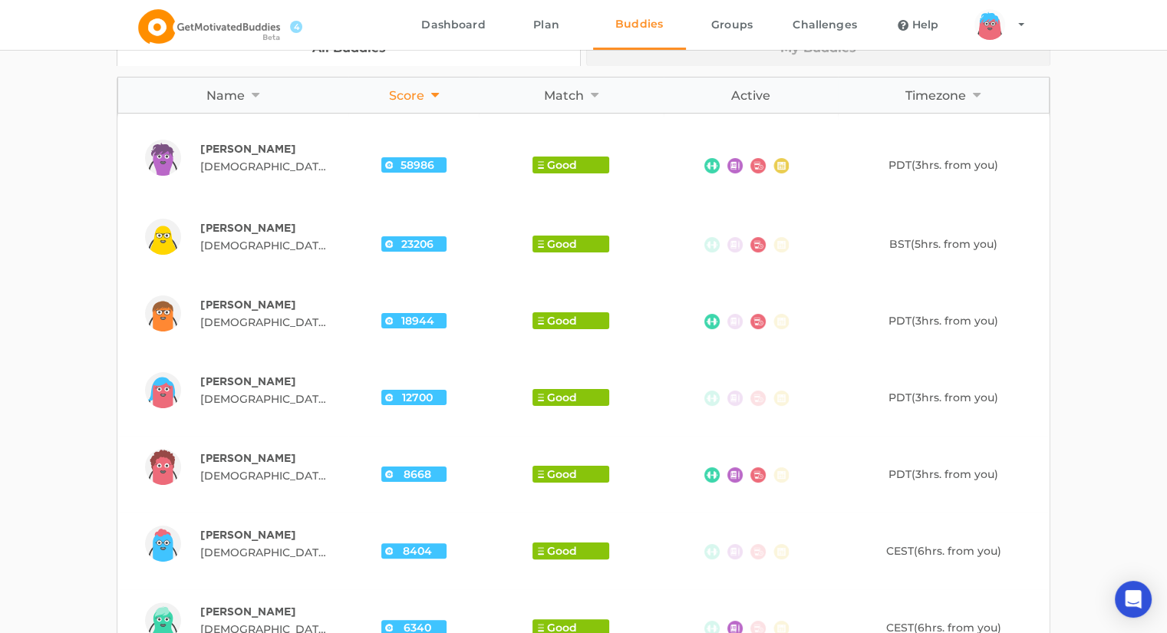
click at [221, 153] on p "Michael G." at bounding box center [265, 149] width 130 height 15
click at [218, 234] on p "Clive G." at bounding box center [265, 228] width 130 height 15
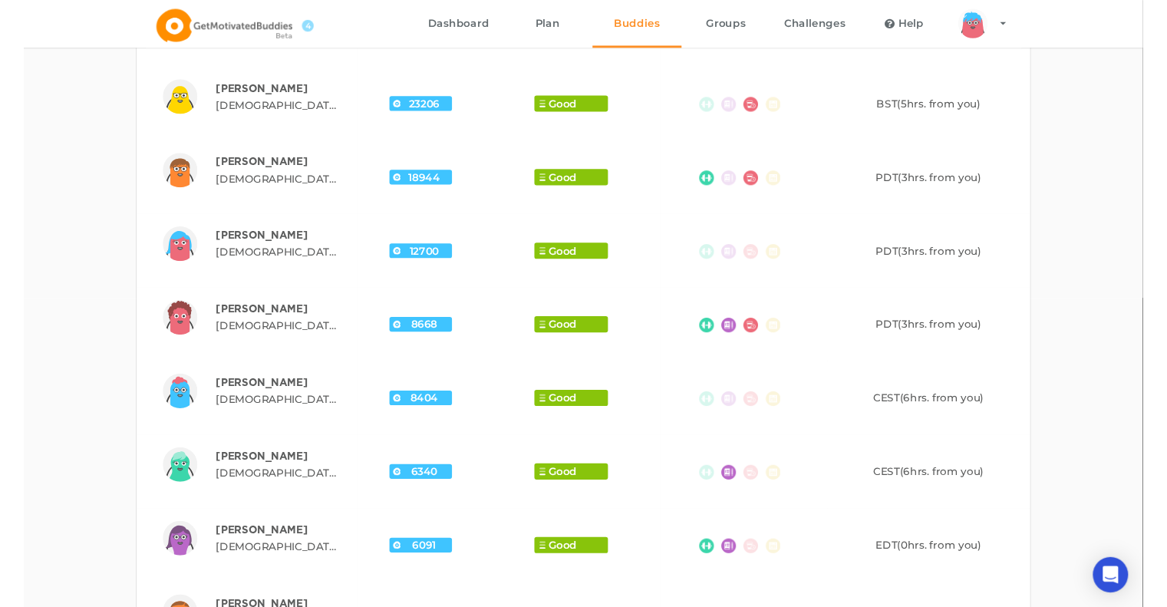
scroll to position [323, 0]
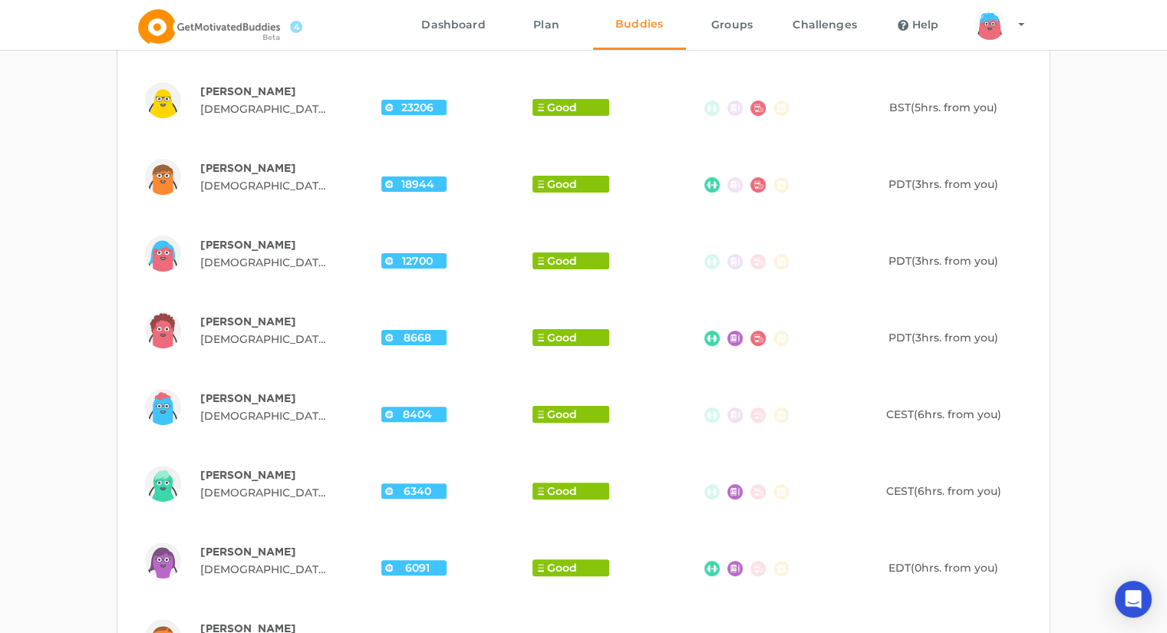
click at [222, 244] on p "[PERSON_NAME]" at bounding box center [265, 245] width 130 height 15
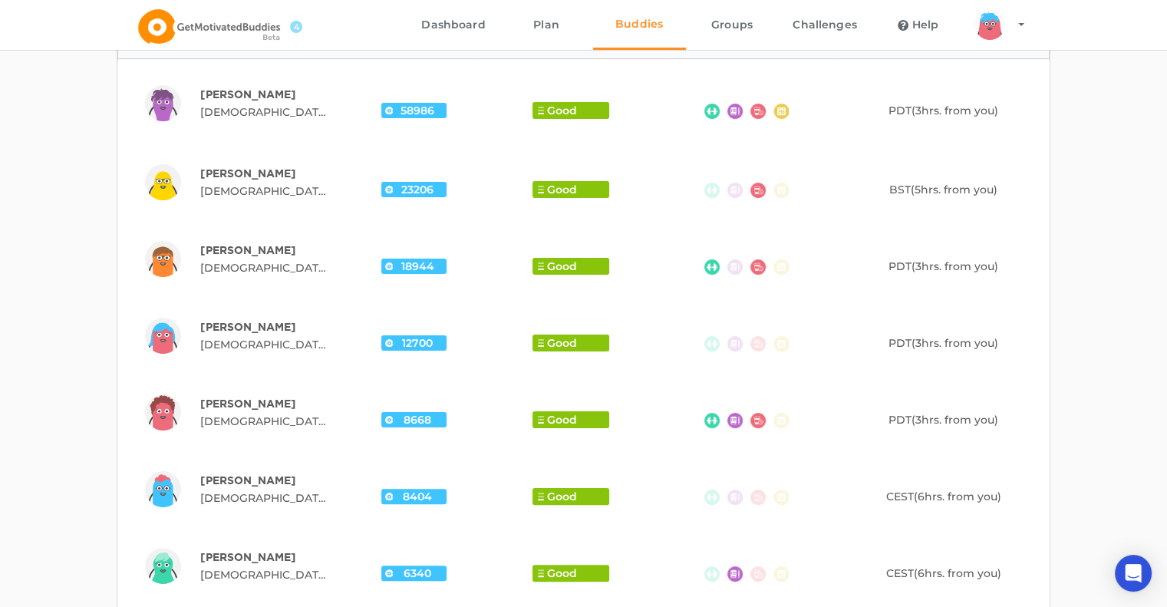
scroll to position [242, 0]
click at [238, 335] on small "Male , Vancouver, BC, Canada" at bounding box center [265, 344] width 130 height 18
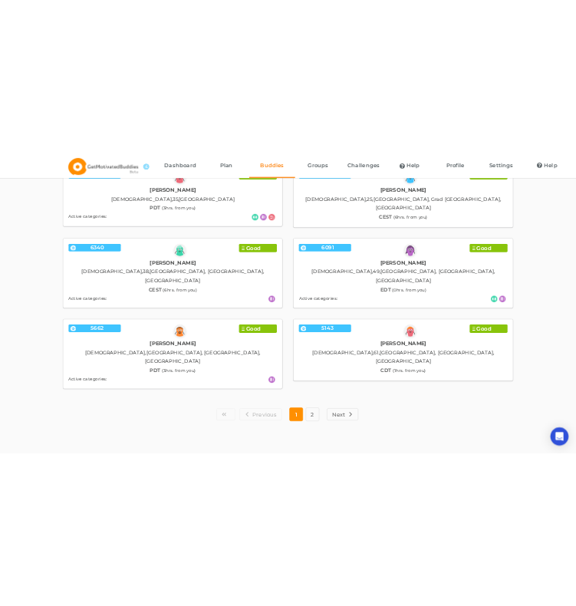
scroll to position [1114, 0]
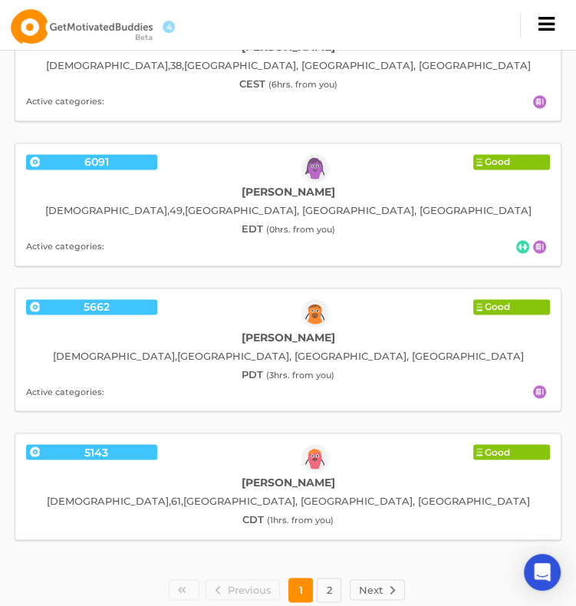
click at [541, 28] on span "button" at bounding box center [546, 25] width 20 height 20
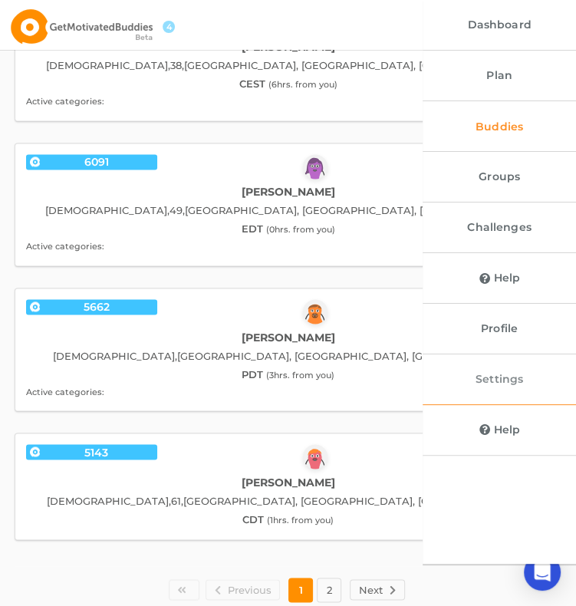
click at [480, 381] on link "Settings" at bounding box center [499, 380] width 153 height 50
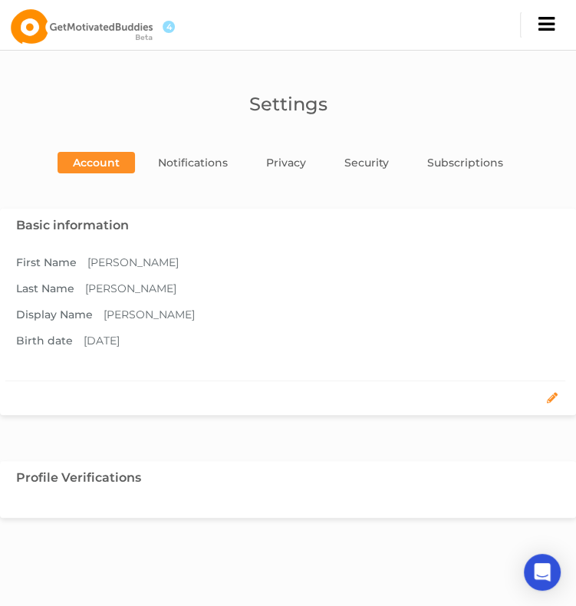
scroll to position [61, 0]
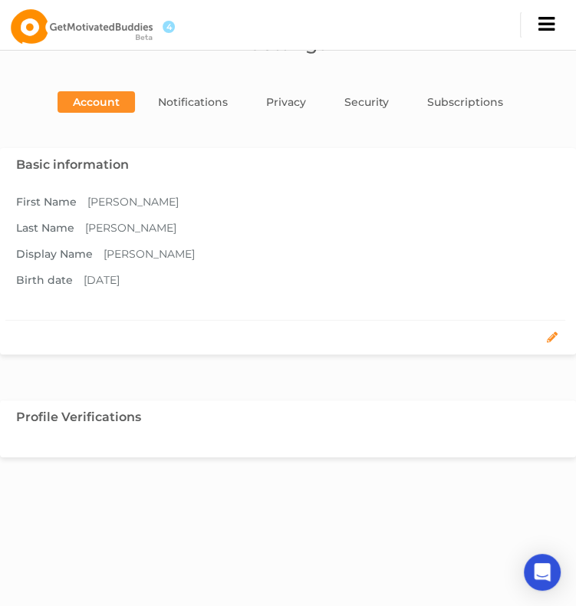
click at [556, 333] on icon at bounding box center [552, 333] width 13 height 11
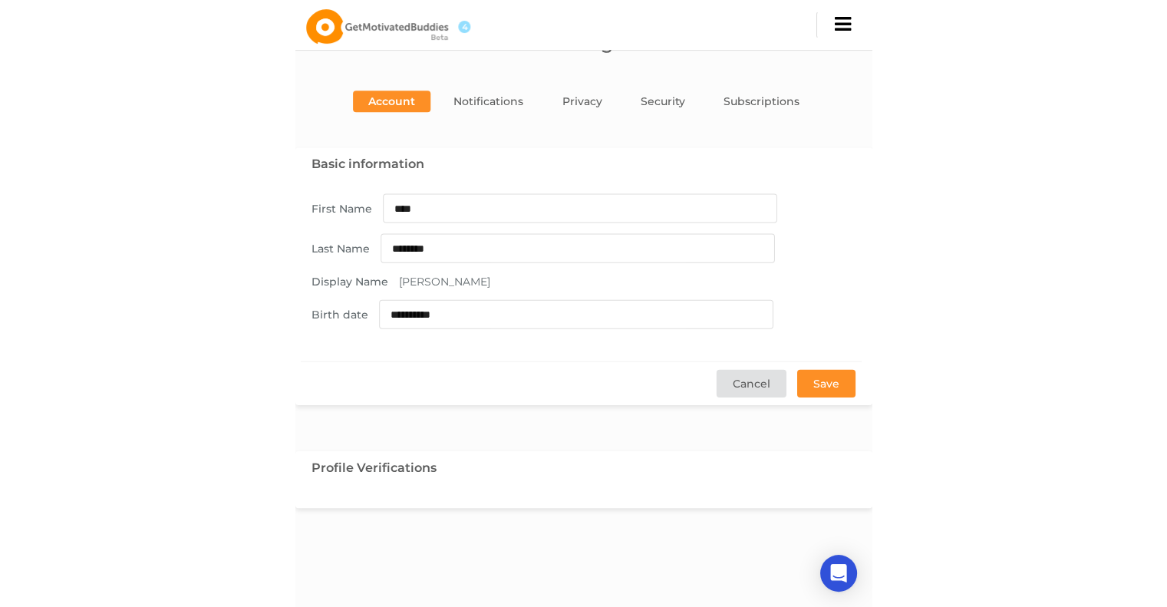
scroll to position [0, 0]
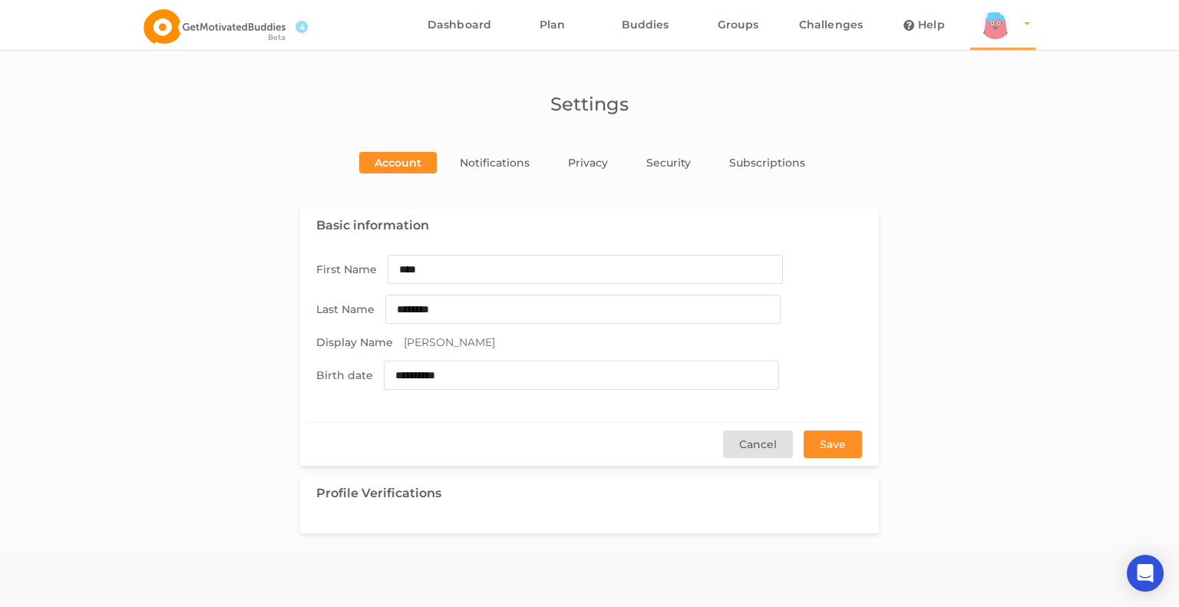
click at [587, 35] on div "arms Created with Sketch. legs Created with Sketch. hairs/back/hair14 Created w…" at bounding box center [995, 23] width 31 height 31
click at [587, 76] on link "Profile" at bounding box center [1024, 68] width 106 height 35
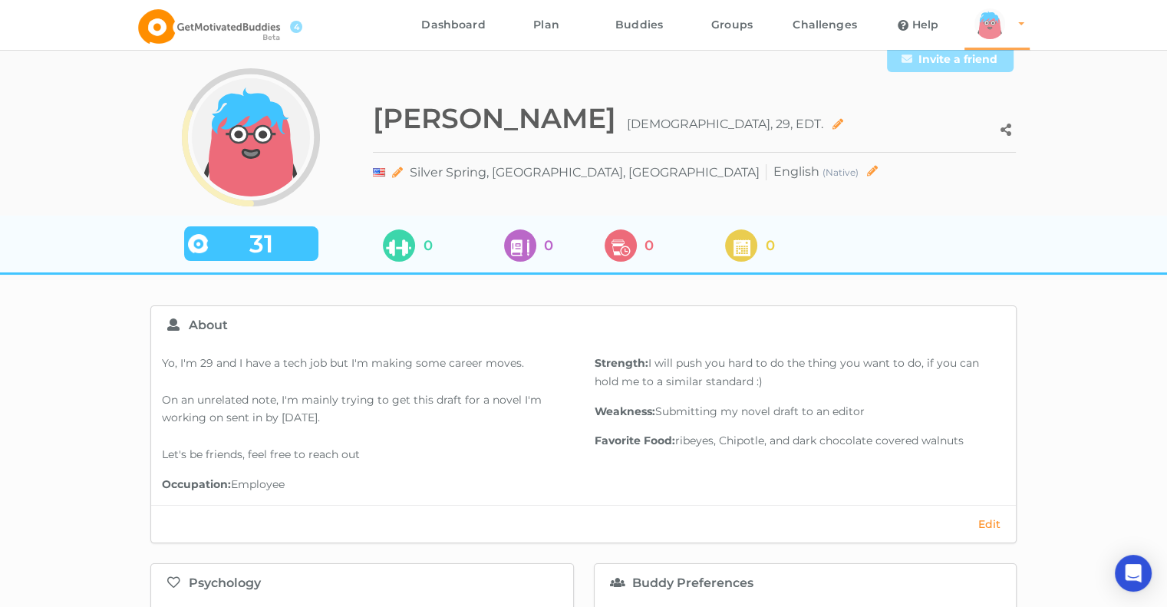
click at [587, 22] on div "arms Created with Sketch. legs Created with Sketch. hairs/back/hair14 Created w…" at bounding box center [990, 23] width 31 height 31
click at [587, 114] on link "Settings" at bounding box center [1018, 103] width 106 height 35
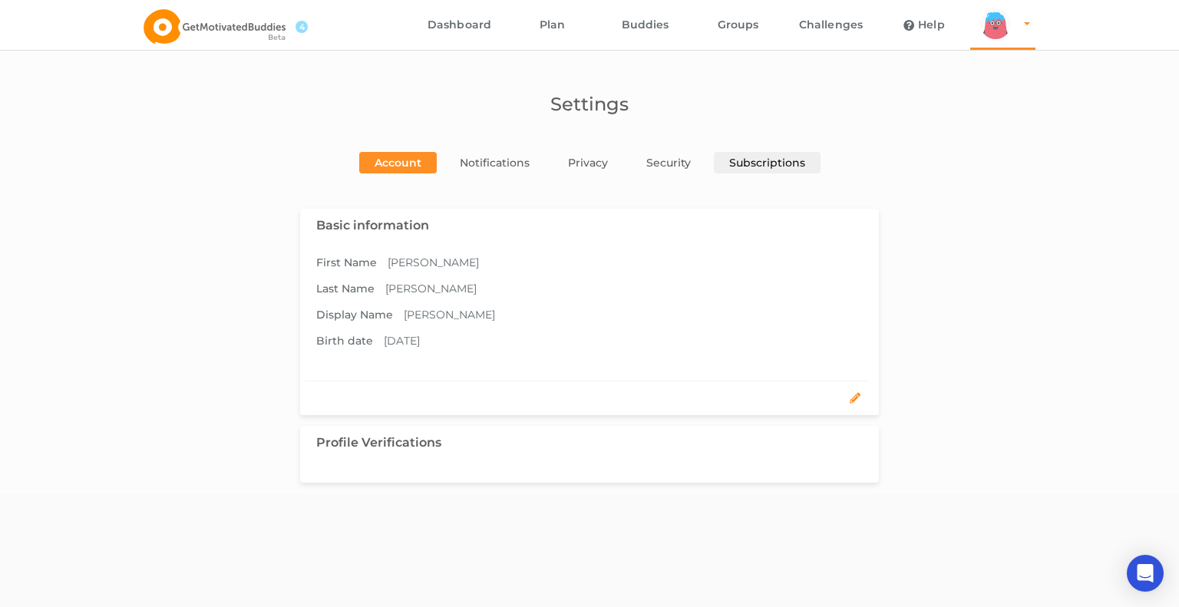
click at [587, 171] on link "Subscriptions" at bounding box center [767, 162] width 107 height 21
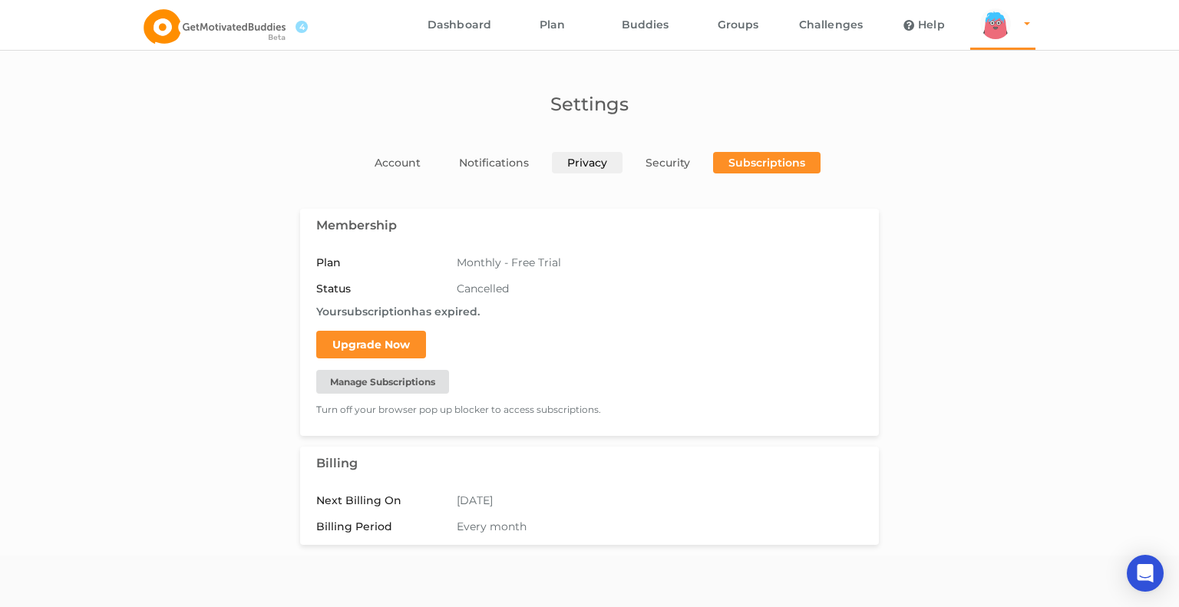
click at [585, 159] on link "Privacy" at bounding box center [587, 162] width 71 height 21
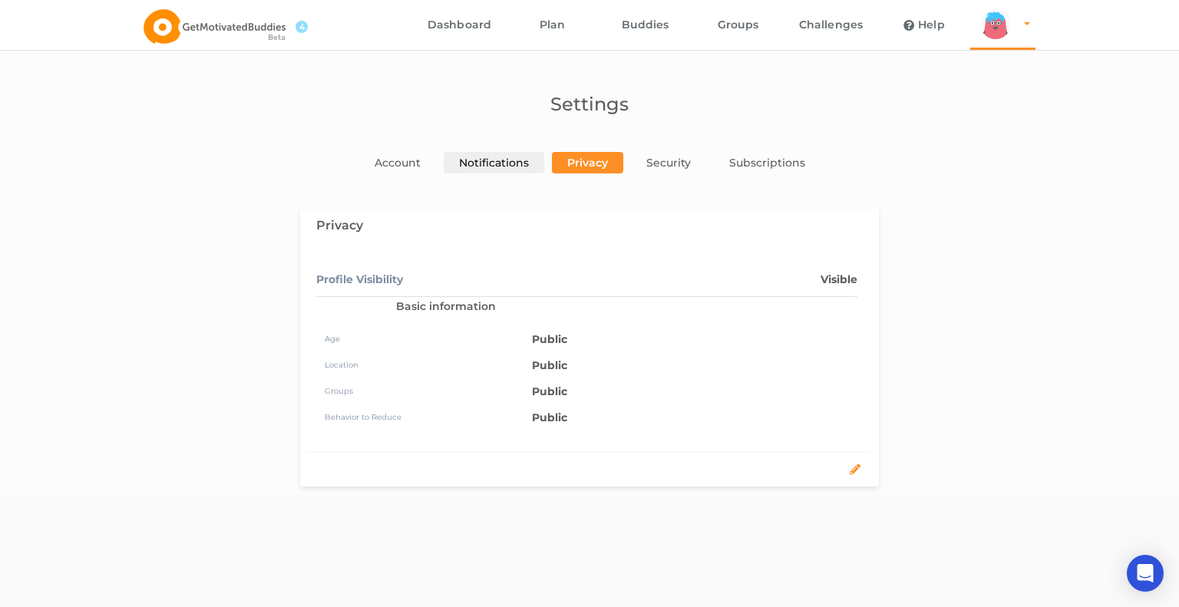
click at [487, 156] on link "Notifications" at bounding box center [494, 162] width 101 height 21
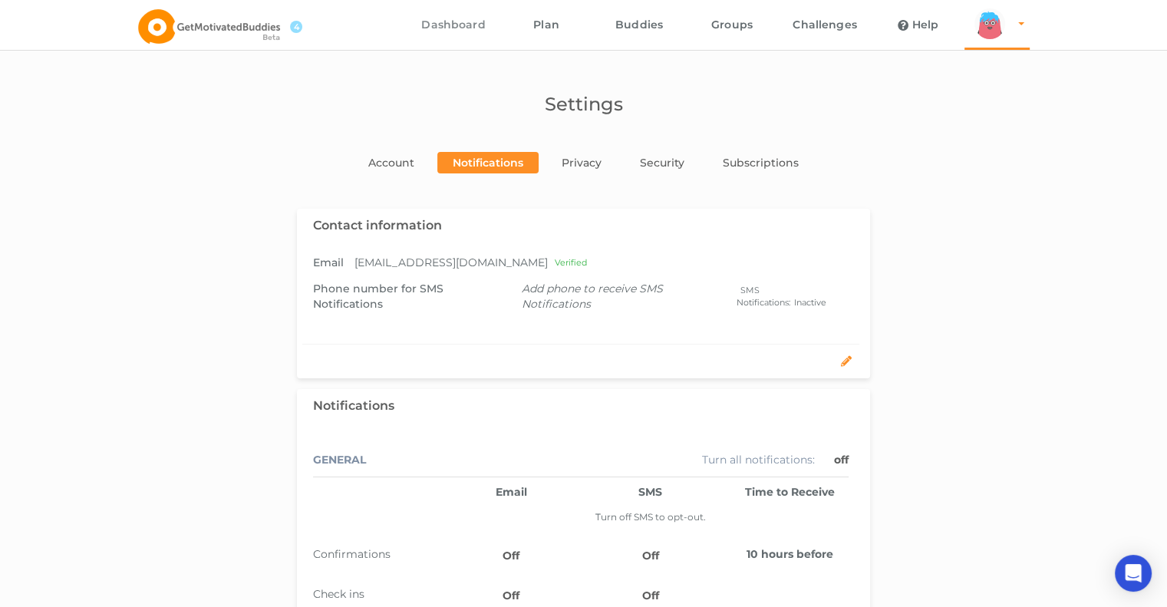
click at [450, 6] on link "Dashboard" at bounding box center [454, 25] width 93 height 50
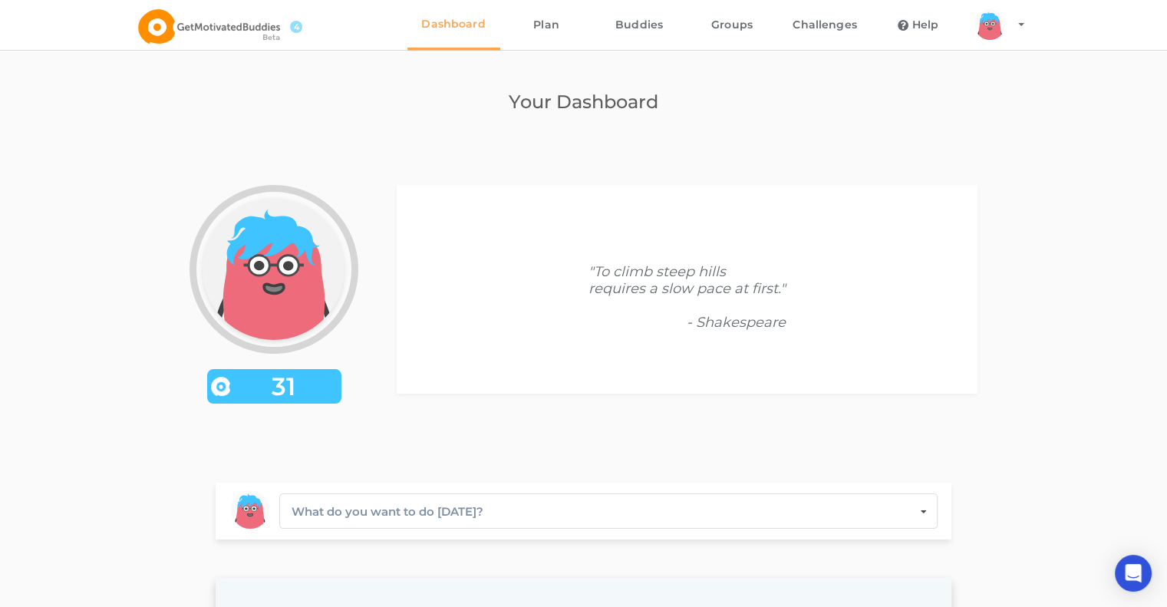
click at [450, 6] on link "Dashboard" at bounding box center [454, 25] width 93 height 50
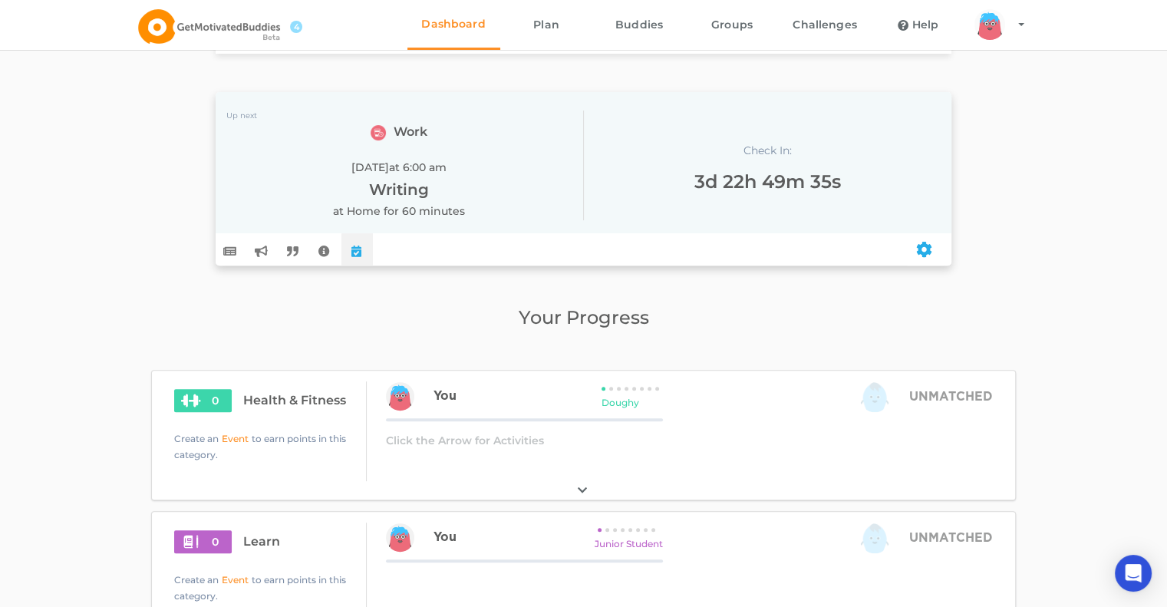
scroll to position [391, 0]
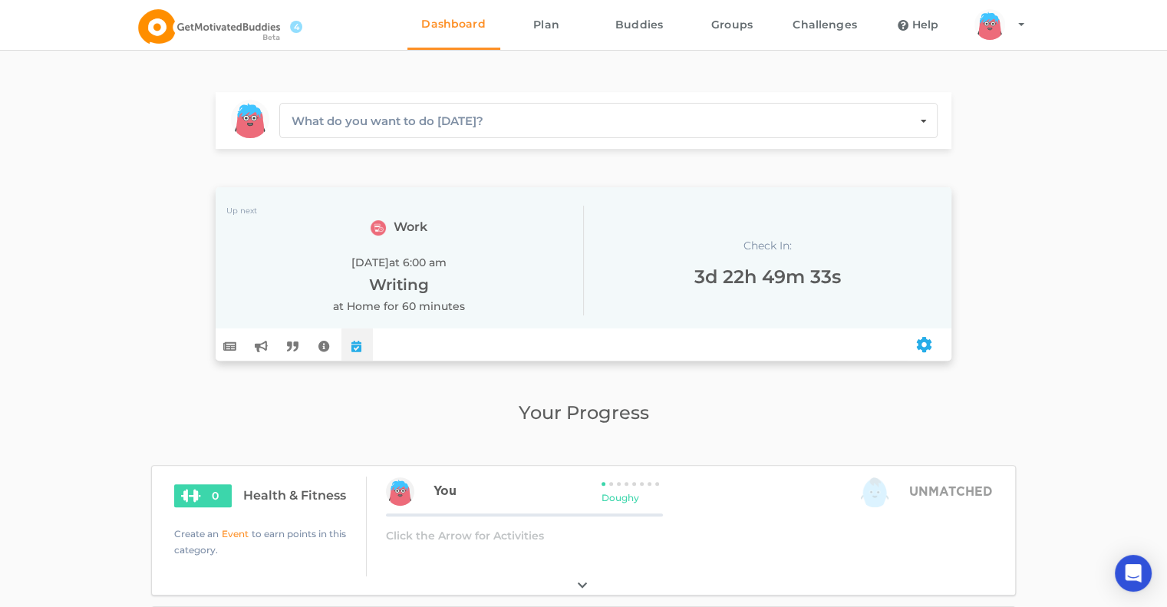
click at [587, 345] on icon at bounding box center [924, 345] width 19 height 16
click at [587, 408] on div "Your Dashboard arms Created with Sketch. legs Created with Sketch. hairs/back/h…" at bounding box center [583, 498] width 1167 height 1778
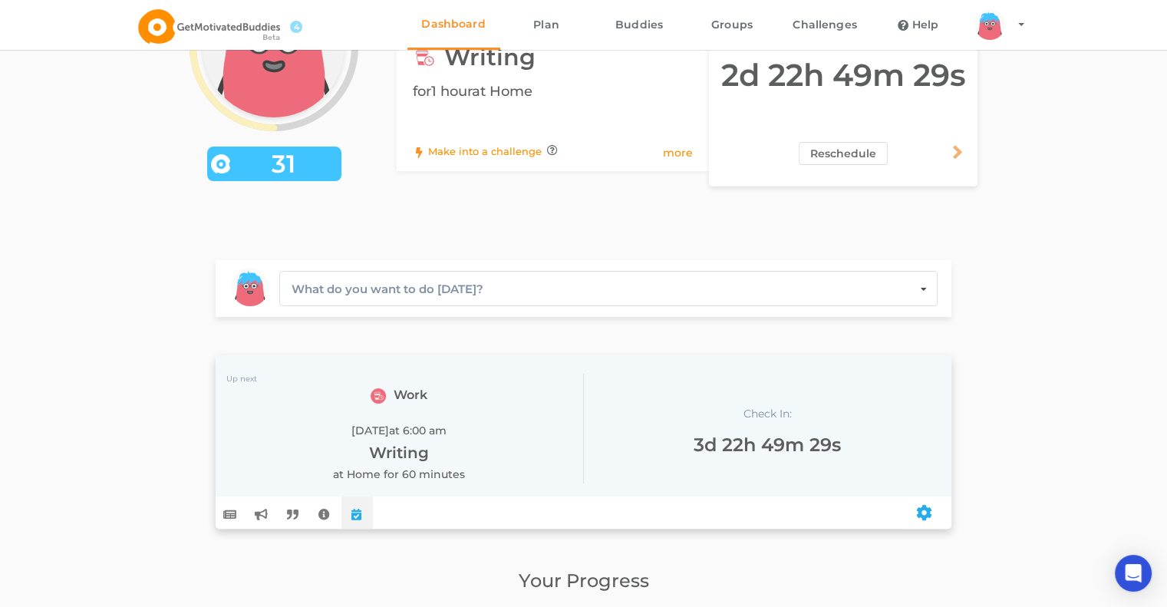
scroll to position [21, 0]
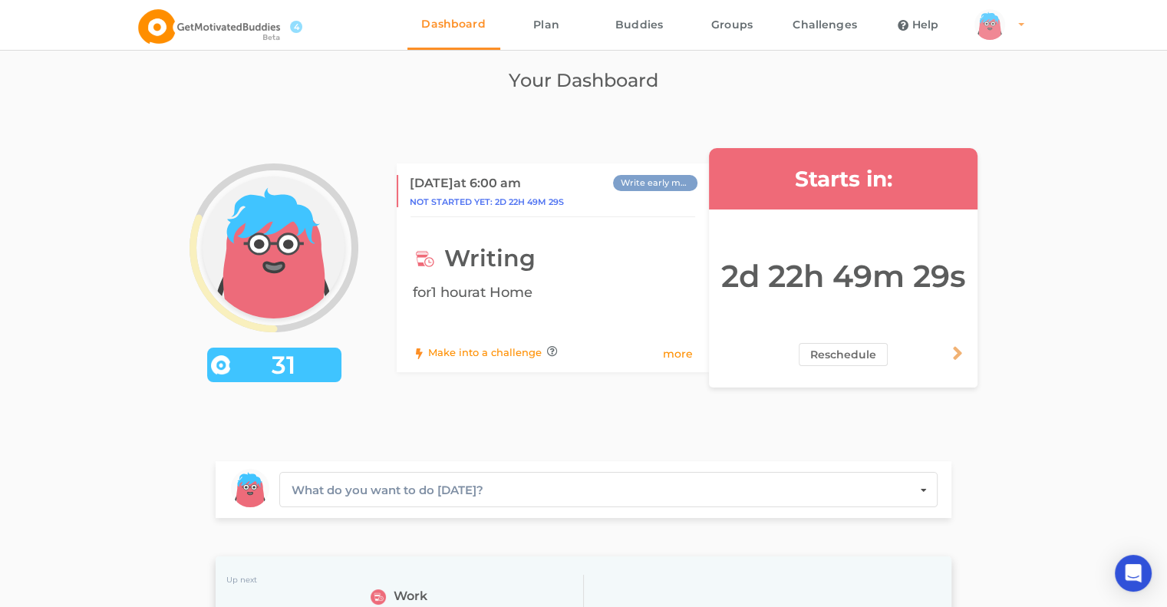
click at [587, 28] on div "arms Created with Sketch. legs Created with Sketch. hairs/back/hair14 Created w…" at bounding box center [990, 24] width 31 height 31
click at [587, 23] on link "Help" at bounding box center [918, 25] width 93 height 50
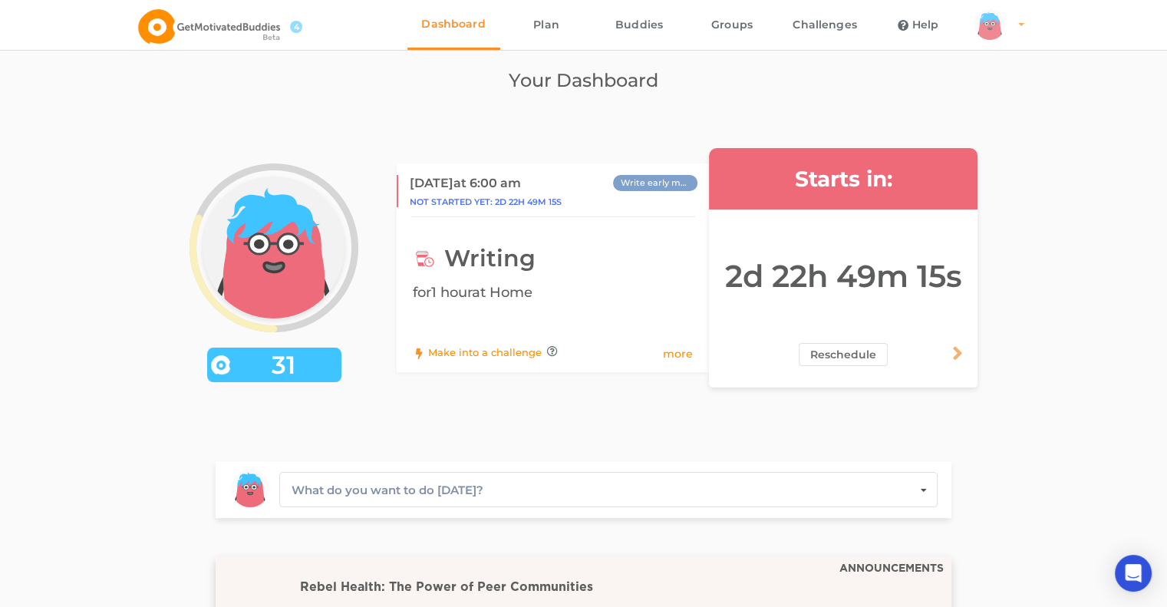
click at [587, 24] on div "arms Created with Sketch. legs Created with Sketch. hairs/back/hair14 Created w…" at bounding box center [990, 24] width 31 height 31
click at [587, 62] on link "Profile" at bounding box center [1018, 68] width 106 height 35
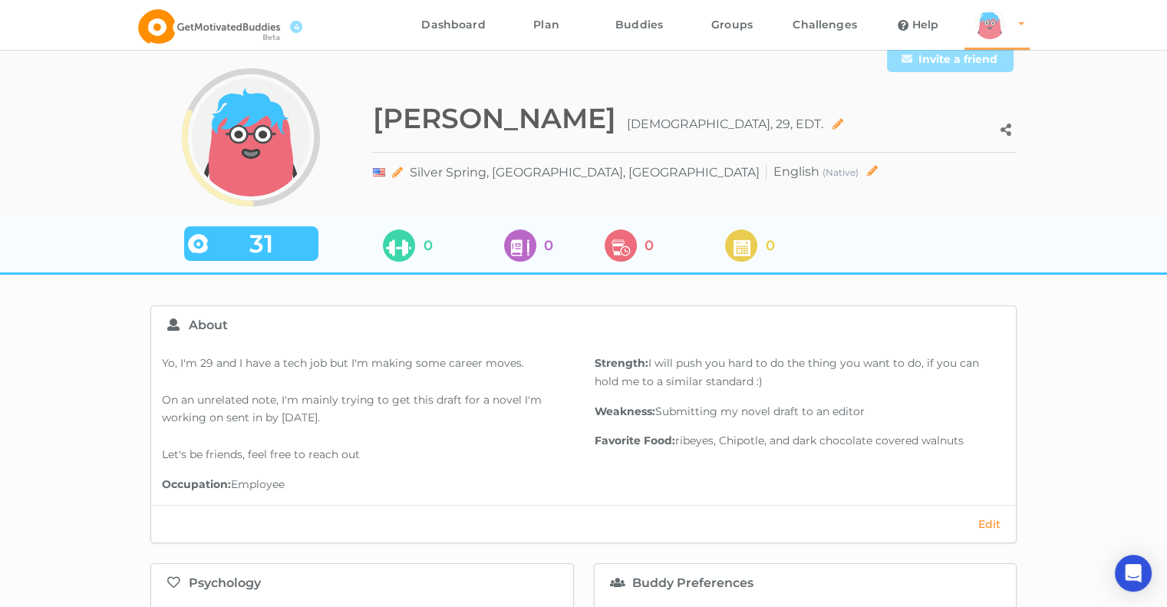
click at [587, 21] on div "arms Created with Sketch. legs Created with Sketch. hairs/back/hair14 Created w…" at bounding box center [990, 23] width 31 height 31
click at [587, 115] on link "Settings" at bounding box center [1018, 103] width 106 height 35
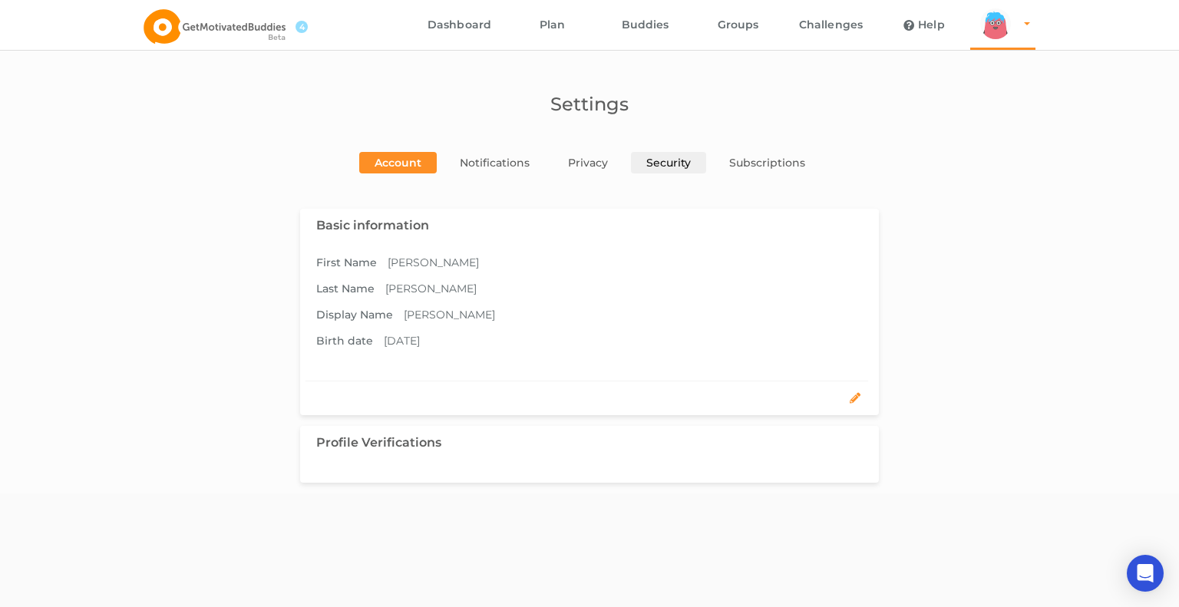
click at [587, 164] on link "Security" at bounding box center [668, 162] width 75 height 21
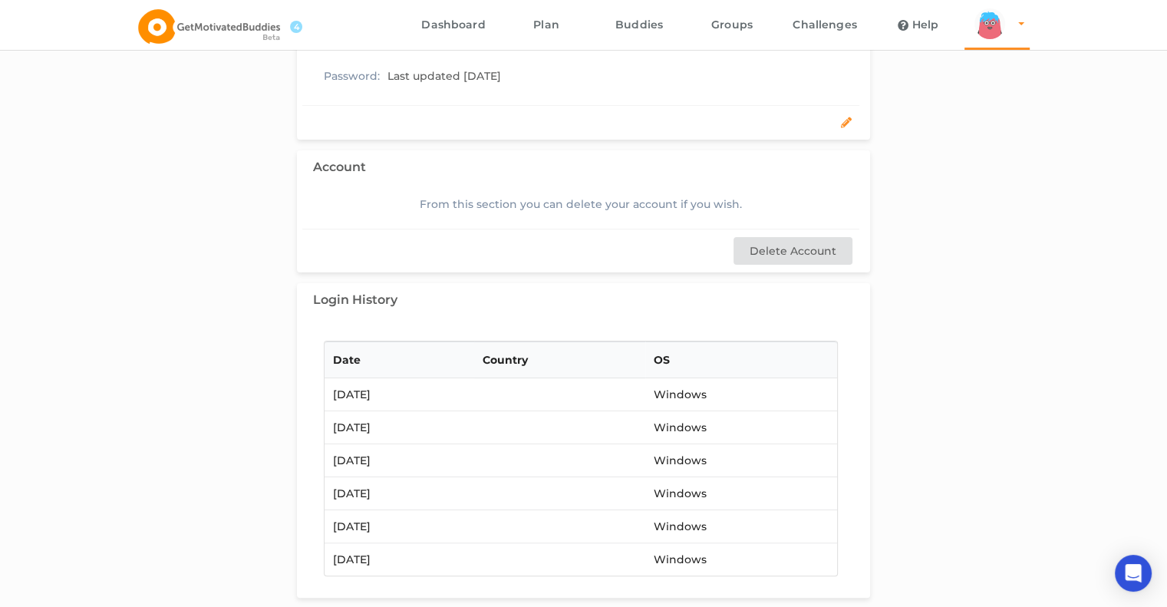
scroll to position [196, 0]
click at [587, 254] on button "Delete Account" at bounding box center [793, 252] width 119 height 28
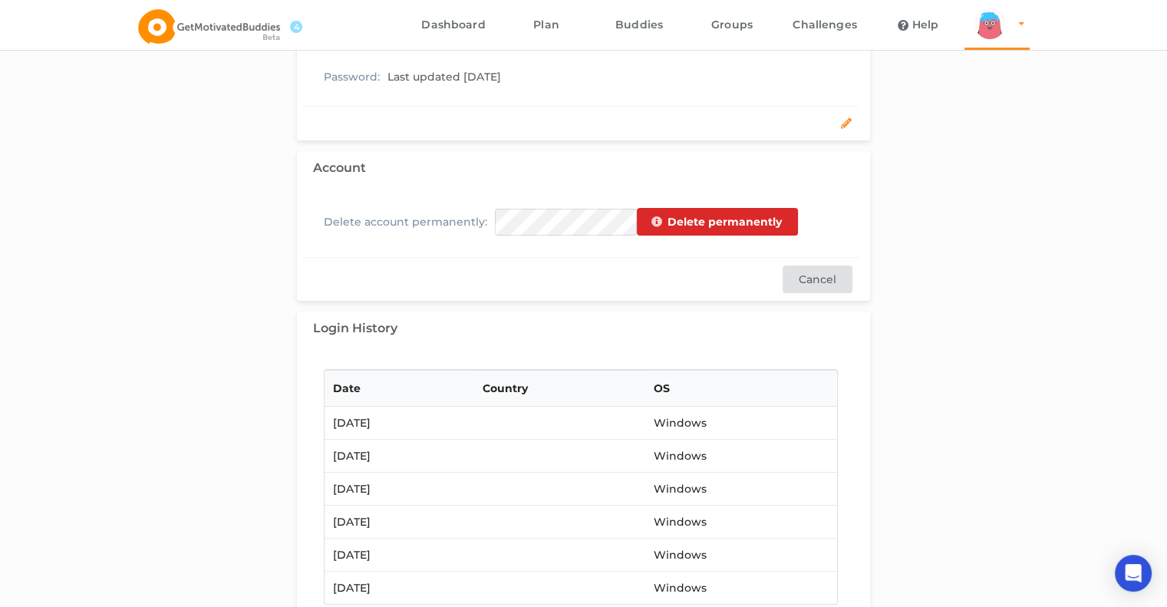
scroll to position [225, 0]
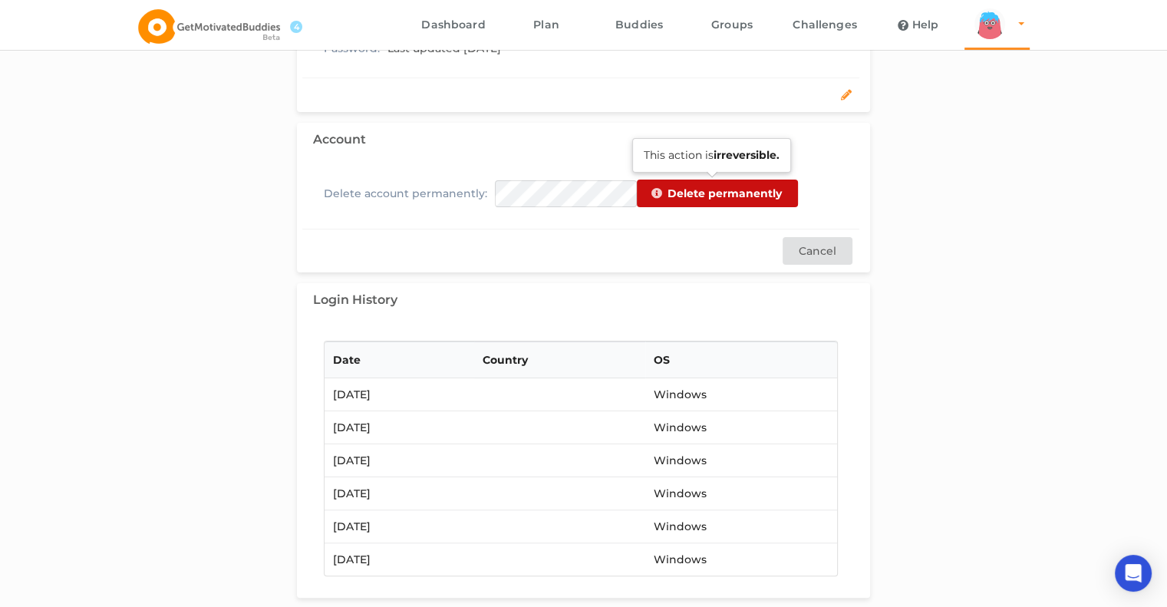
click at [587, 183] on button "Delete permanently" at bounding box center [718, 194] width 162 height 28
click at [587, 191] on button "Delete permanently" at bounding box center [718, 194] width 162 height 28
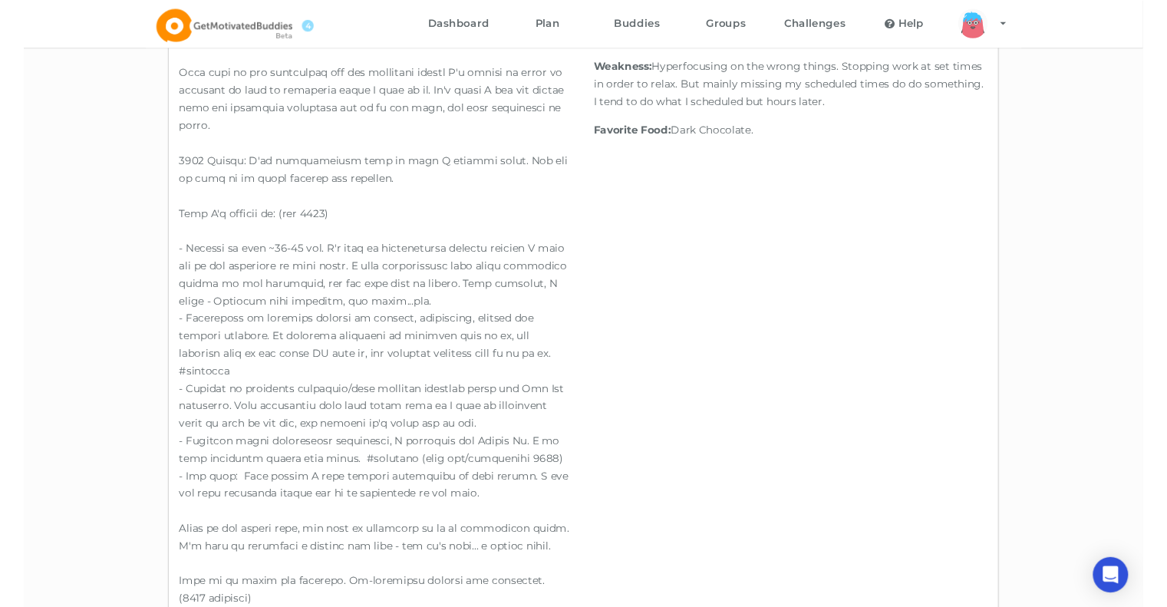
scroll to position [442, 0]
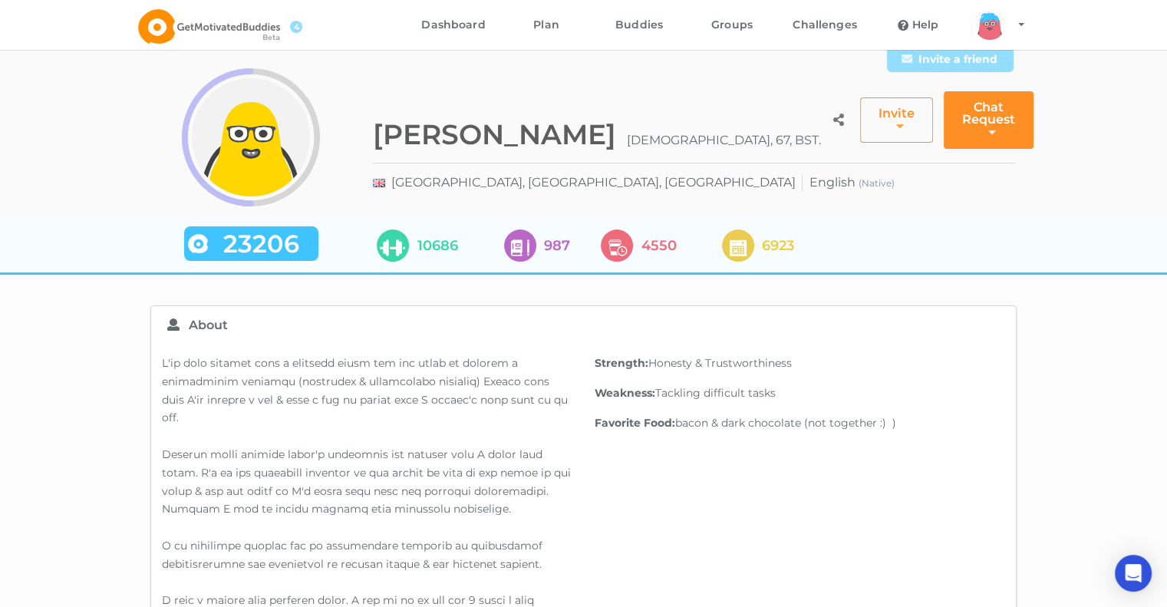
scroll to position [122, 0]
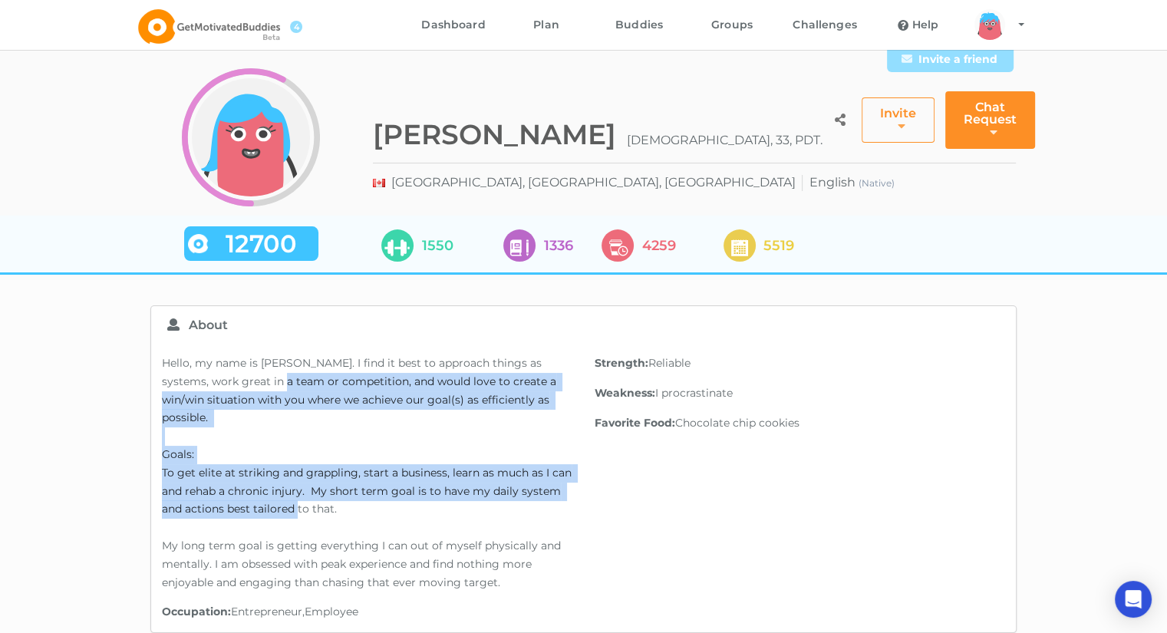
drag, startPoint x: 252, startPoint y: 376, endPoint x: 404, endPoint y: 483, distance: 186.7
click at [404, 483] on p "Hello, my name is [PERSON_NAME]. I find it best to approach things as systems, …" at bounding box center [367, 473] width 411 height 237
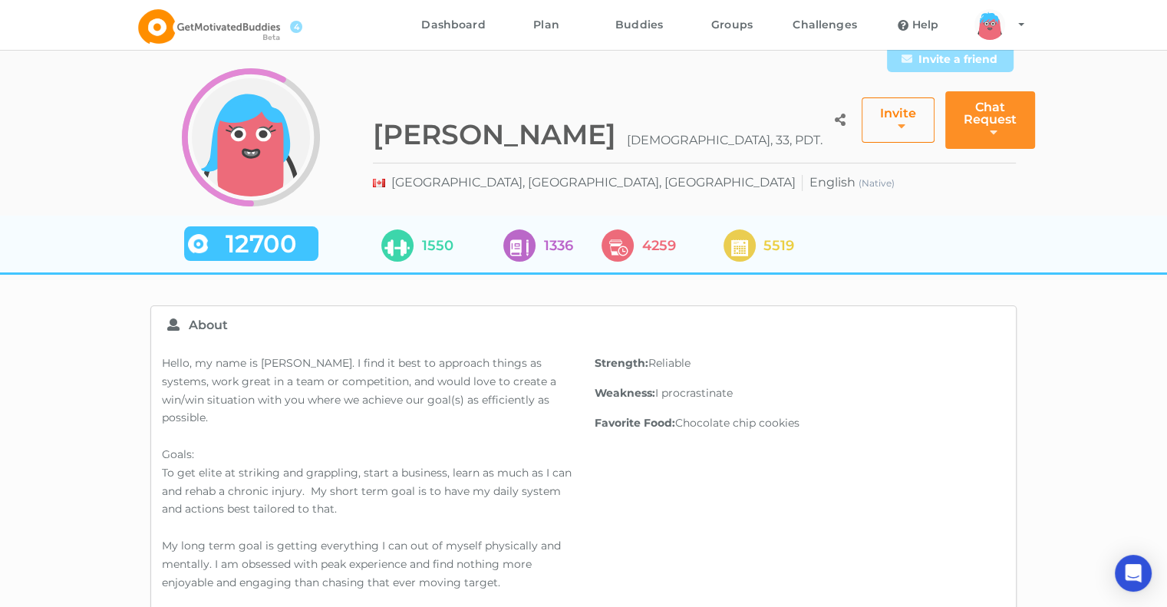
click at [887, 120] on icon at bounding box center [894, 125] width 15 height 11
click at [945, 112] on button "Chat Request" at bounding box center [990, 119] width 90 height 57
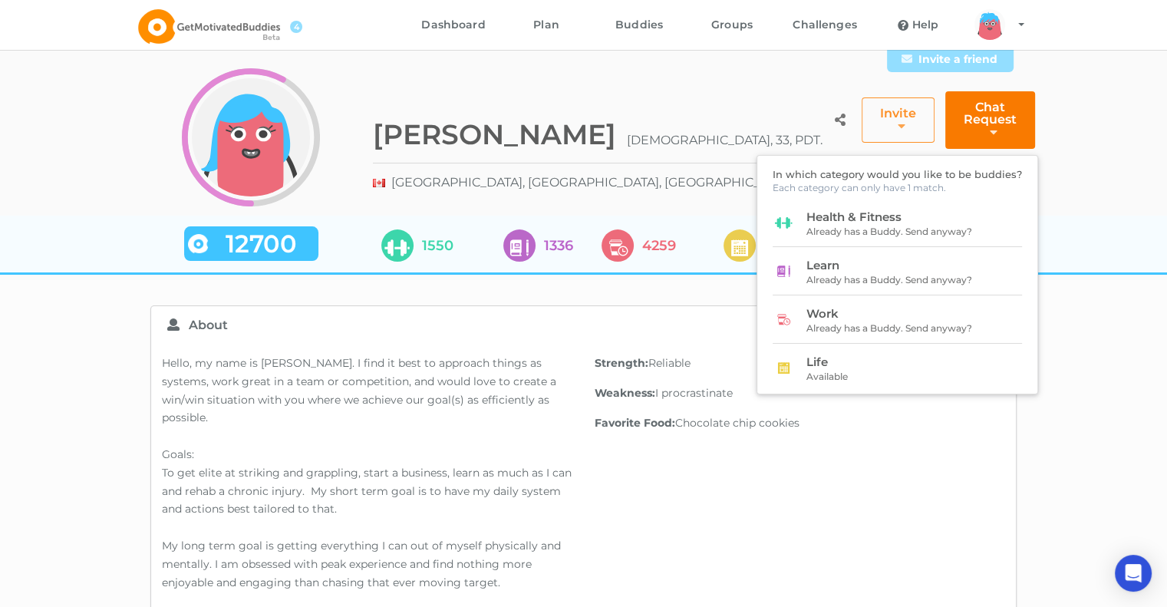
click at [945, 112] on button "Chat Request" at bounding box center [990, 119] width 90 height 57
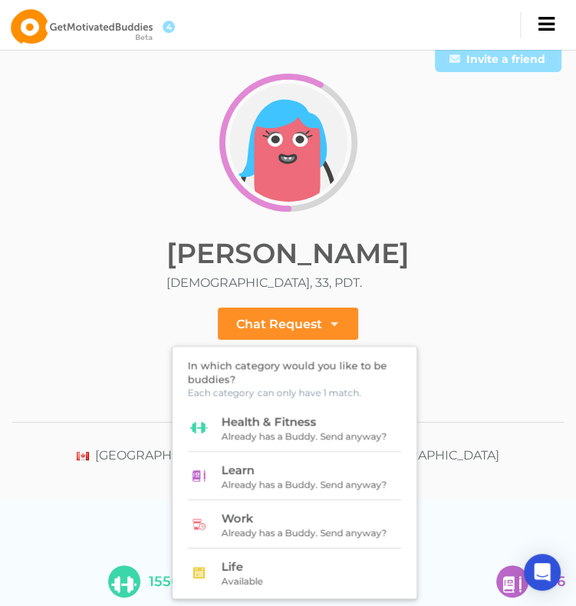
click at [84, 200] on div "arms Created with Sketch. legs Created with Sketch. hairs/back/hair5 Created wi…" at bounding box center [288, 147] width 552 height 138
